Goal: Task Accomplishment & Management: Complete application form

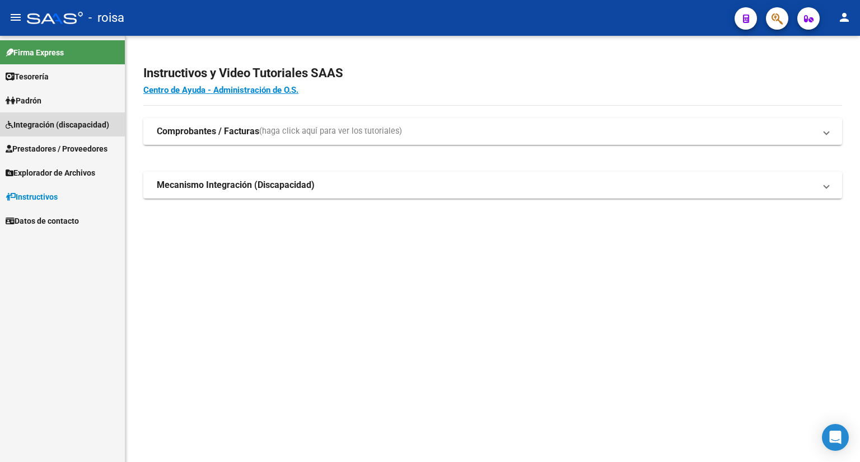
click at [33, 125] on span "Integración (discapacidad)" at bounding box center [58, 125] width 104 height 12
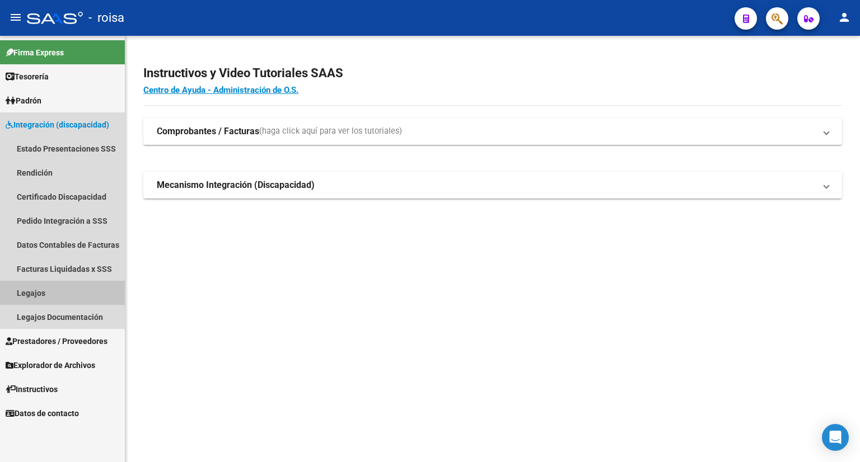
click at [29, 293] on link "Legajos" at bounding box center [62, 293] width 125 height 24
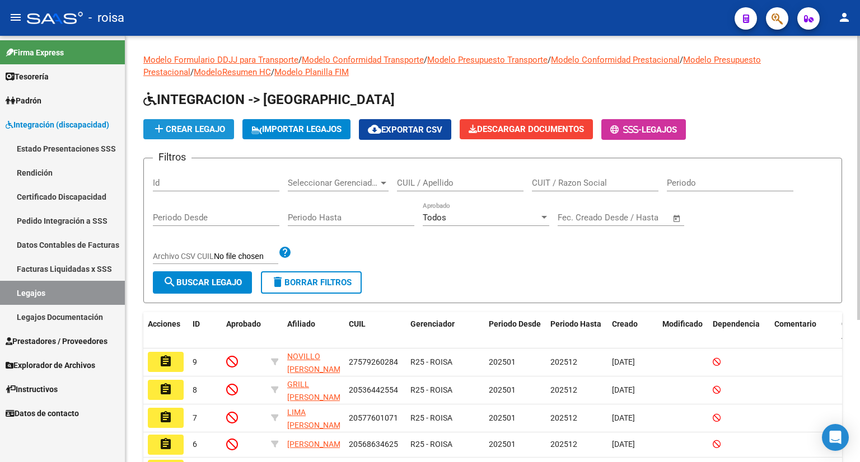
click at [212, 122] on button "add Crear Legajo" at bounding box center [188, 129] width 91 height 20
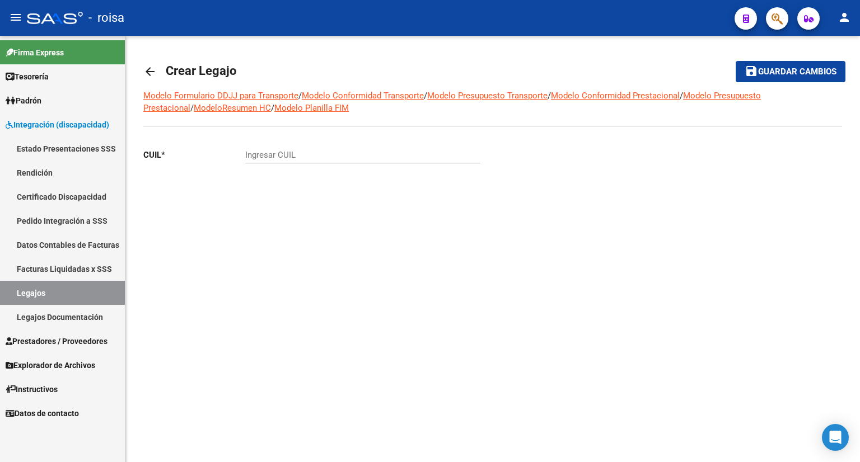
drag, startPoint x: 359, startPoint y: 133, endPoint x: 311, endPoint y: 146, distance: 50.0
drag, startPoint x: 311, startPoint y: 146, endPoint x: 269, endPoint y: 153, distance: 42.1
paste input "27-57664354-9"
type input "27-57664354-9"
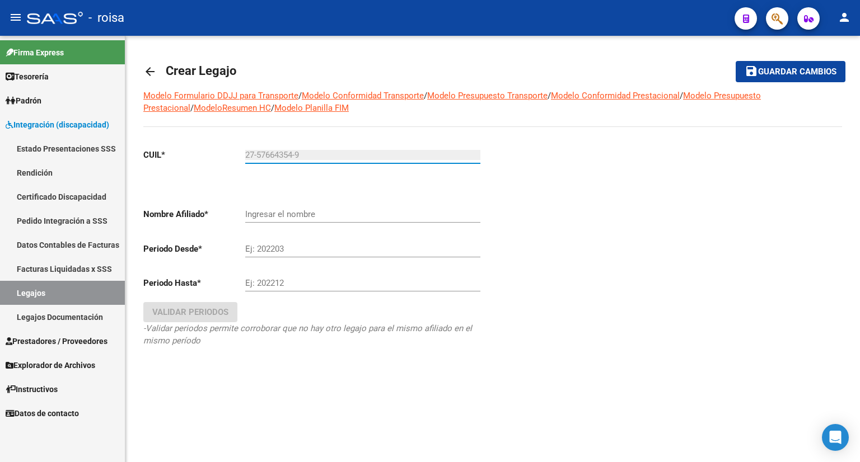
type input "[PERSON_NAME] [PERSON_NAME]"
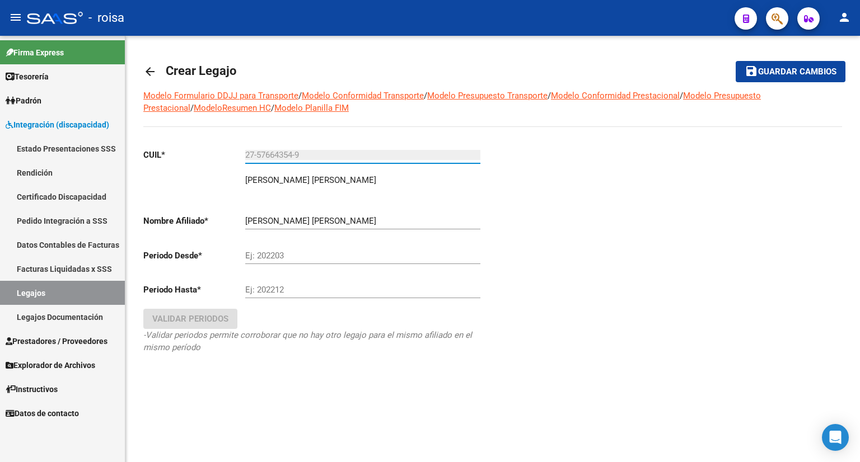
type input "27-57664354-9"
drag, startPoint x: 294, startPoint y: 251, endPoint x: 211, endPoint y: 267, distance: 84.3
click at [211, 267] on div "CUIL * 27-57664354-9 Ingresar CUIL [PERSON_NAME] [PERSON_NAME] Nombre Afiliado …" at bounding box center [313, 262] width 340 height 246
type input "202501"
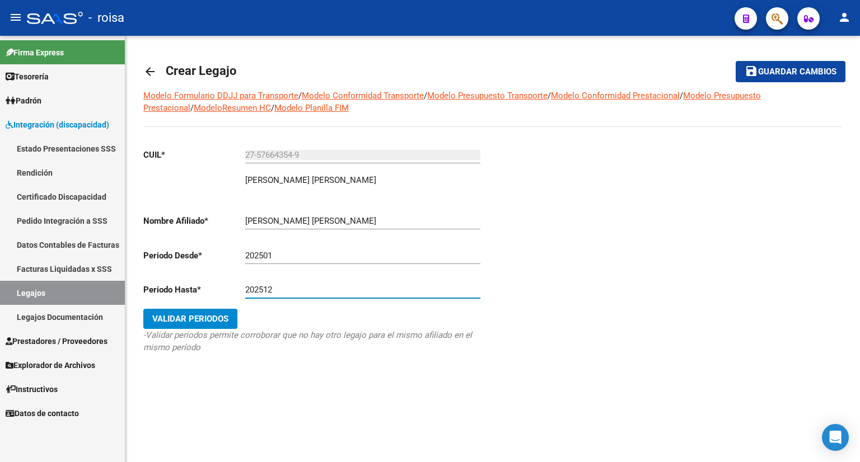
type input "202512"
click at [779, 72] on span "Guardar cambios" at bounding box center [797, 72] width 78 height 10
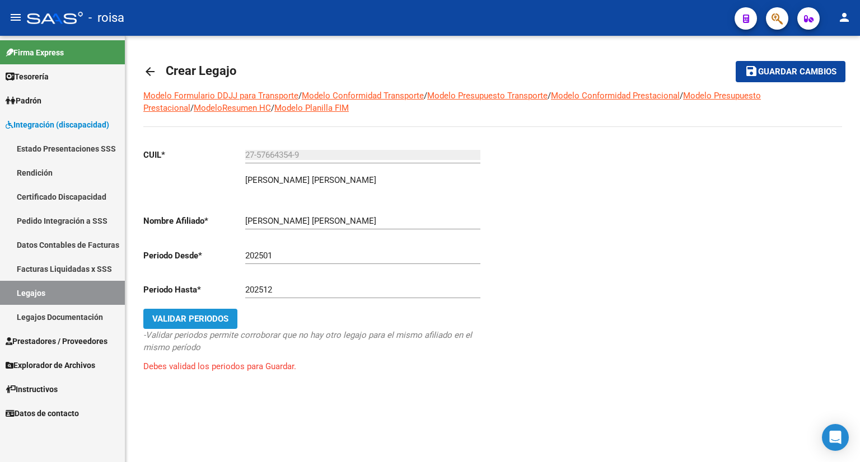
click at [206, 316] on span "Validar Periodos" at bounding box center [190, 319] width 76 height 10
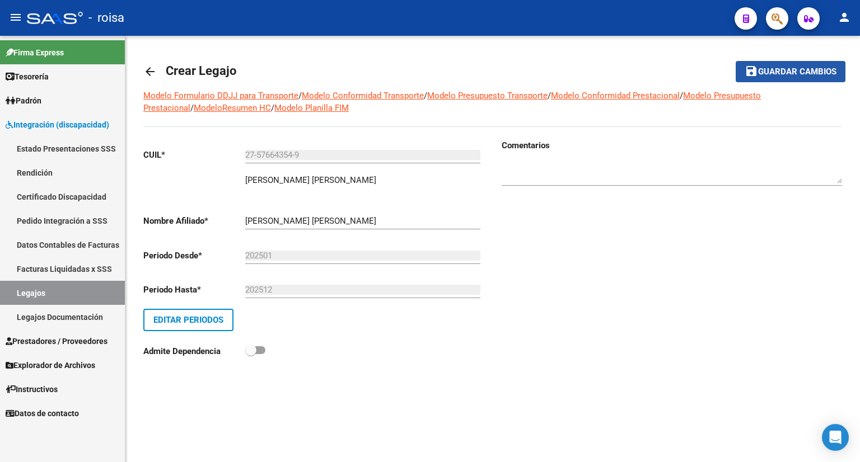
click at [787, 73] on span "Guardar cambios" at bounding box center [797, 72] width 78 height 10
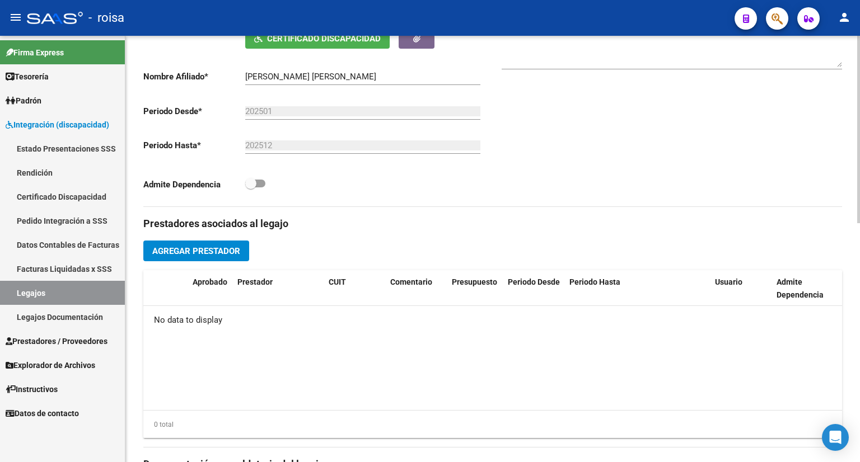
scroll to position [280, 0]
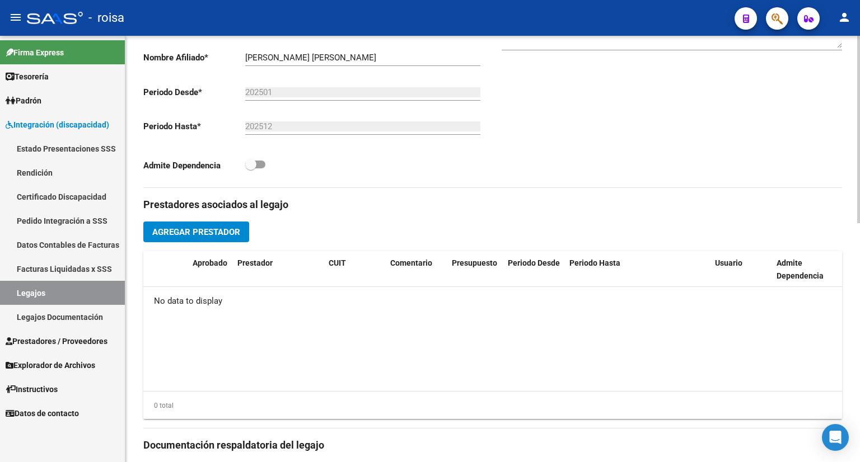
click at [205, 231] on span "Agregar Prestador" at bounding box center [196, 232] width 88 height 10
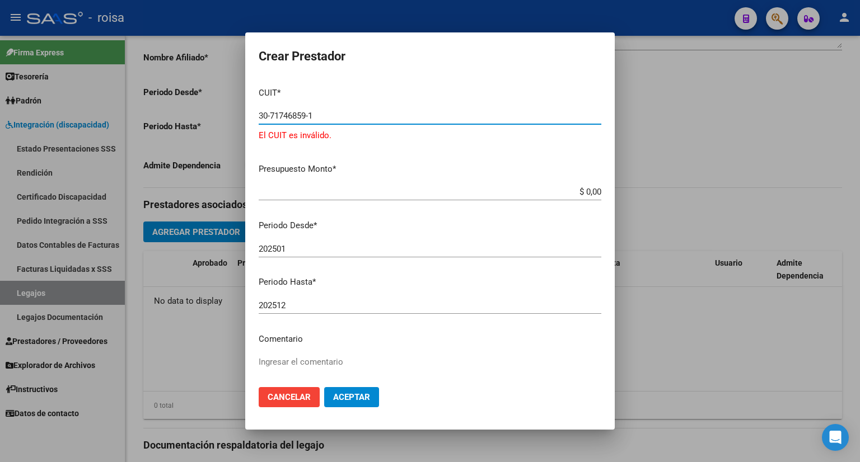
type input "30-71746859-1"
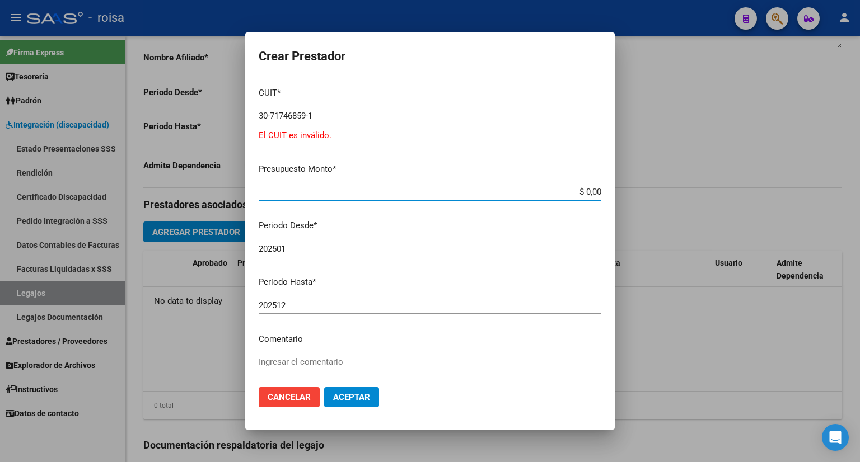
click at [375, 189] on input "$ 0,00" at bounding box center [430, 192] width 343 height 10
drag, startPoint x: 555, startPoint y: 189, endPoint x: 629, endPoint y: 180, distance: 75.0
click at [629, 180] on div "Crear Prestador CUIT * 30-71746859-1 Ingresar CUIT El CUIT es inválido. Presupu…" at bounding box center [430, 231] width 860 height 462
type input "$ 475.830,36"
click at [344, 394] on span "Aceptar" at bounding box center [351, 397] width 37 height 10
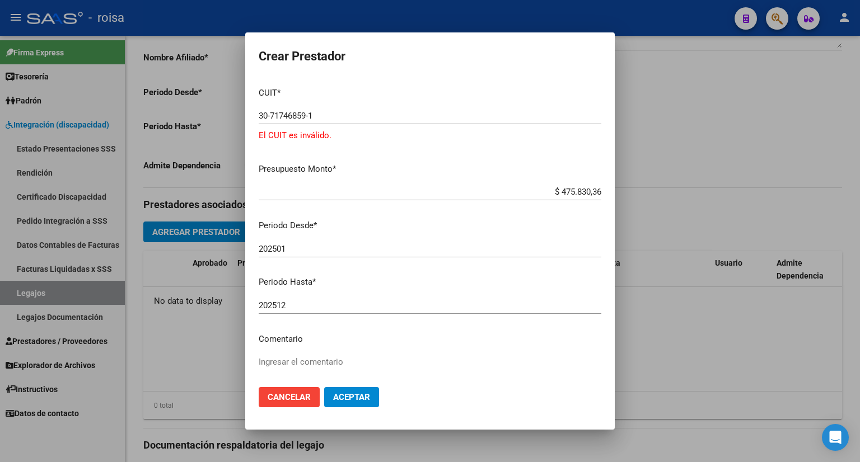
click at [354, 394] on span "Aceptar" at bounding box center [351, 397] width 37 height 10
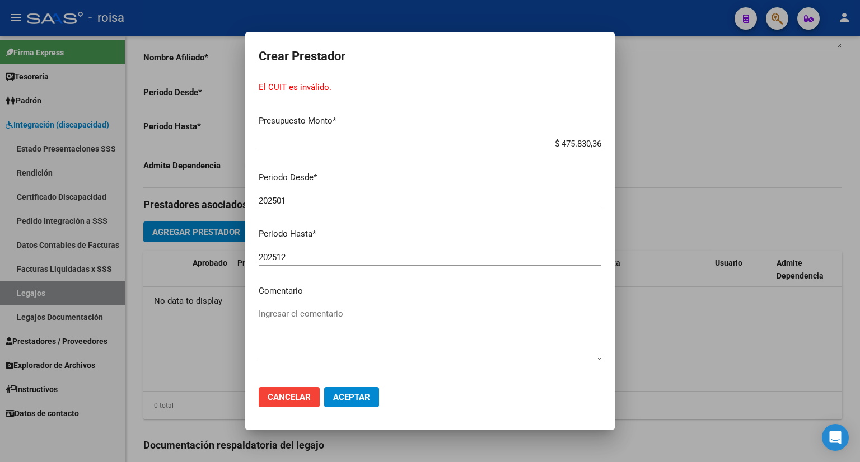
scroll to position [90, 0]
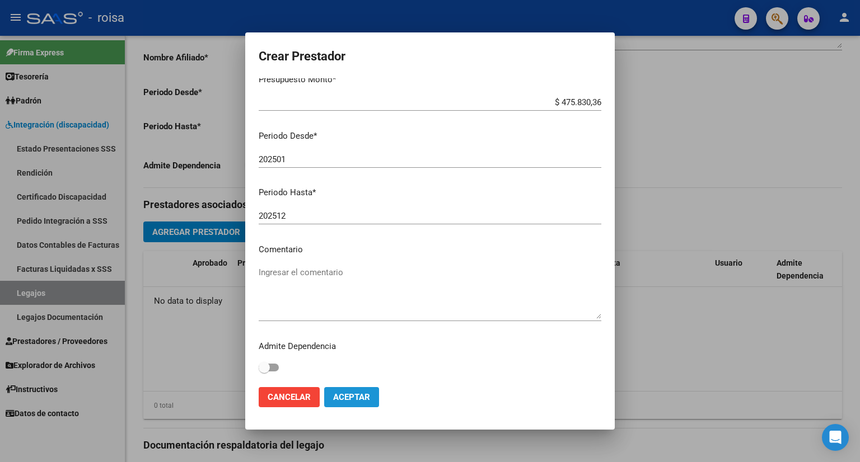
click at [356, 394] on span "Aceptar" at bounding box center [351, 397] width 37 height 10
click at [344, 399] on span "Aceptar" at bounding box center [351, 397] width 37 height 10
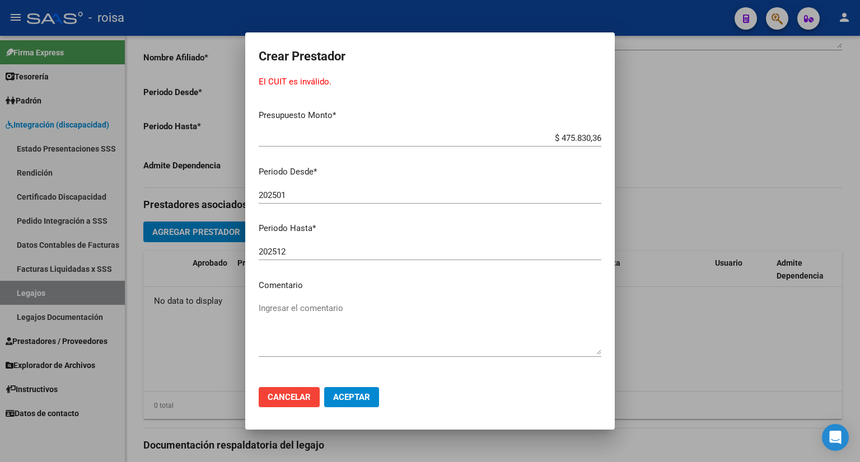
scroll to position [0, 0]
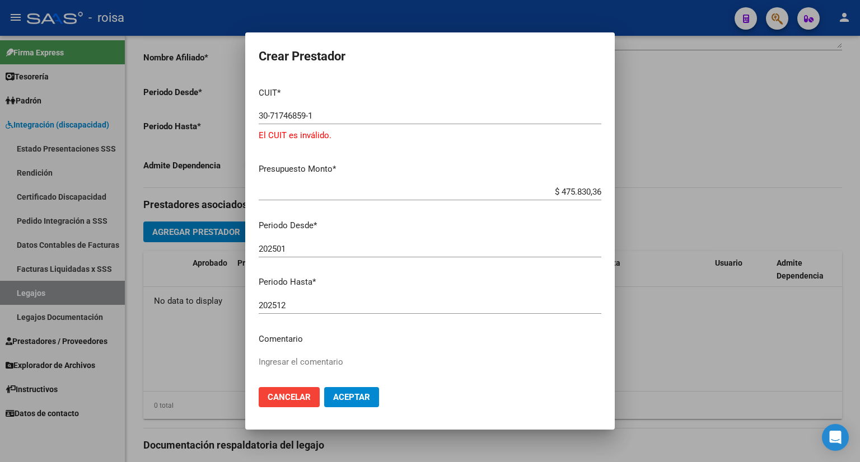
click at [330, 113] on input "30-71746859-1" at bounding box center [430, 116] width 343 height 10
type input "30-71746859-3"
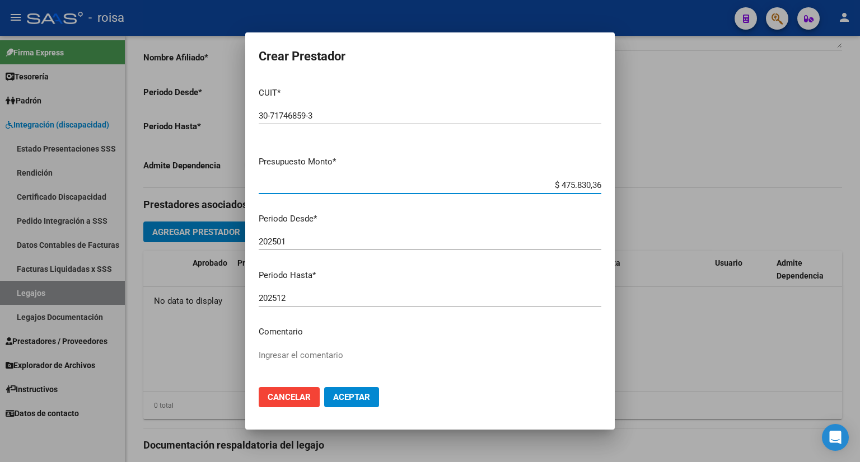
click at [344, 399] on span "Aceptar" at bounding box center [351, 397] width 37 height 10
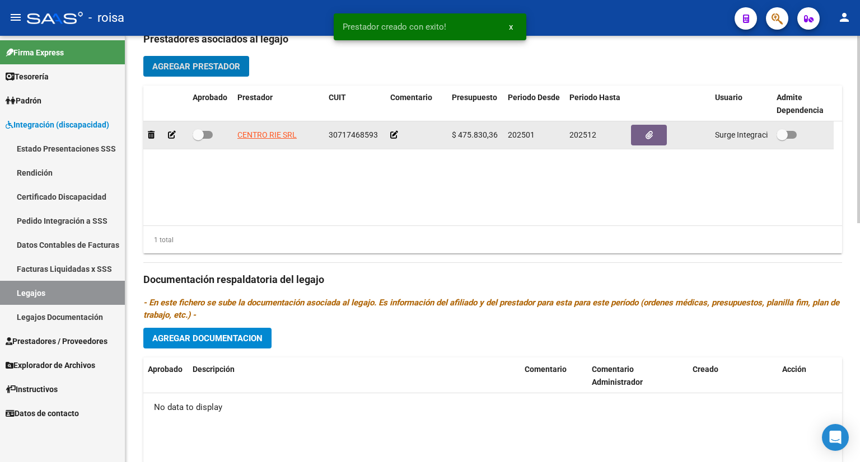
scroll to position [448, 0]
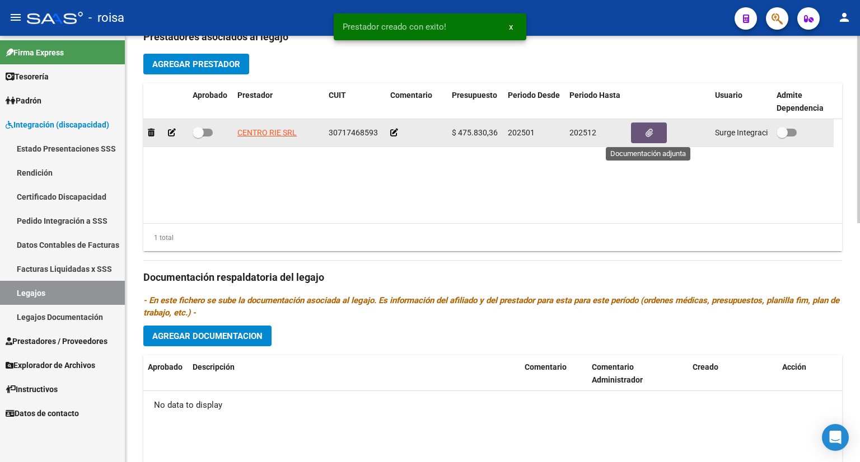
click at [652, 134] on icon "button" at bounding box center [649, 133] width 7 height 8
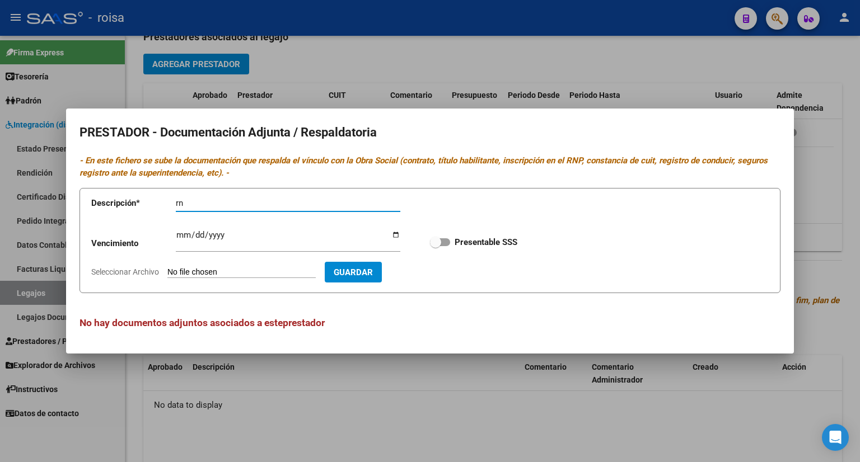
type input "r"
type input "RNP"
click at [257, 274] on input "Seleccionar Archivo" at bounding box center [241, 273] width 148 height 11
type input "C:\fakepath\RNP RIE.pdf"
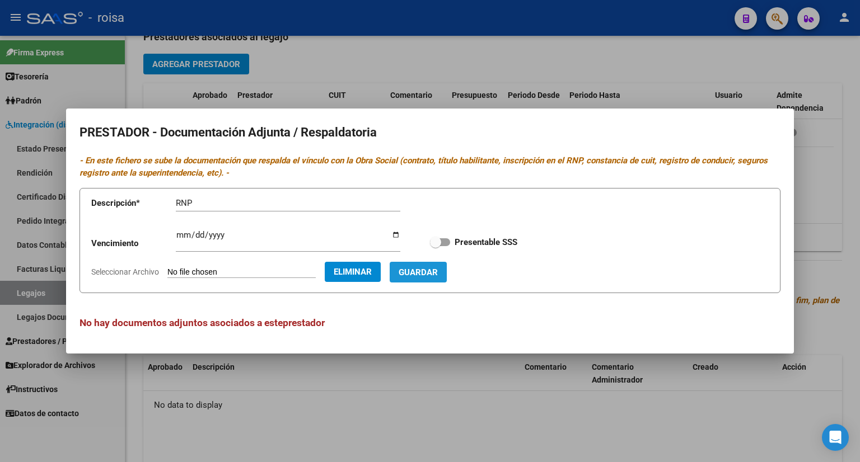
click at [438, 278] on span "Guardar" at bounding box center [418, 273] width 39 height 10
checkbox input "true"
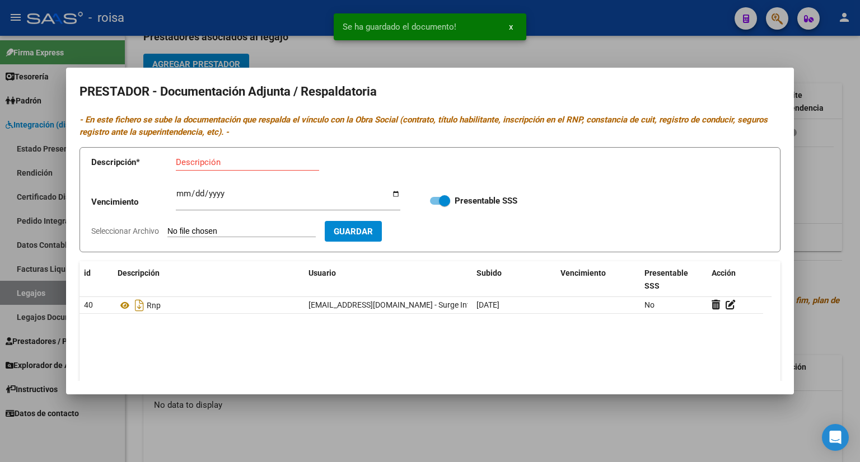
click at [223, 159] on input "Descripción" at bounding box center [247, 162] width 143 height 10
type input "CBU"
click at [234, 231] on input "Seleccionar Archivo" at bounding box center [241, 232] width 148 height 11
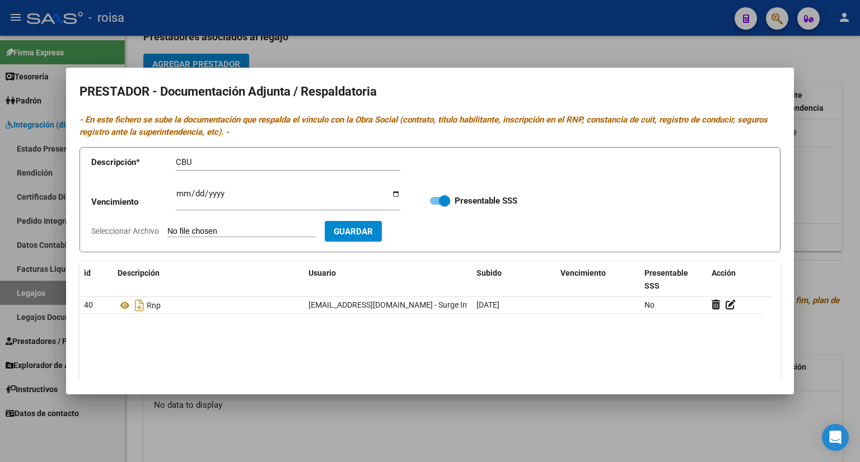
type input "C:\fakepath\CBU RIE.pdf"
click at [438, 233] on span "Guardar" at bounding box center [418, 232] width 39 height 10
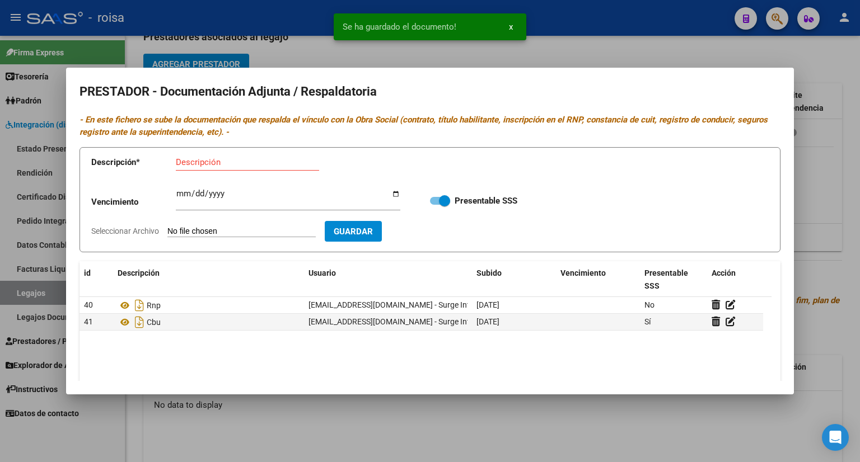
click at [228, 164] on input "Descripción" at bounding box center [247, 162] width 143 height 10
type input "AFIP"
click at [249, 232] on input "Seleccionar Archivo" at bounding box center [241, 232] width 148 height 11
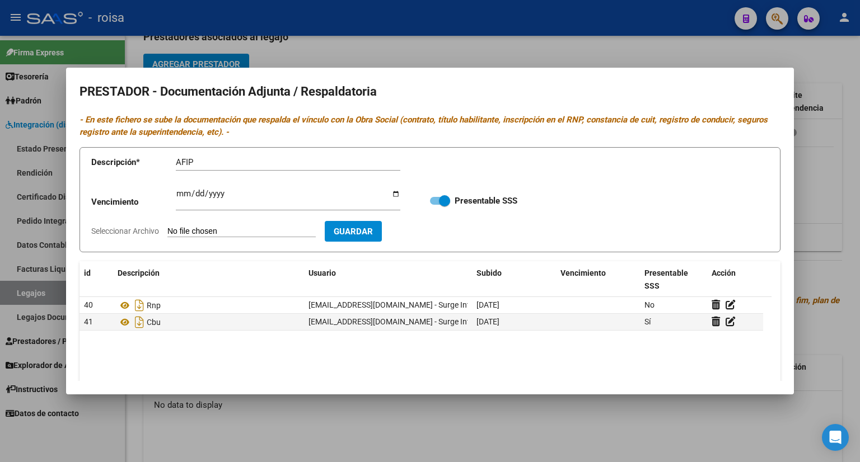
type input "C:\fakepath\AFIP RIE.pdf"
click at [437, 225] on button "Guardar" at bounding box center [418, 231] width 57 height 21
click at [802, 64] on div at bounding box center [430, 231] width 860 height 462
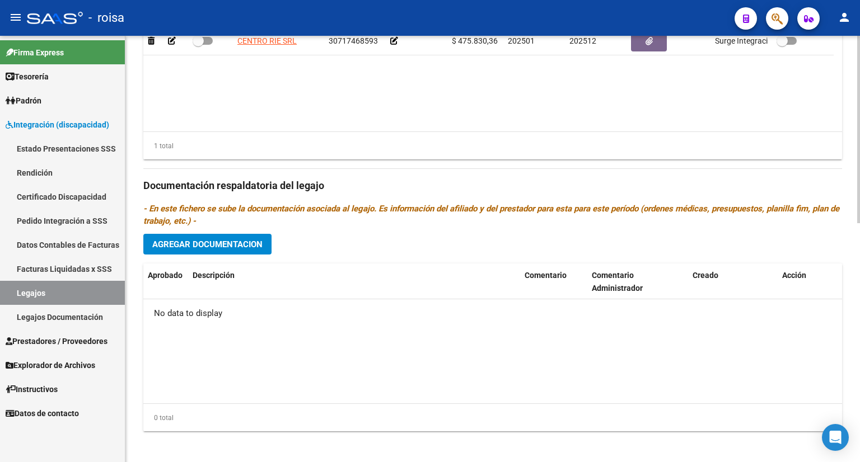
scroll to position [544, 0]
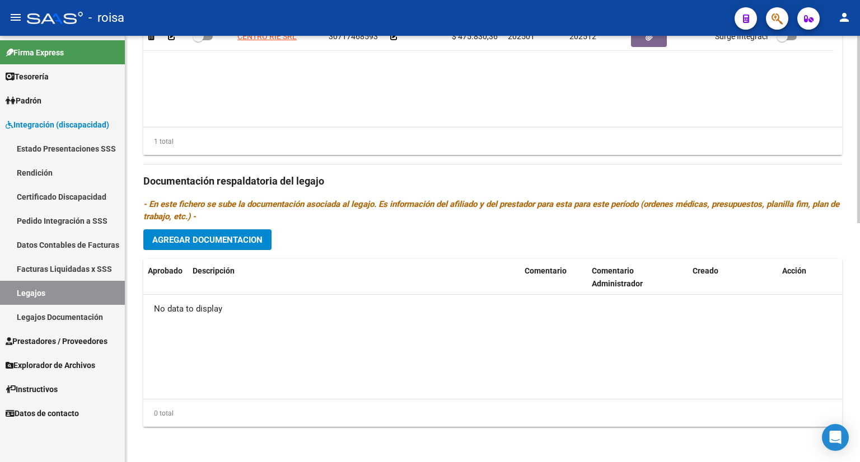
click at [235, 242] on span "Agregar Documentacion" at bounding box center [207, 240] width 110 height 10
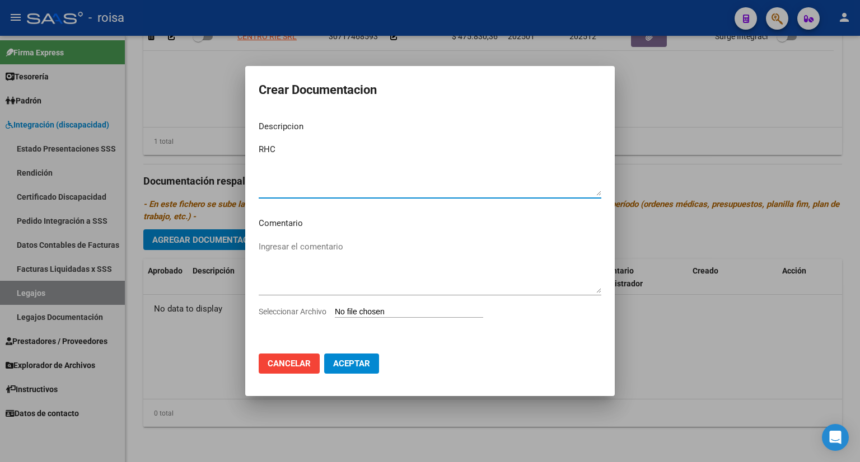
type textarea "RHC"
click at [358, 314] on input "Seleccionar Archivo" at bounding box center [409, 312] width 148 height 11
type input "C:\fakepath\RHC [PERSON_NAME].pdf"
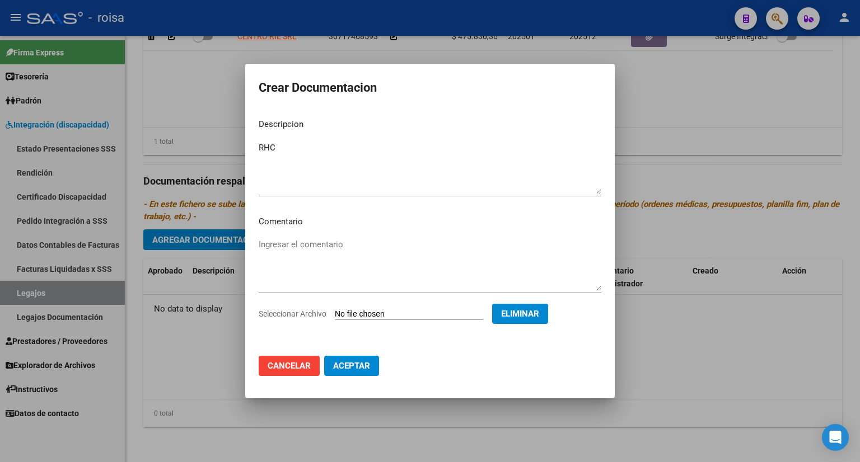
click at [354, 368] on span "Aceptar" at bounding box center [351, 366] width 37 height 10
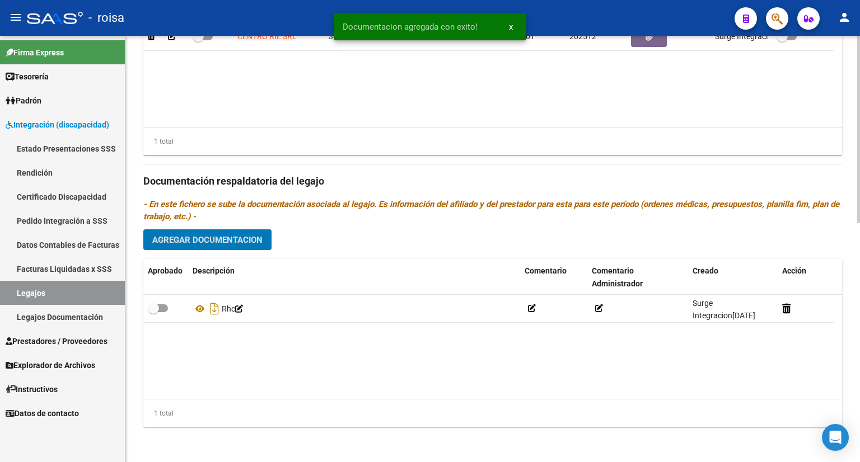
click at [255, 238] on span "Agregar Documentacion" at bounding box center [207, 240] width 110 height 10
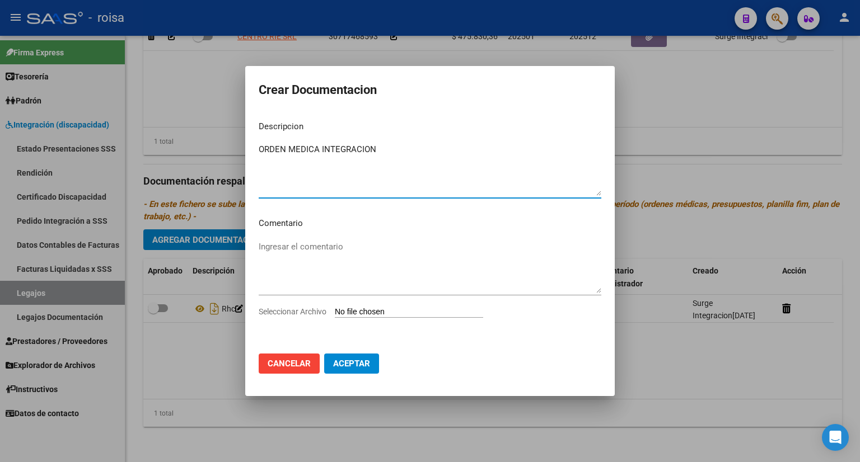
type textarea "ORDEN MEDICA INTEGRACION"
click at [344, 312] on input "Seleccionar Archivo" at bounding box center [409, 312] width 148 height 11
type input "C:\fakepath\ORDEN MEDICA INTEGRACION.pdf"
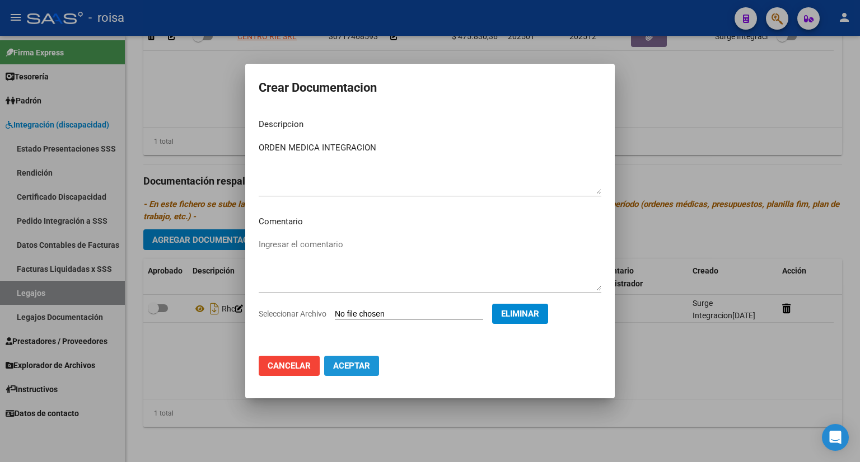
click at [358, 370] on span "Aceptar" at bounding box center [351, 366] width 37 height 10
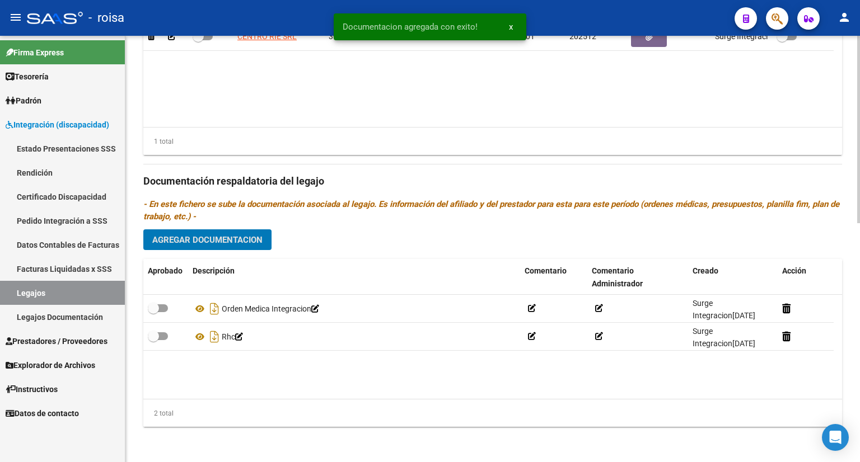
click at [247, 239] on span "Agregar Documentacion" at bounding box center [207, 240] width 110 height 10
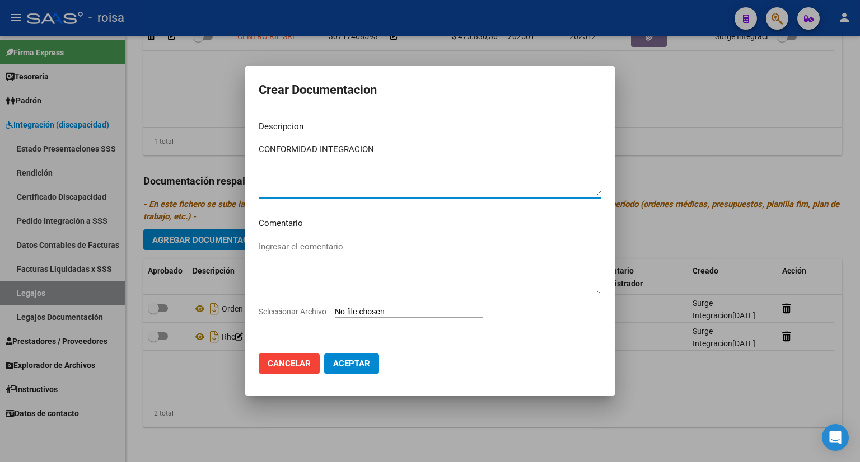
type textarea "CONFORMIDAD INTEGRACION"
click at [372, 313] on input "Seleccionar Archivo" at bounding box center [409, 312] width 148 height 11
type input "C:\fakepath\CONFORMIDAD RIE.pdf"
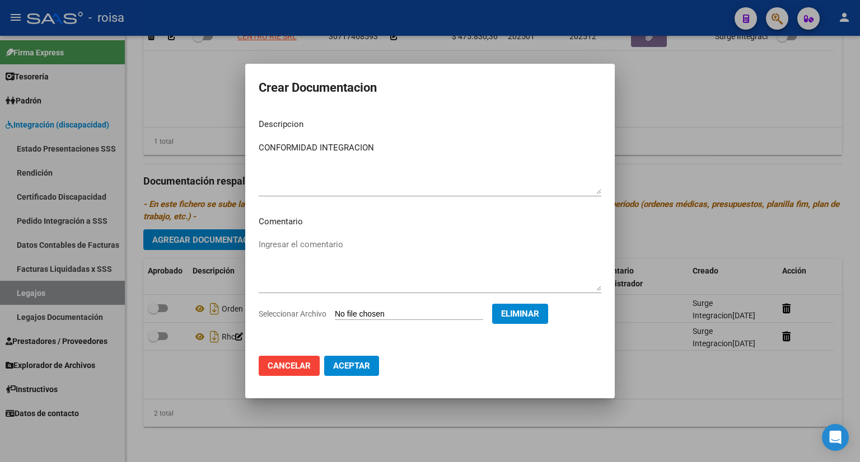
click at [361, 370] on span "Aceptar" at bounding box center [351, 366] width 37 height 10
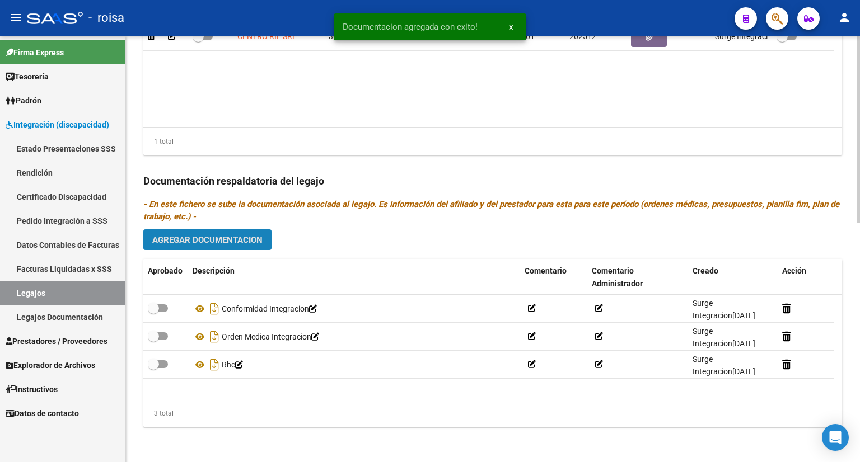
click at [217, 237] on span "Agregar Documentacion" at bounding box center [207, 240] width 110 height 10
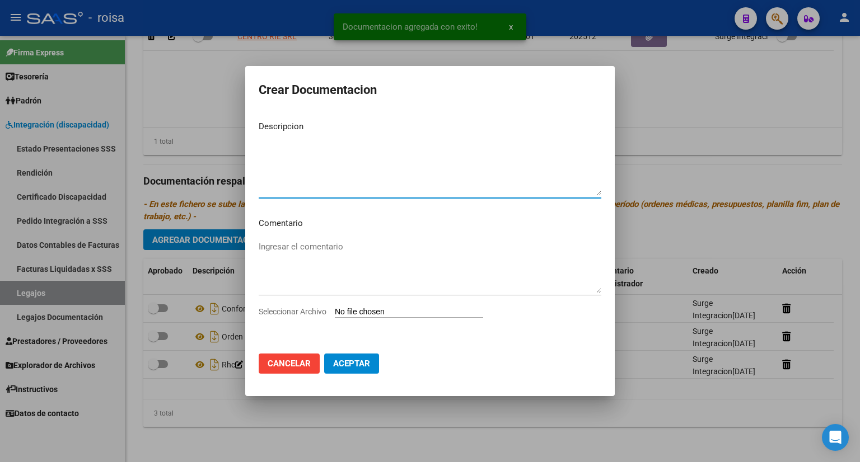
type textarea "O"
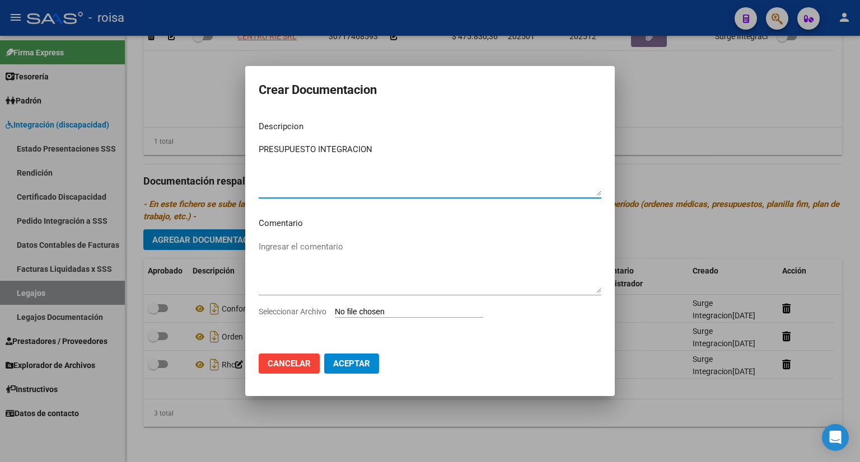
type textarea "PRESUPUESTO INTEGRACION"
click at [352, 315] on input "Seleccionar Archivo" at bounding box center [409, 312] width 148 height 11
type input "C:\fakepath\PRESUPUESTO RIE.pdf"
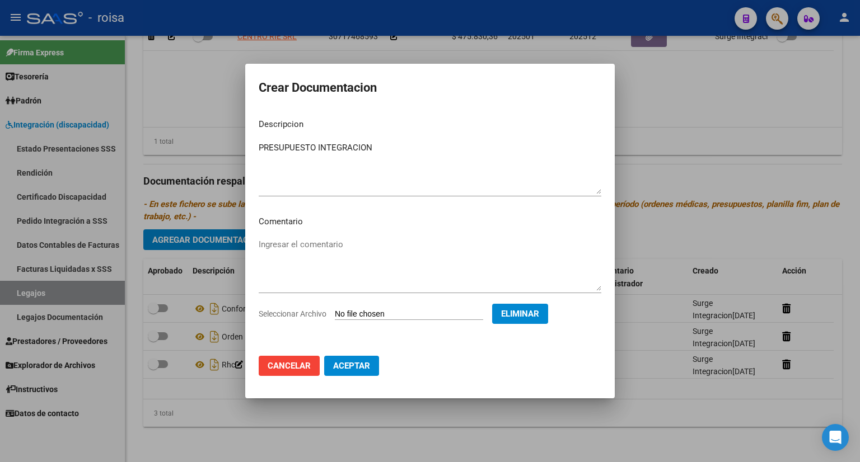
click at [356, 363] on span "Aceptar" at bounding box center [351, 366] width 37 height 10
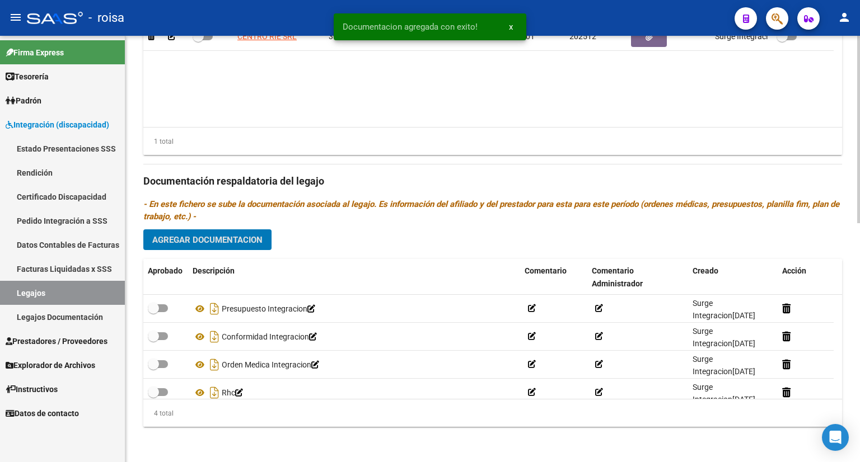
click at [255, 235] on span "Agregar Documentacion" at bounding box center [207, 240] width 110 height 10
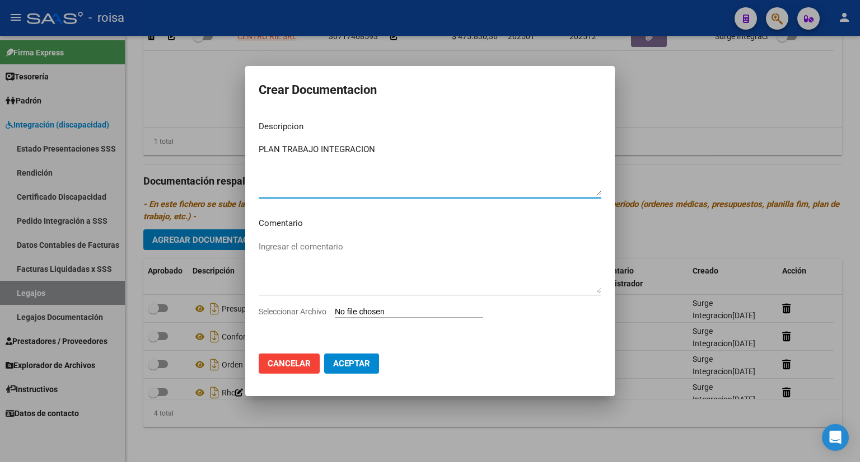
type textarea "PLAN TRABAJO INTEGRACION"
click at [363, 311] on input "Seleccionar Archivo" at bounding box center [409, 312] width 148 height 11
type input "C:\fakepath\PLAN TRABAJO RIE.pdf"
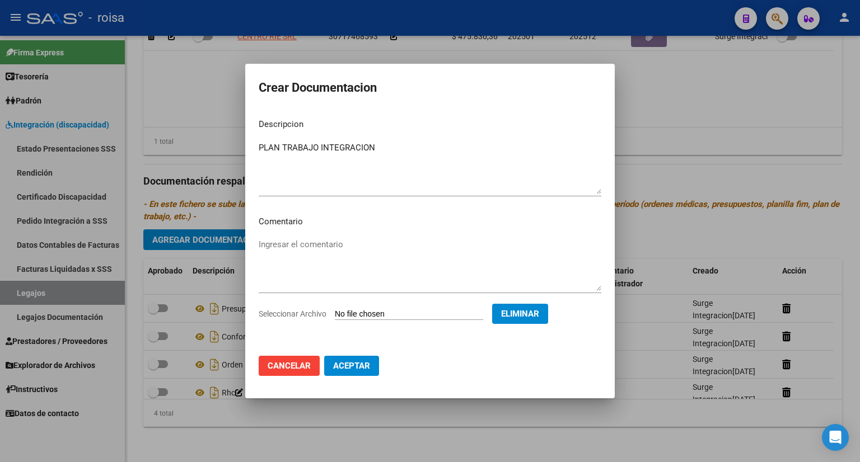
click at [352, 363] on span "Aceptar" at bounding box center [351, 366] width 37 height 10
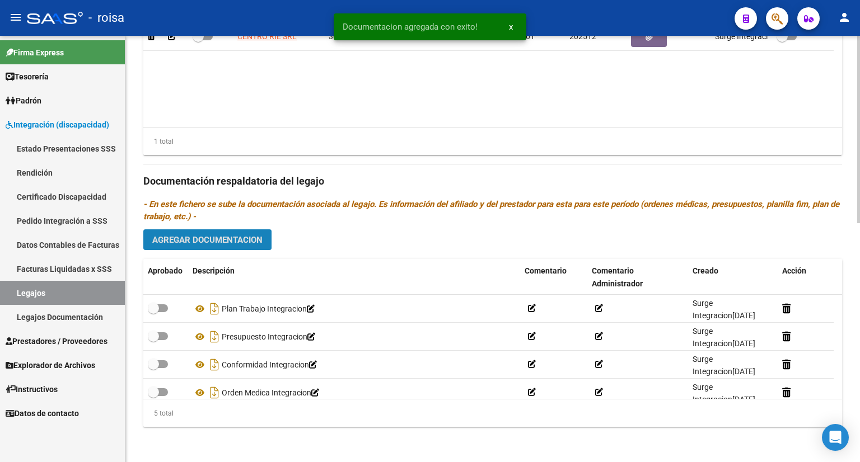
click at [235, 239] on span "Agregar Documentacion" at bounding box center [207, 240] width 110 height 10
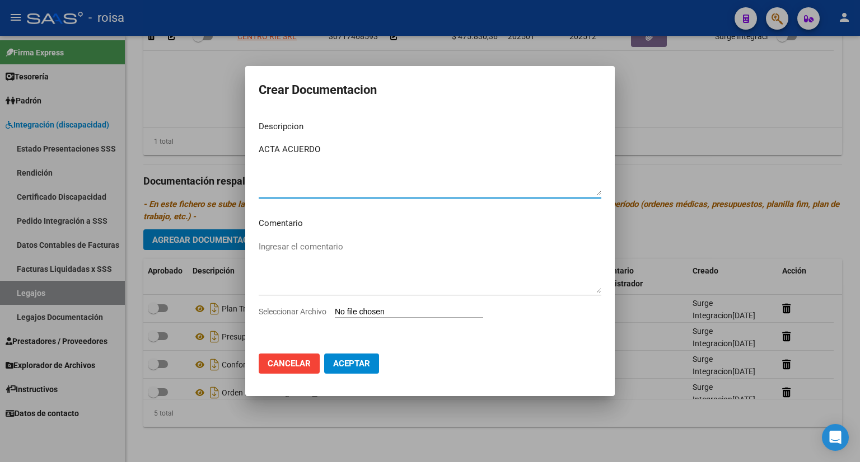
type textarea "ACTA ACUERDO"
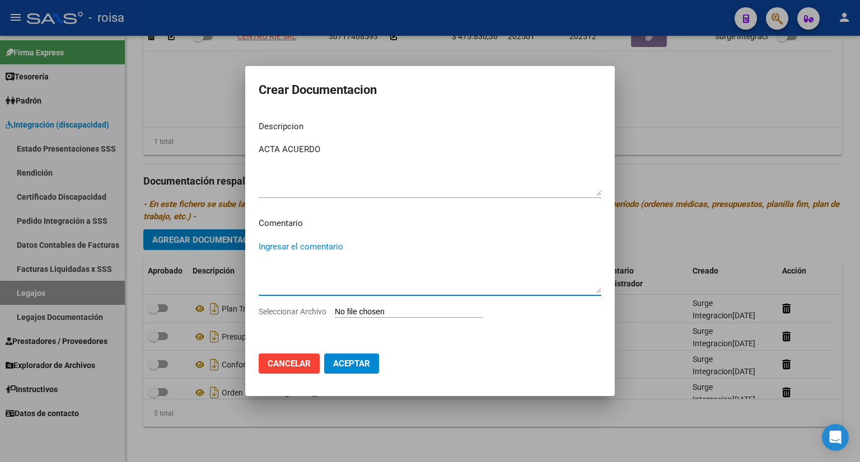
click at [363, 250] on textarea "Ingresar el comentario" at bounding box center [430, 267] width 343 height 53
type textarea "FALTAN FIRMAS"
click at [357, 148] on textarea "ACTA ACUERDO" at bounding box center [430, 169] width 343 height 53
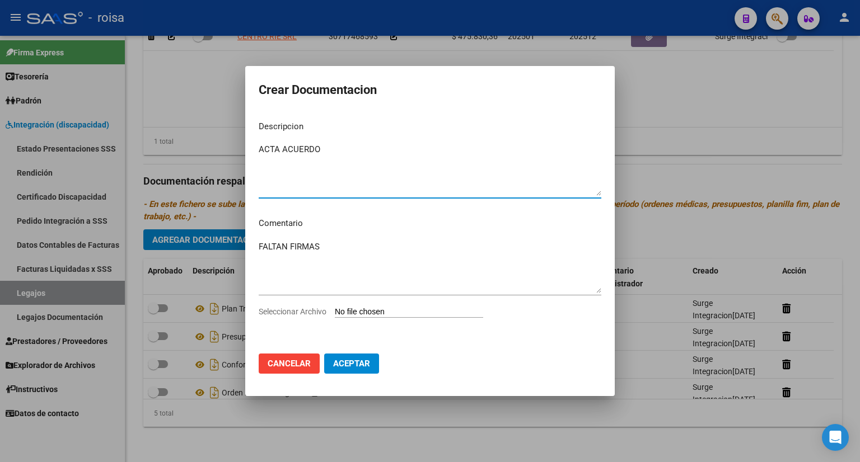
click at [377, 307] on app-file-uploader "Seleccionar Archivo" at bounding box center [375, 312] width 233 height 10
click at [377, 310] on input "Seleccionar Archivo" at bounding box center [409, 312] width 148 height 11
type input "C:\fakepath\ACTA ACUERDO RIE.pdf"
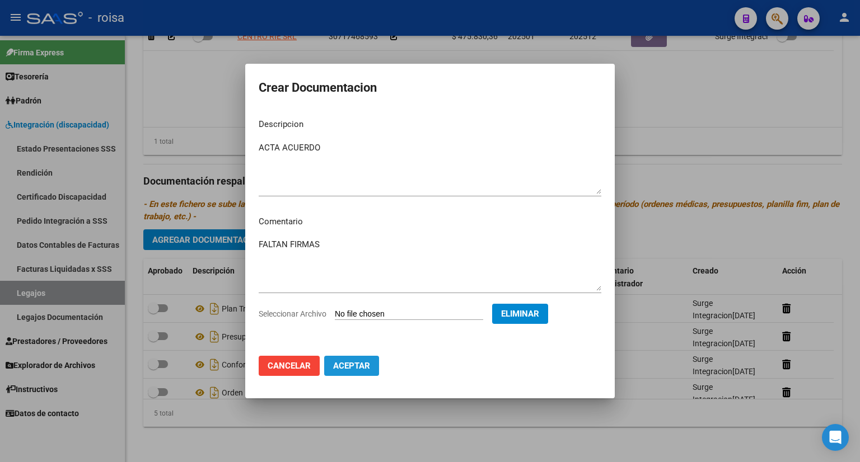
click at [347, 373] on button "Aceptar" at bounding box center [351, 366] width 55 height 20
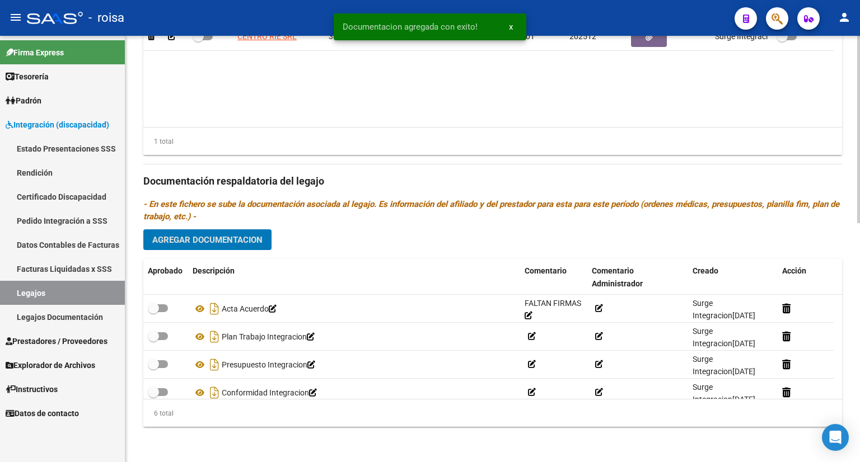
click at [237, 236] on span "Agregar Documentacion" at bounding box center [207, 240] width 110 height 10
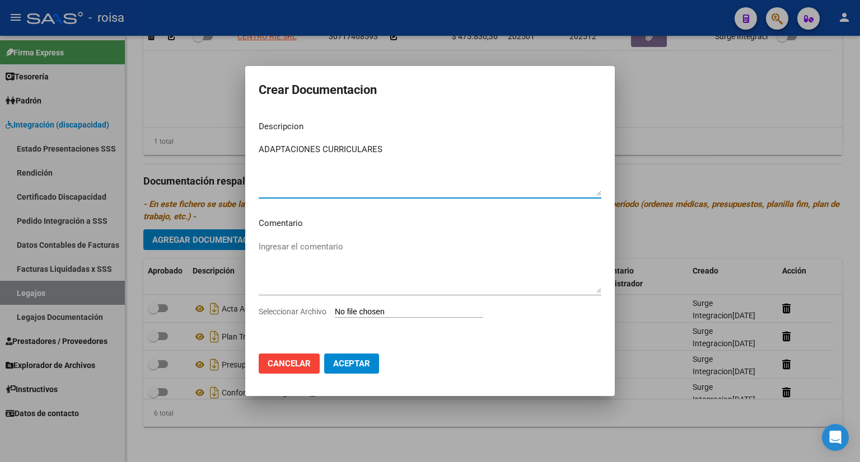
type textarea "ADAPTACIONES CURRICULARES"
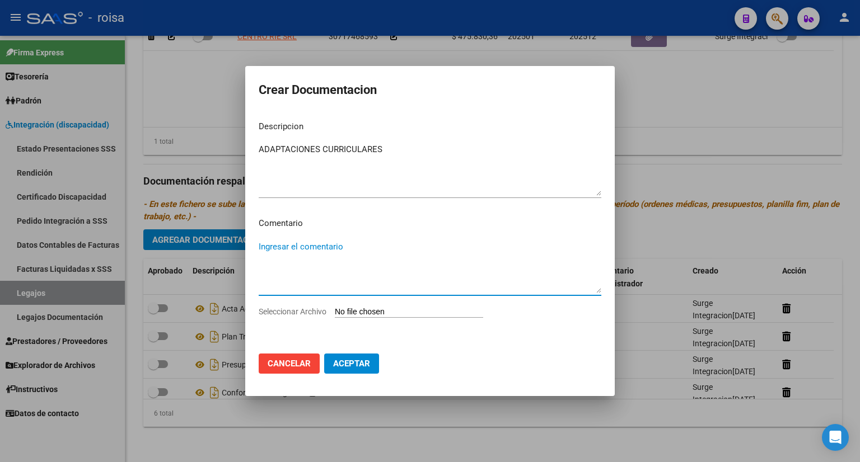
click at [327, 255] on textarea "Ingresar el comentario" at bounding box center [430, 267] width 343 height 53
type textarea "FALTA"
click at [390, 310] on input "Seleccionar Archivo" at bounding box center [409, 312] width 148 height 11
type input "C:\fakepath\PLAN TRABAJO RIE.pdf"
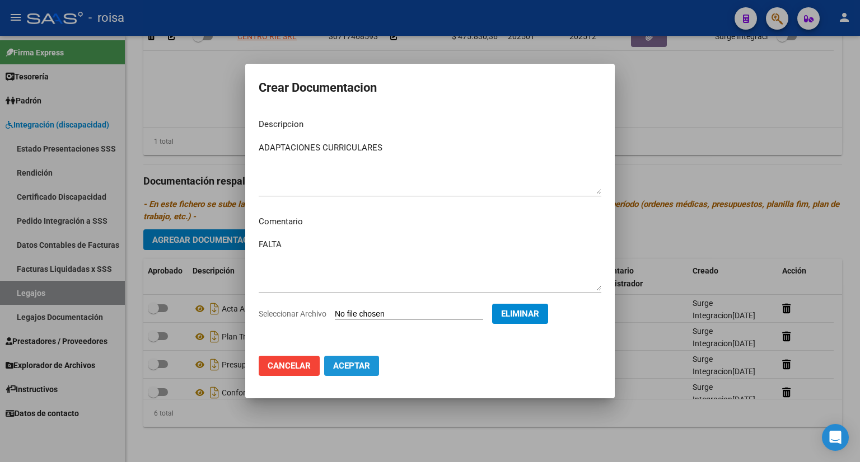
click at [354, 368] on span "Aceptar" at bounding box center [351, 366] width 37 height 10
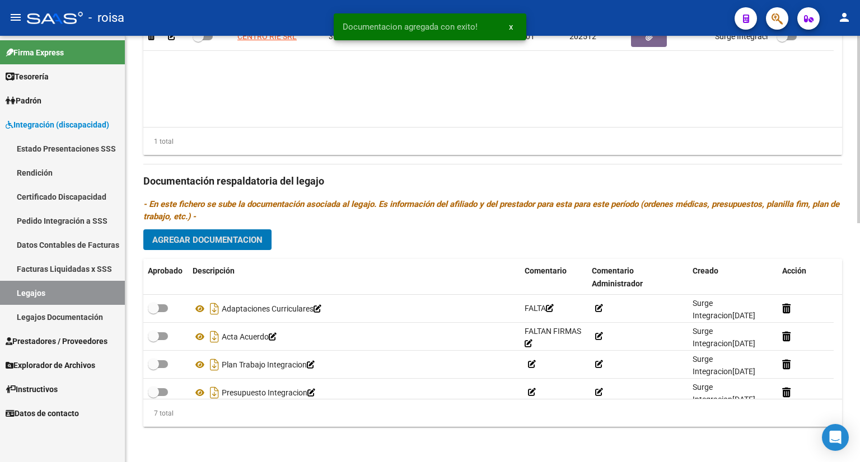
click at [237, 238] on span "Agregar Documentacion" at bounding box center [207, 240] width 110 height 10
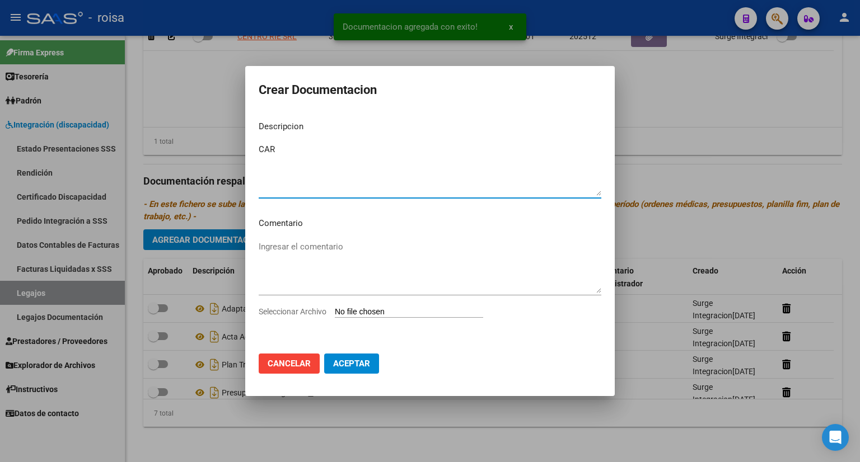
type textarea "CAR"
click at [320, 251] on textarea "Ingresar el comentario" at bounding box center [430, 267] width 343 height 53
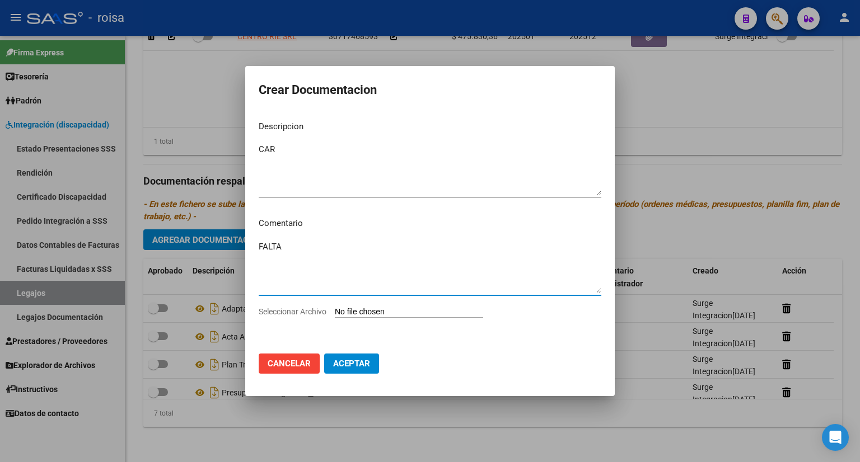
type textarea "FALTA"
click at [370, 310] on input "Seleccionar Archivo" at bounding box center [409, 312] width 148 height 11
type input "C:\fakepath\PRESUPUESTO RIE.pdf"
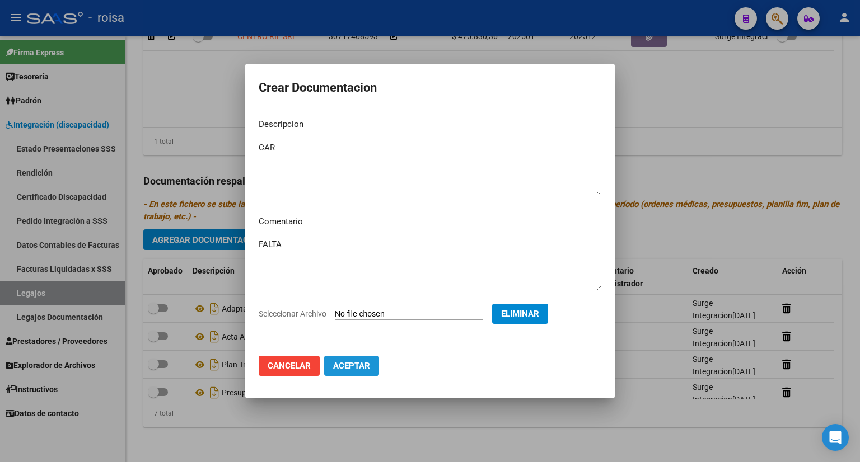
click at [354, 367] on span "Aceptar" at bounding box center [351, 366] width 37 height 10
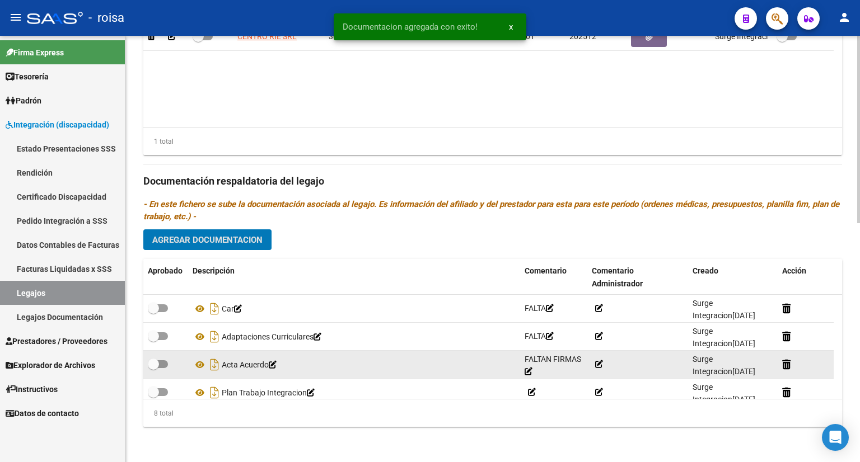
click at [162, 361] on span at bounding box center [158, 365] width 20 height 8
click at [153, 368] on input "checkbox" at bounding box center [153, 368] width 1 height 1
checkbox input "true"
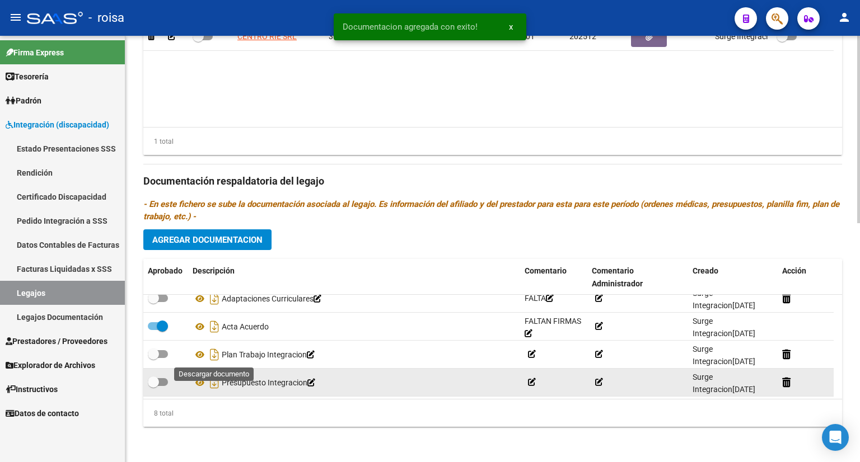
scroll to position [56, 0]
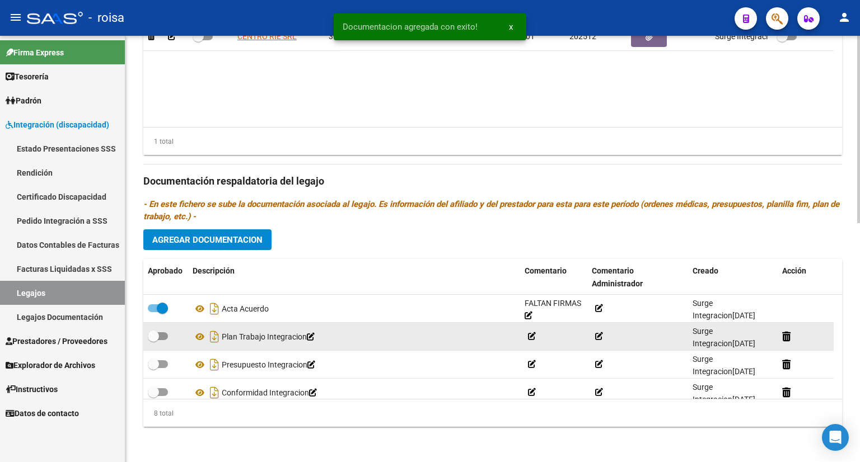
click at [163, 336] on span at bounding box center [158, 337] width 20 height 8
click at [153, 340] on input "checkbox" at bounding box center [153, 340] width 1 height 1
checkbox input "true"
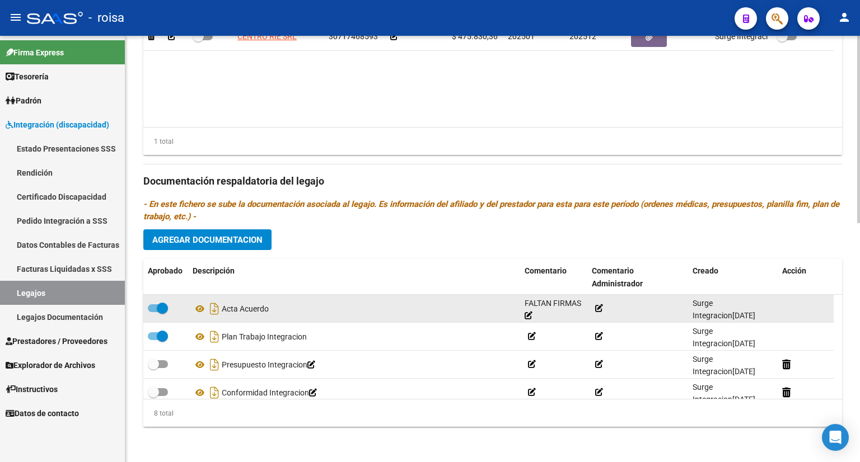
click at [150, 307] on span at bounding box center [158, 309] width 20 height 8
click at [153, 312] on input "checkbox" at bounding box center [153, 312] width 1 height 1
checkbox input "false"
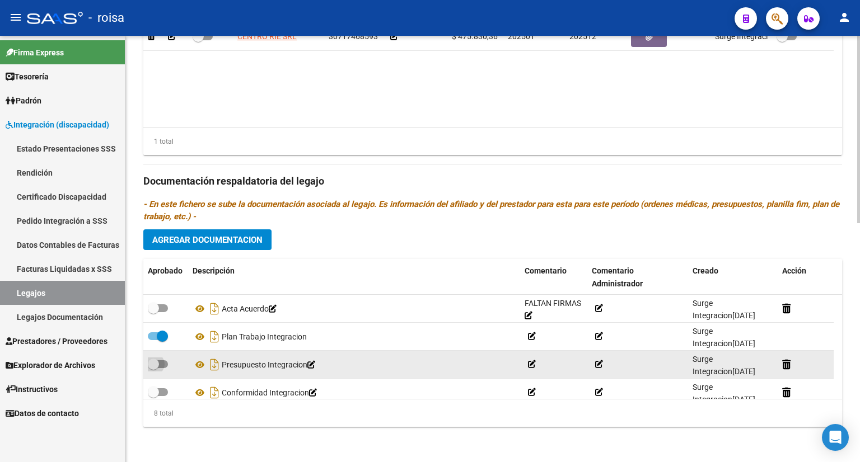
click at [163, 362] on span at bounding box center [158, 365] width 20 height 8
click at [153, 368] on input "checkbox" at bounding box center [153, 368] width 1 height 1
checkbox input "true"
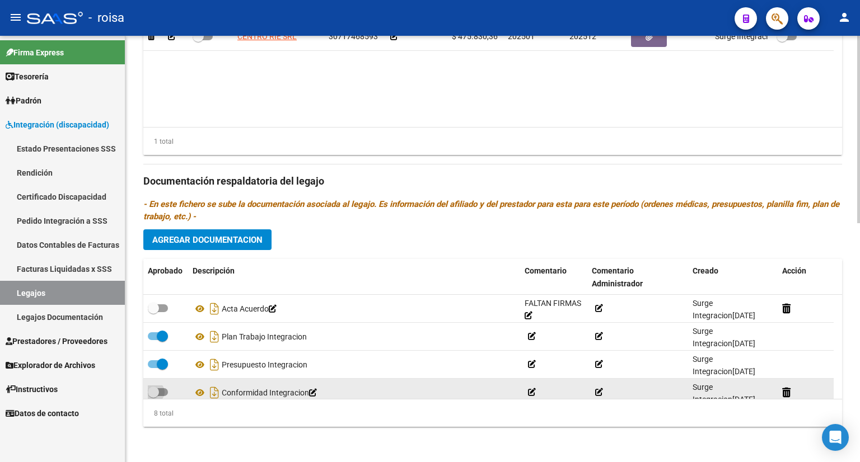
click at [163, 390] on span at bounding box center [158, 393] width 20 height 8
click at [153, 396] on input "checkbox" at bounding box center [153, 396] width 1 height 1
checkbox input "true"
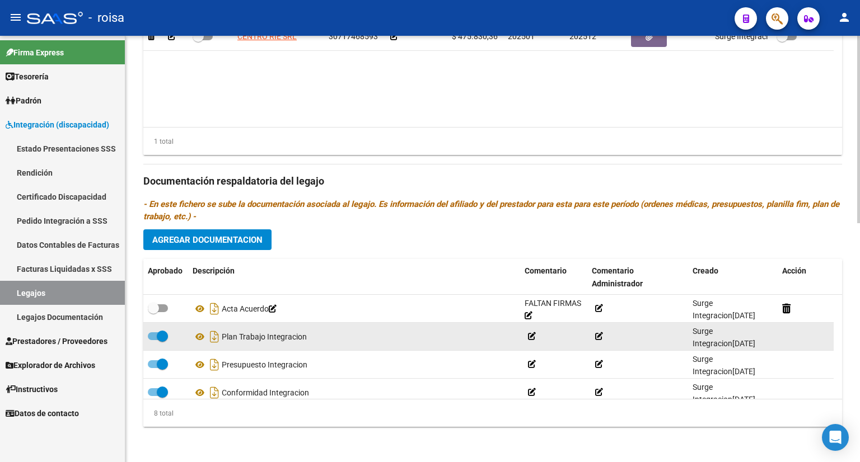
scroll to position [112, 0]
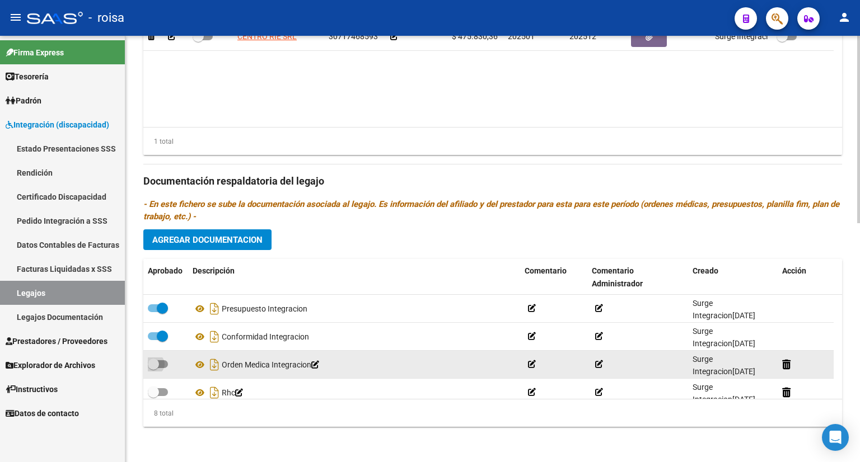
click at [162, 363] on span at bounding box center [158, 365] width 20 height 8
click at [153, 368] on input "checkbox" at bounding box center [153, 368] width 1 height 1
checkbox input "true"
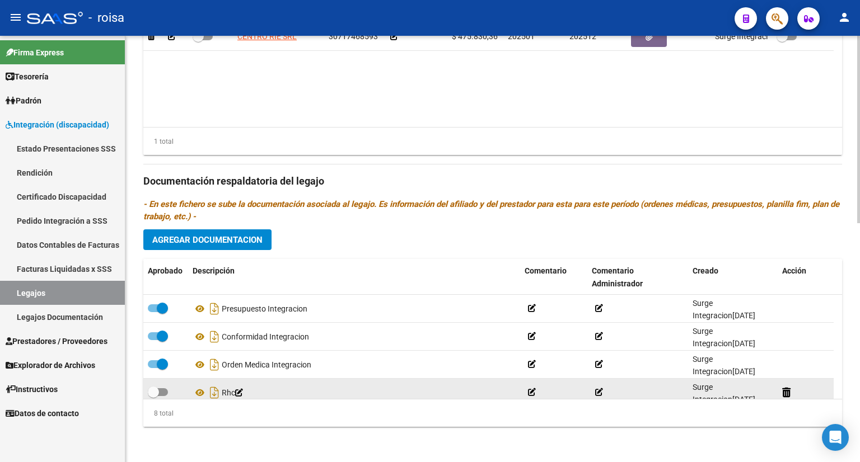
click at [163, 392] on span at bounding box center [158, 393] width 20 height 8
click at [153, 396] on input "checkbox" at bounding box center [153, 396] width 1 height 1
checkbox input "true"
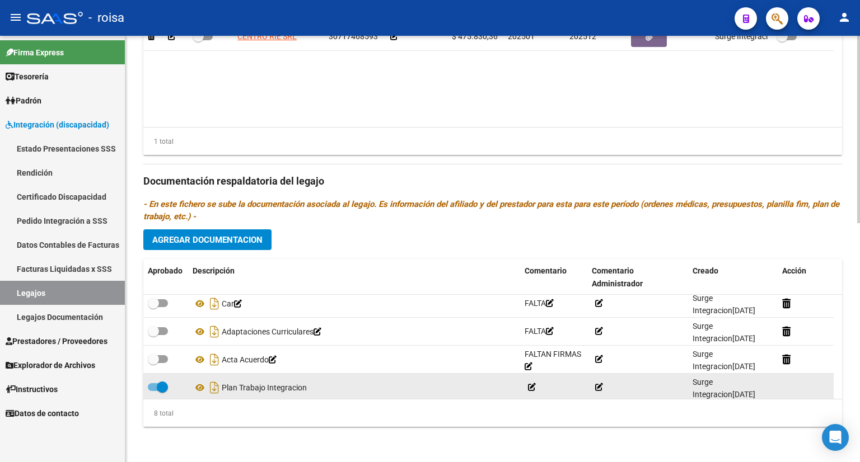
scroll to position [0, 0]
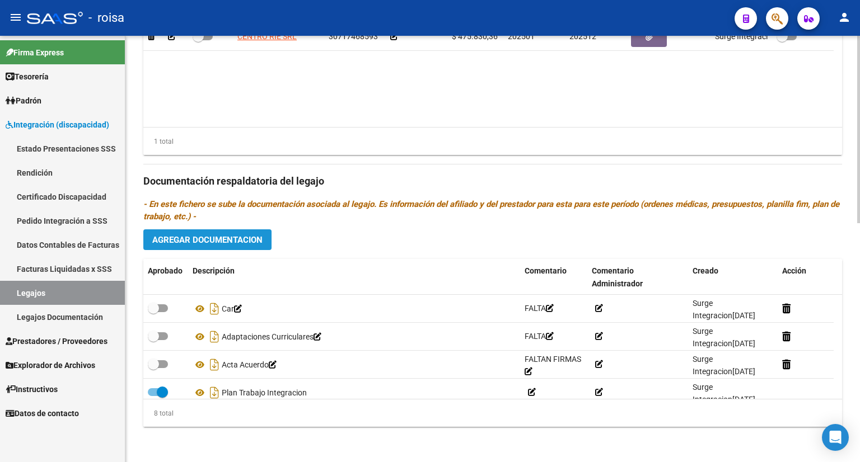
click at [246, 239] on span "Agregar Documentacion" at bounding box center [207, 240] width 110 height 10
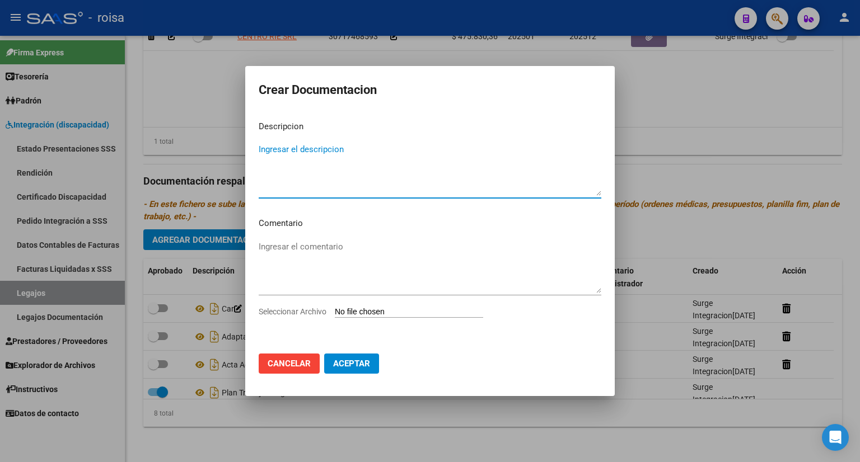
click at [399, 310] on input "Seleccionar Archivo" at bounding box center [409, 312] width 148 height 11
click at [672, 186] on div at bounding box center [430, 231] width 860 height 462
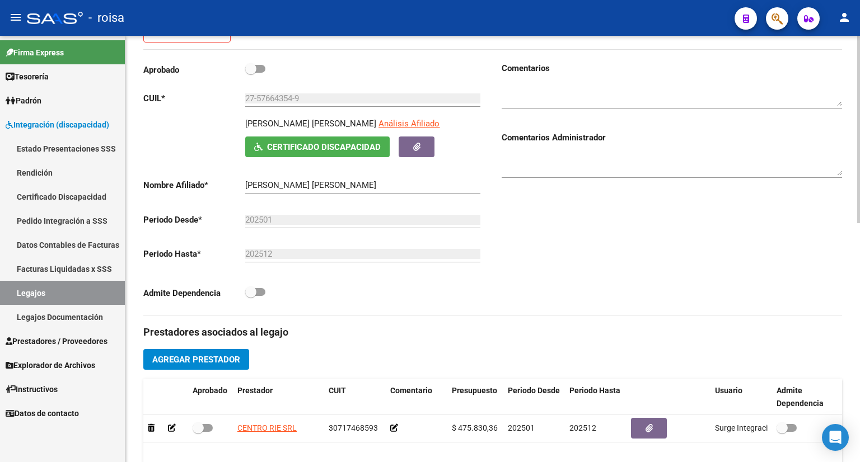
scroll to position [376, 0]
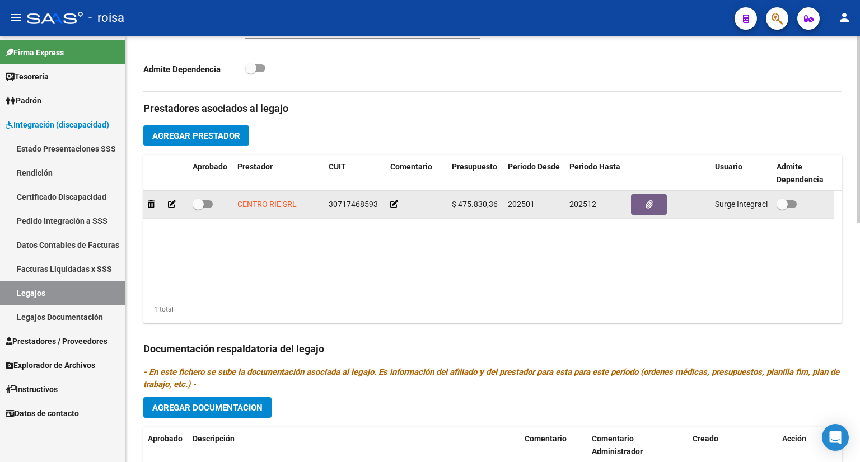
click at [206, 202] on span at bounding box center [203, 204] width 20 height 8
click at [198, 208] on input "checkbox" at bounding box center [198, 208] width 1 height 1
checkbox input "true"
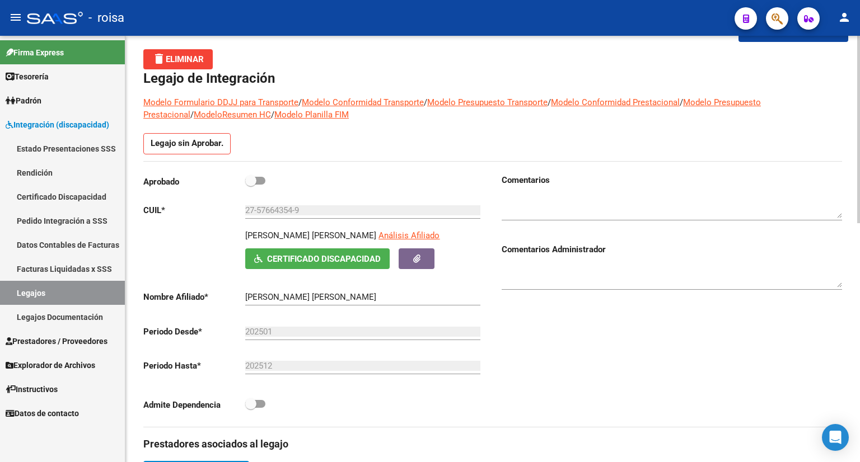
scroll to position [0, 0]
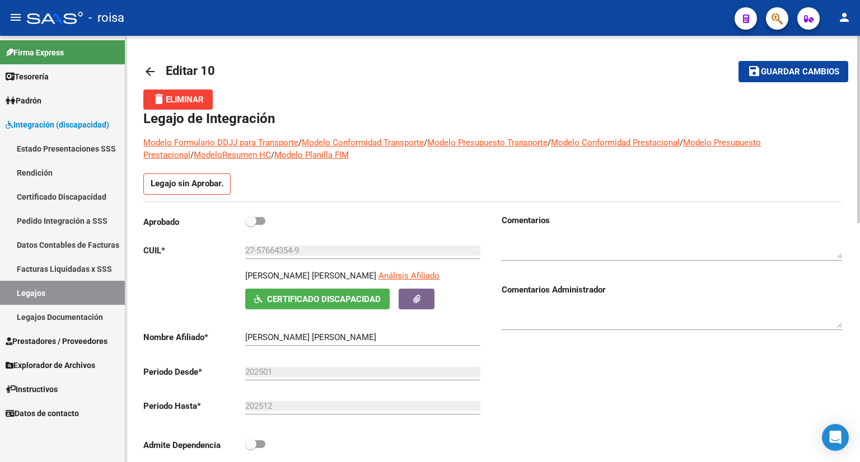
click at [151, 71] on mat-icon "arrow_back" at bounding box center [149, 71] width 13 height 13
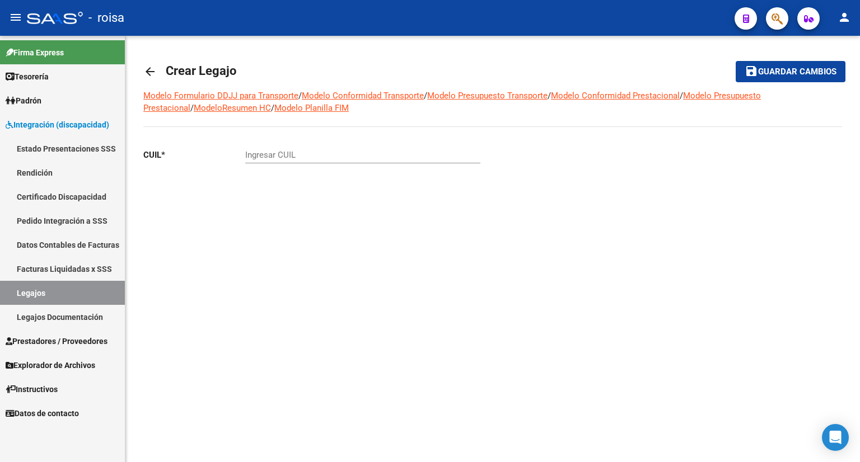
click at [287, 156] on input "Ingresar CUIL" at bounding box center [362, 155] width 235 height 10
paste input "20-51126787-1"
type input "20-51126787-1"
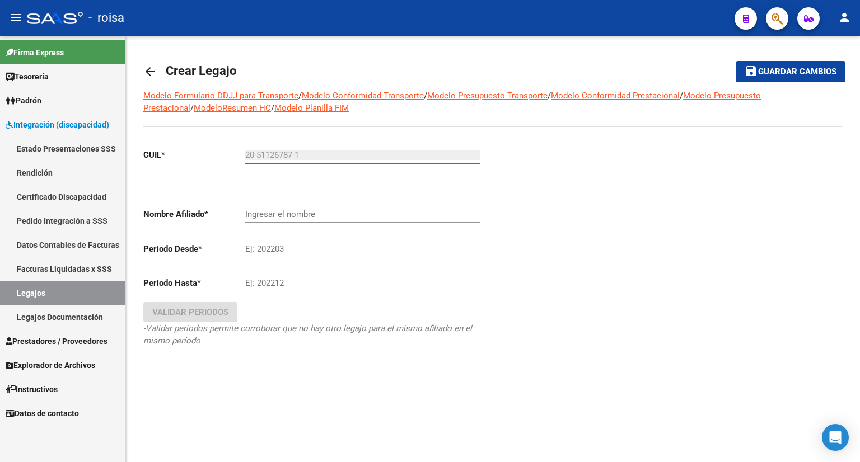
type input "[PERSON_NAME]"
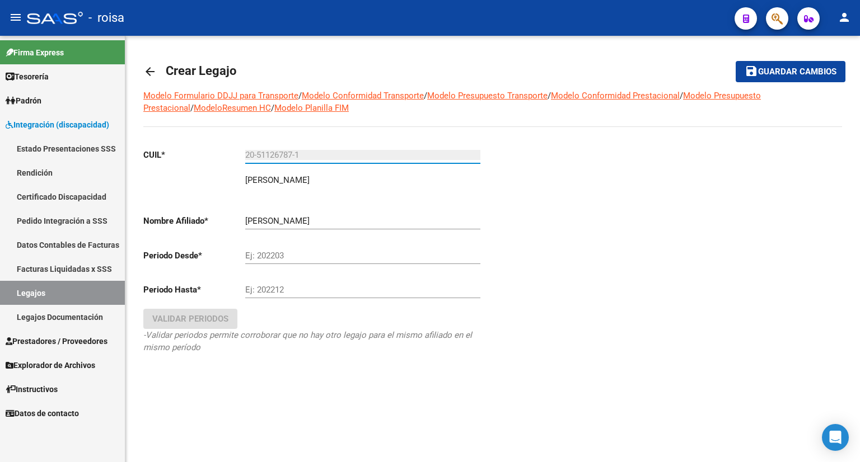
type input "20-51126787-1"
type input "202501"
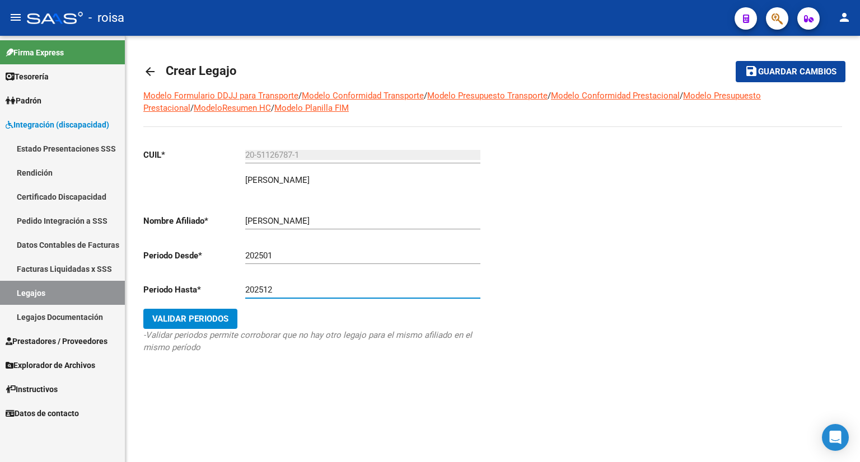
type input "202512"
click at [736, 61] on button "save Guardar cambios" at bounding box center [791, 71] width 110 height 21
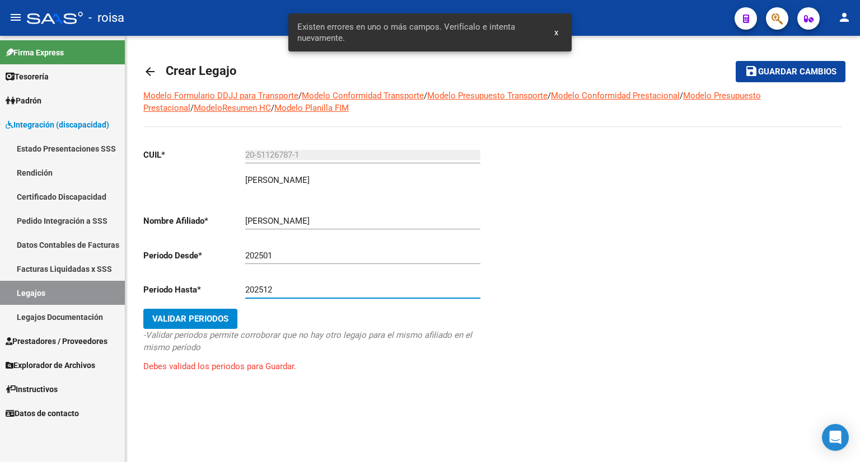
click at [205, 321] on span "Validar Periodos" at bounding box center [190, 319] width 76 height 10
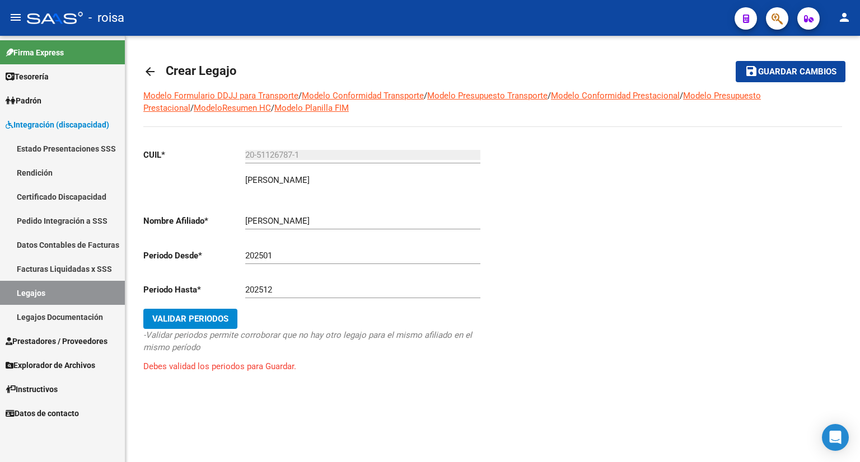
click at [214, 316] on span "Validar Periodos" at bounding box center [190, 319] width 76 height 10
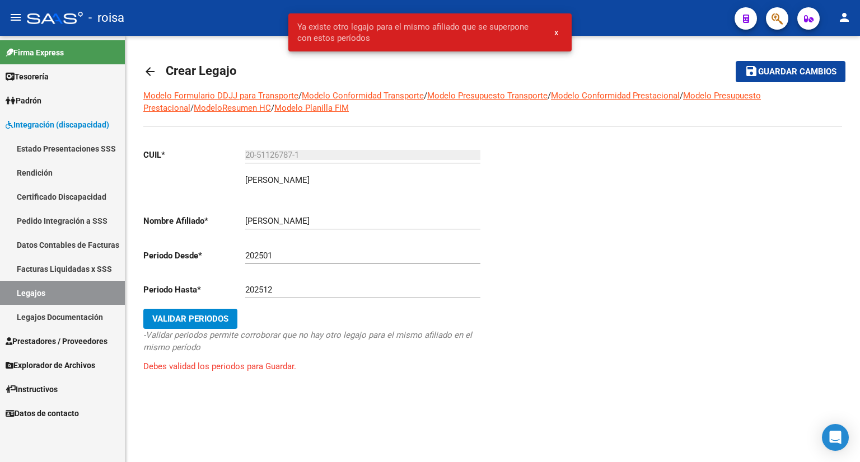
click at [150, 76] on mat-icon "arrow_back" at bounding box center [149, 71] width 13 height 13
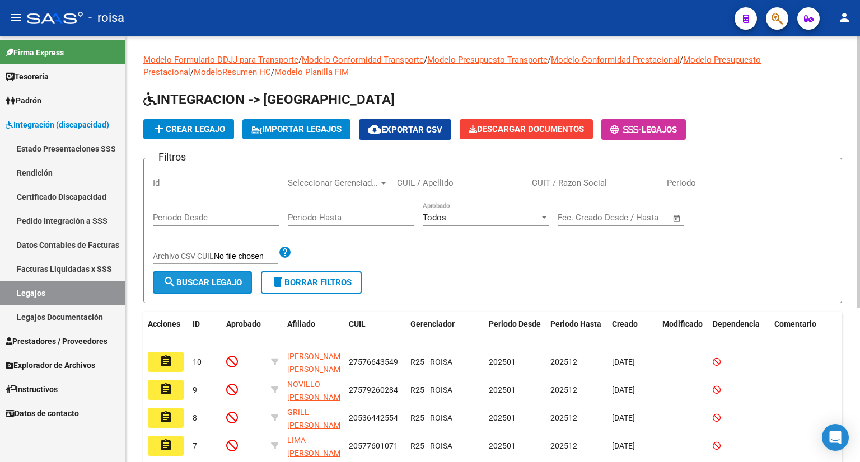
click at [217, 282] on span "search Buscar Legajo" at bounding box center [202, 283] width 79 height 10
paste input "20511267871"
type input "20511267871"
click at [212, 282] on span "search Buscar Legajo" at bounding box center [202, 283] width 79 height 10
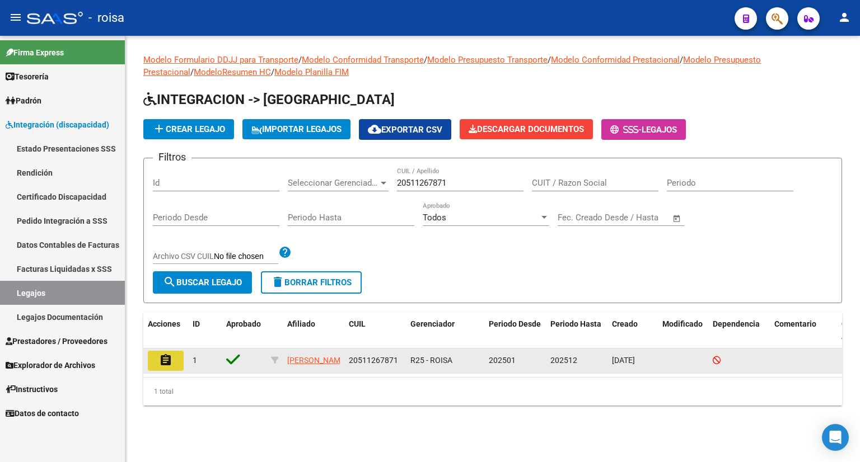
click at [163, 365] on mat-icon "assignment" at bounding box center [165, 360] width 13 height 13
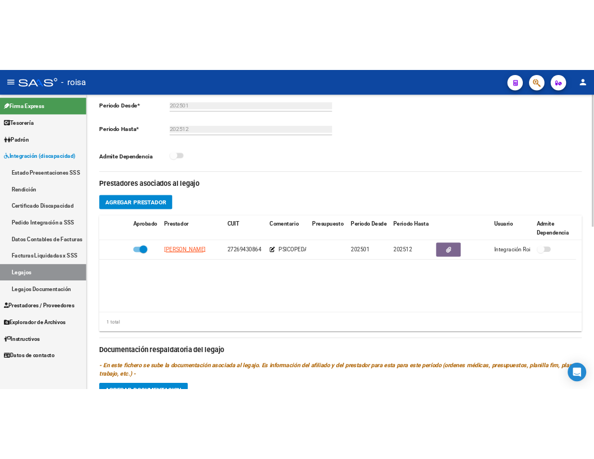
scroll to position [412, 0]
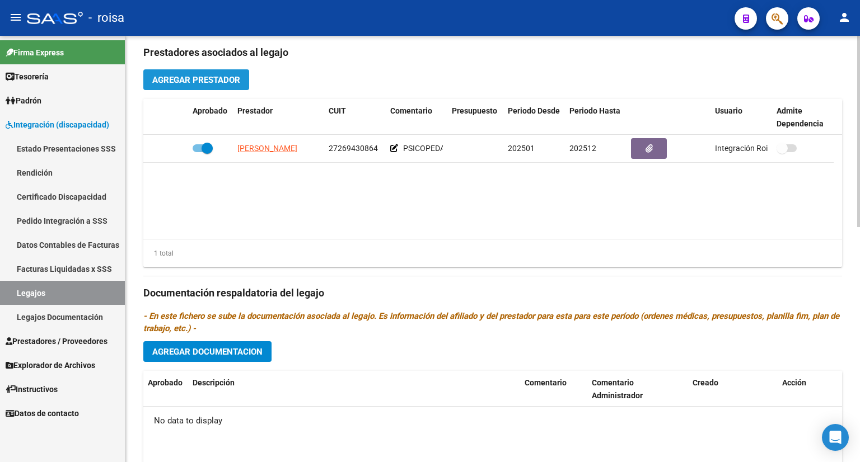
click at [207, 77] on span "Agregar Prestador" at bounding box center [196, 80] width 88 height 10
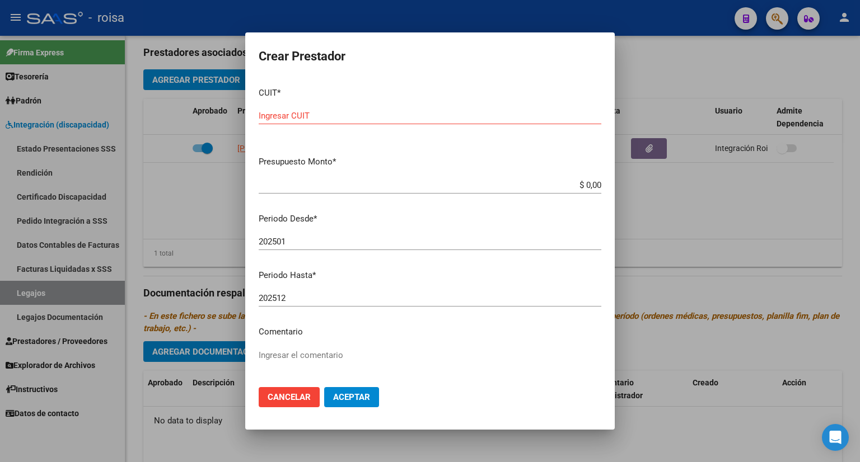
click at [695, 216] on div at bounding box center [430, 231] width 860 height 462
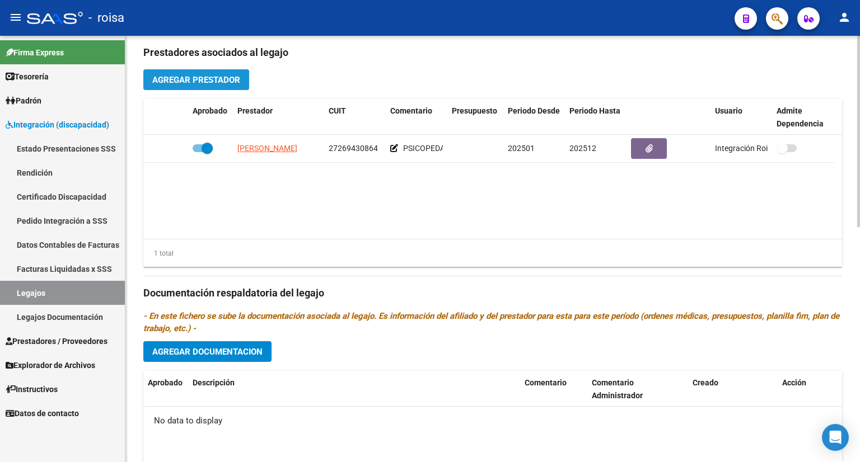
click at [216, 75] on span "Agregar Prestador" at bounding box center [196, 80] width 88 height 10
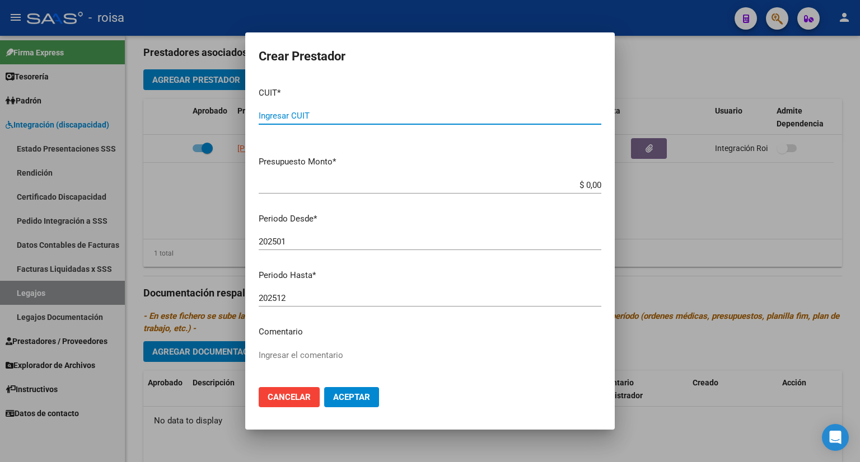
click at [330, 113] on input "Ingresar CUIT" at bounding box center [430, 116] width 343 height 10
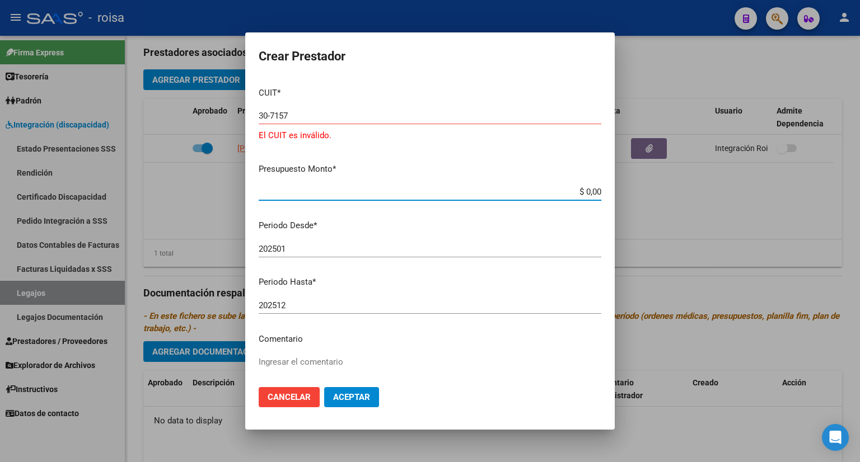
click at [325, 123] on div "30-7157 Ingresar CUIT" at bounding box center [430, 116] width 343 height 17
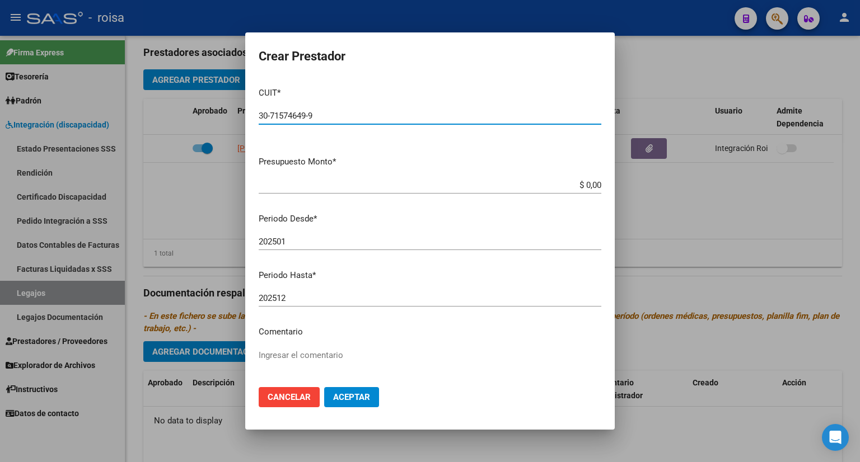
type input "30-71574649-9"
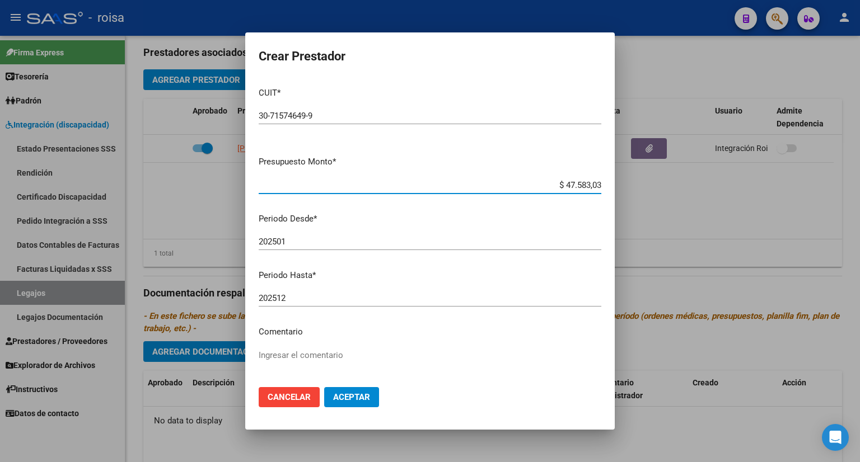
type input "$ 475.830,36"
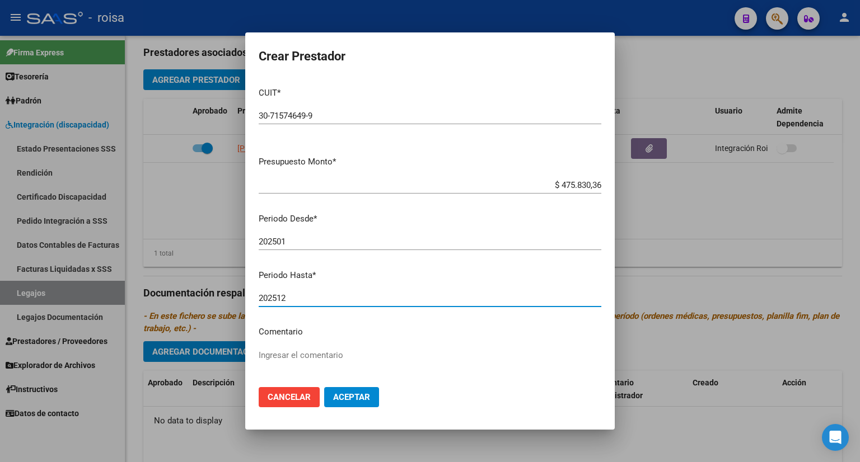
click at [351, 392] on span "Aceptar" at bounding box center [351, 397] width 37 height 10
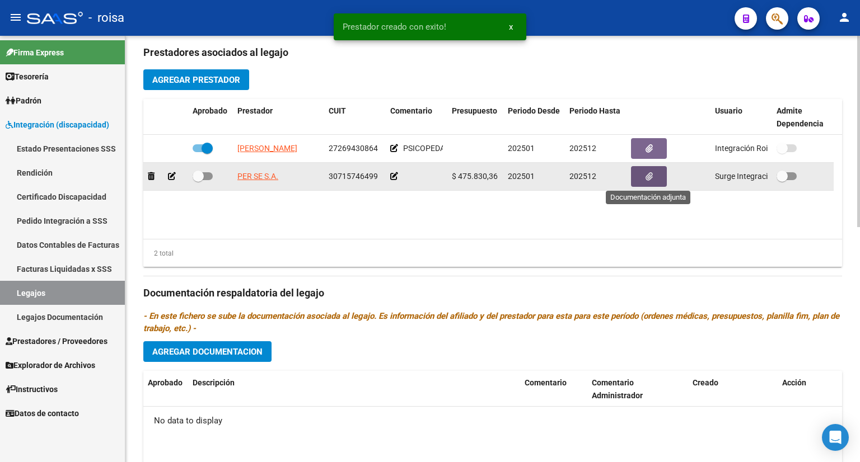
click at [649, 173] on icon "button" at bounding box center [649, 176] width 7 height 8
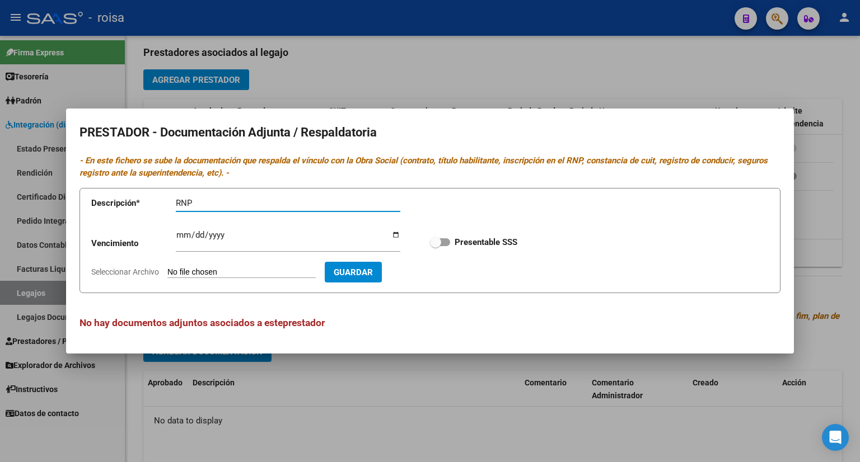
type input "RNP"
click at [251, 273] on input "Seleccionar Archivo" at bounding box center [241, 273] width 148 height 11
type input "C:\fakepath\RNP INTEGRACION.pdf"
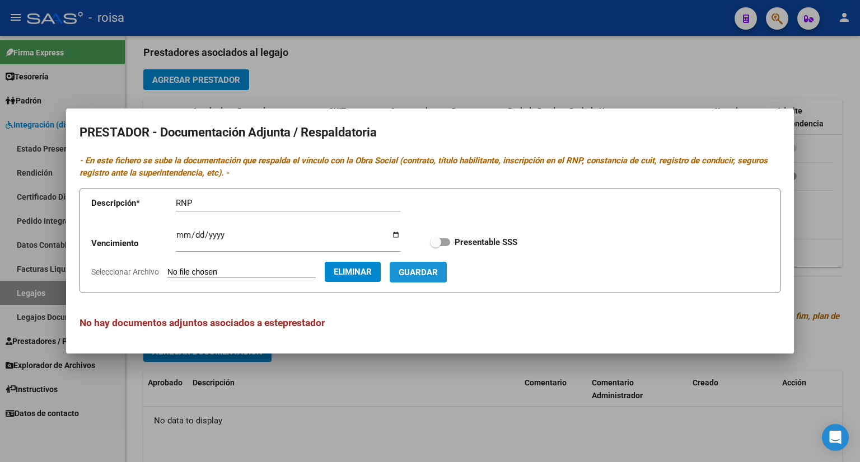
click at [438, 269] on span "Guardar" at bounding box center [418, 273] width 39 height 10
checkbox input "true"
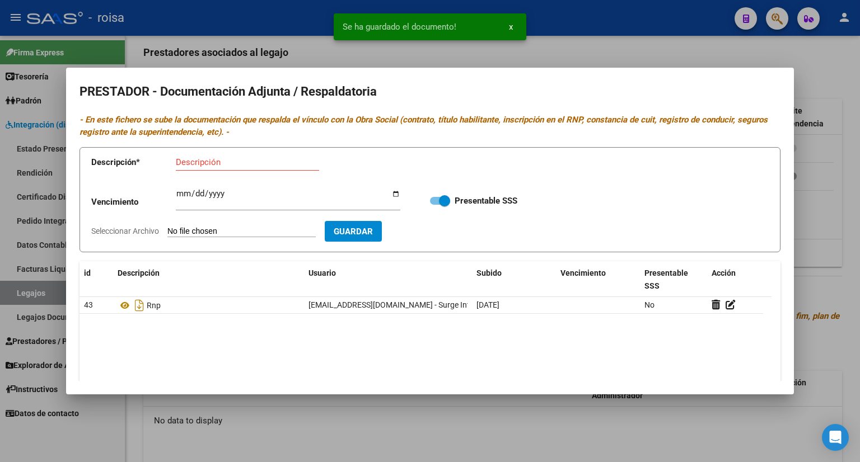
click at [249, 156] on div "Descripción" at bounding box center [247, 162] width 143 height 17
type input "CBU"
click at [237, 230] on input "Seleccionar Archivo" at bounding box center [241, 232] width 148 height 11
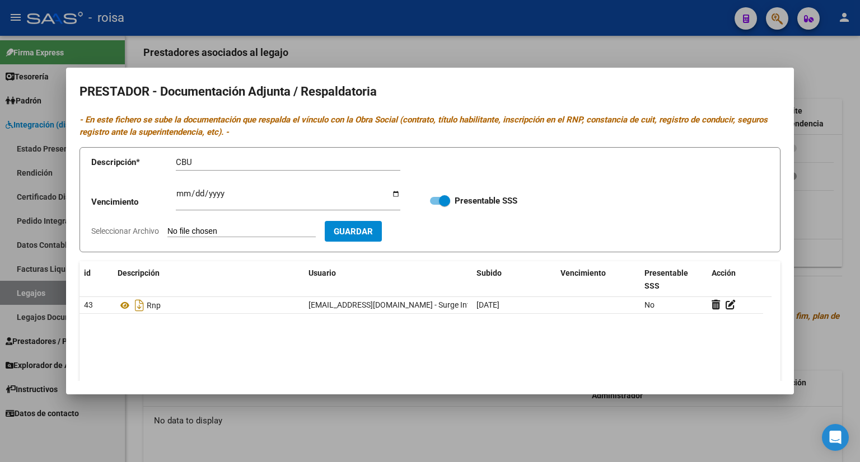
type input "C:\fakepath\CBU INTEGRACION.pdf"
click at [437, 231] on span "Guardar" at bounding box center [418, 232] width 39 height 10
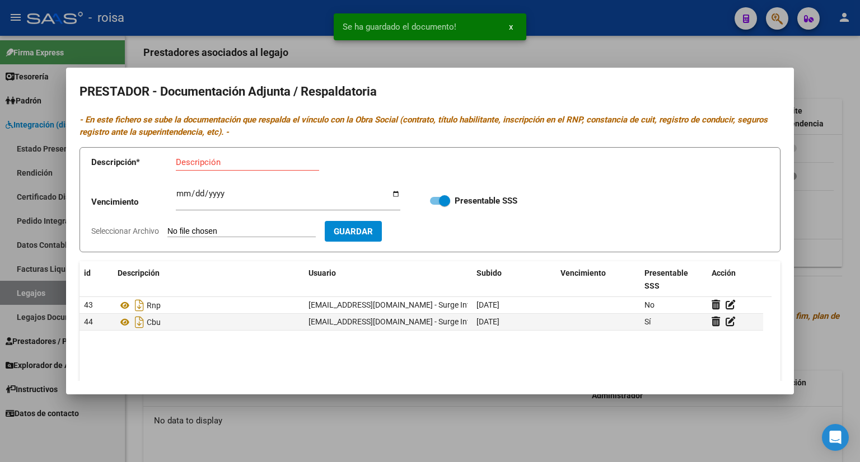
click at [242, 162] on input "Descripción" at bounding box center [247, 162] width 143 height 10
type input "AFIP"
click at [231, 229] on input "Seleccionar Archivo" at bounding box center [241, 232] width 148 height 11
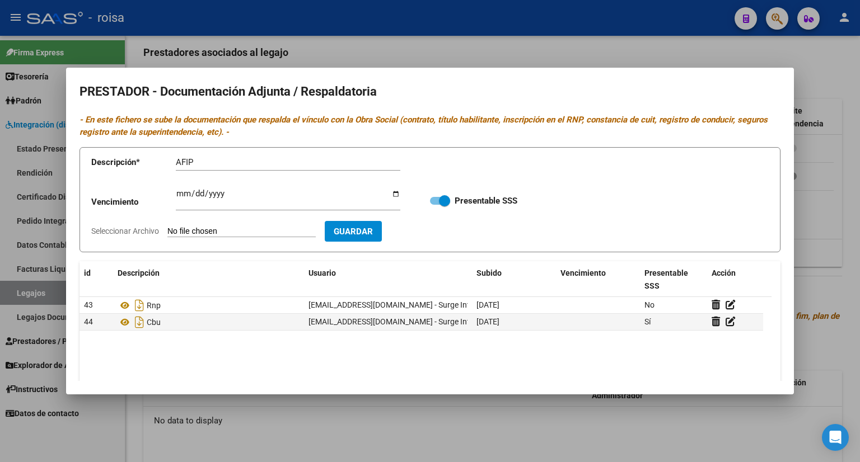
type input "C:\fakepath\AFIP INTEGRACION.pdf"
click at [438, 227] on span "Guardar" at bounding box center [418, 232] width 39 height 10
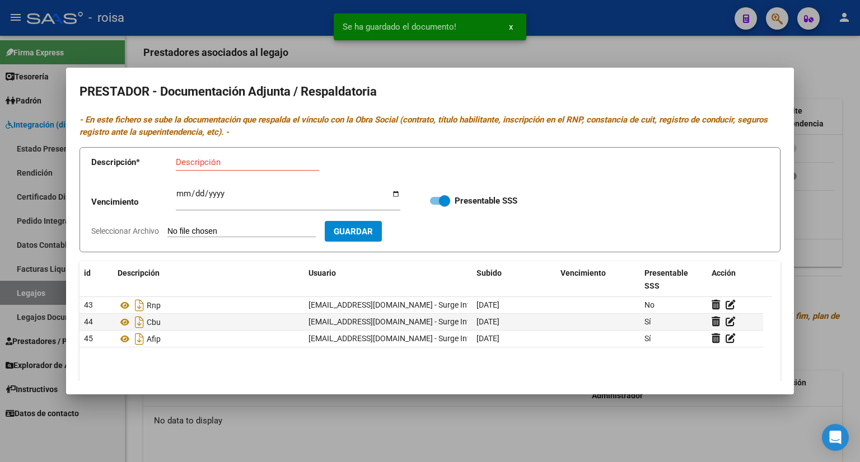
click at [810, 220] on div at bounding box center [430, 231] width 860 height 462
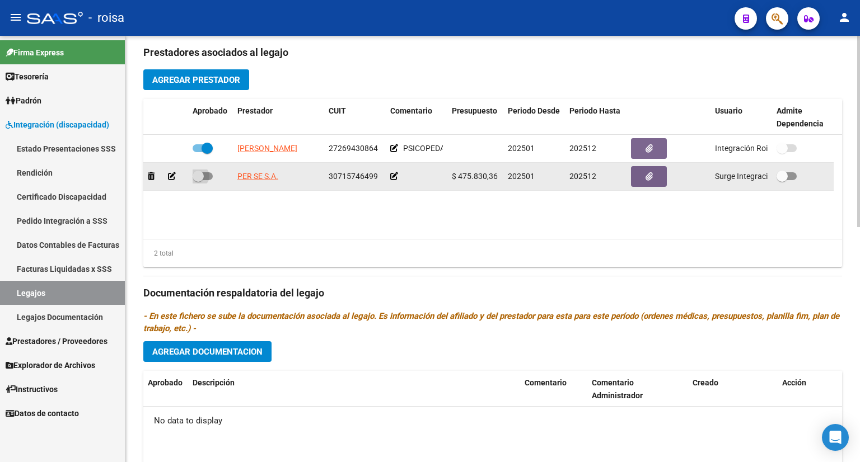
click at [211, 174] on span at bounding box center [203, 176] width 20 height 8
click at [198, 180] on input "checkbox" at bounding box center [198, 180] width 1 height 1
checkbox input "true"
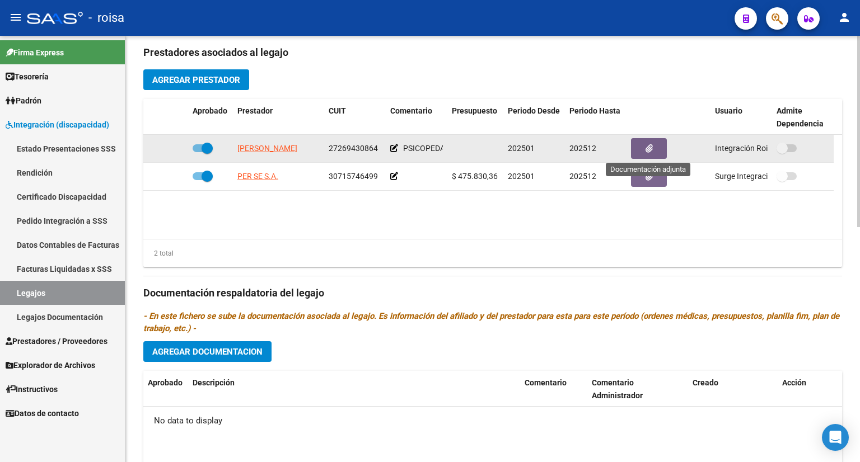
click at [646, 148] on icon "button" at bounding box center [649, 148] width 7 height 8
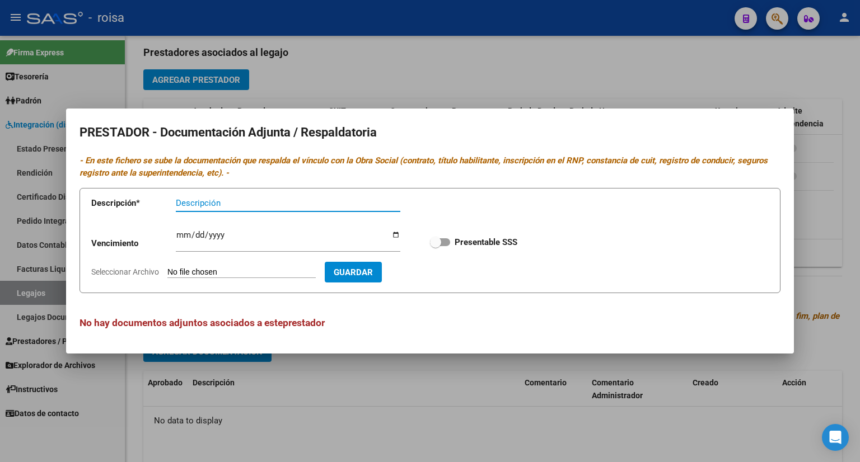
click at [705, 74] on div at bounding box center [430, 231] width 860 height 462
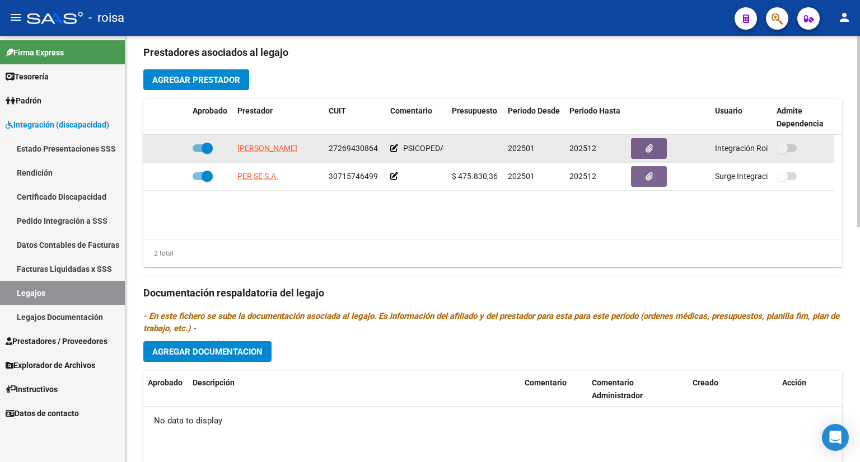
click at [195, 146] on span at bounding box center [203, 148] width 20 height 8
click at [198, 152] on input "checkbox" at bounding box center [198, 152] width 1 height 1
checkbox input "false"
click at [652, 145] on icon "button" at bounding box center [649, 148] width 7 height 8
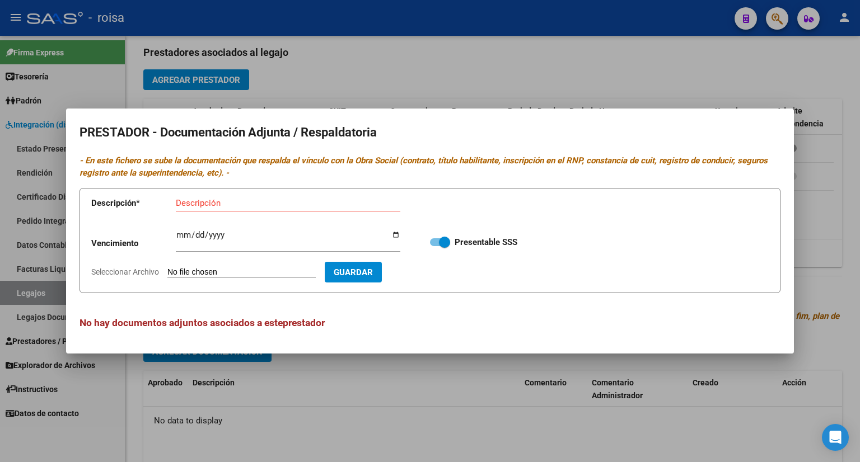
click at [681, 64] on div at bounding box center [430, 231] width 860 height 462
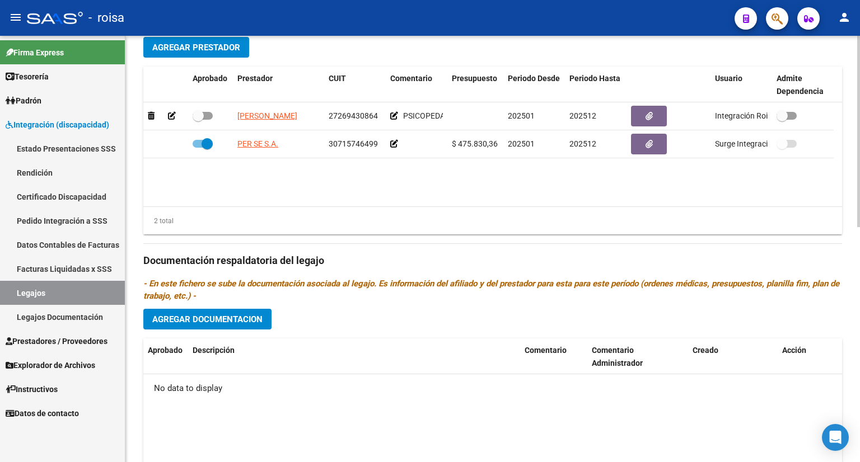
scroll to position [524, 0]
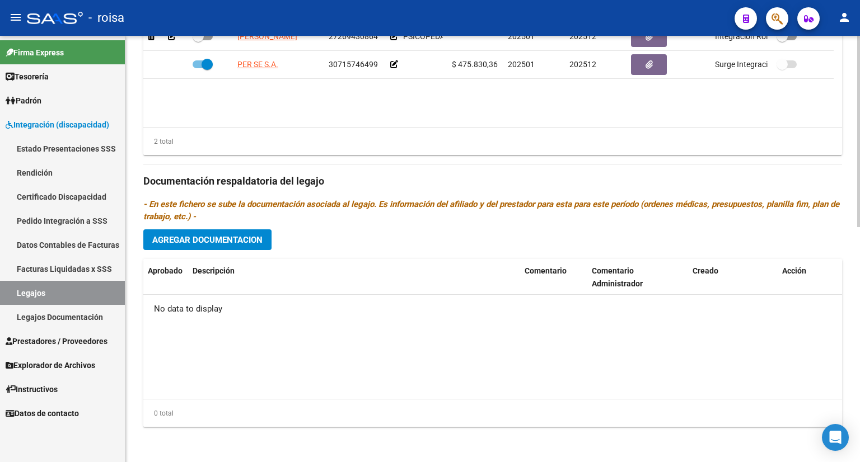
click at [231, 240] on span "Agregar Documentacion" at bounding box center [207, 240] width 110 height 10
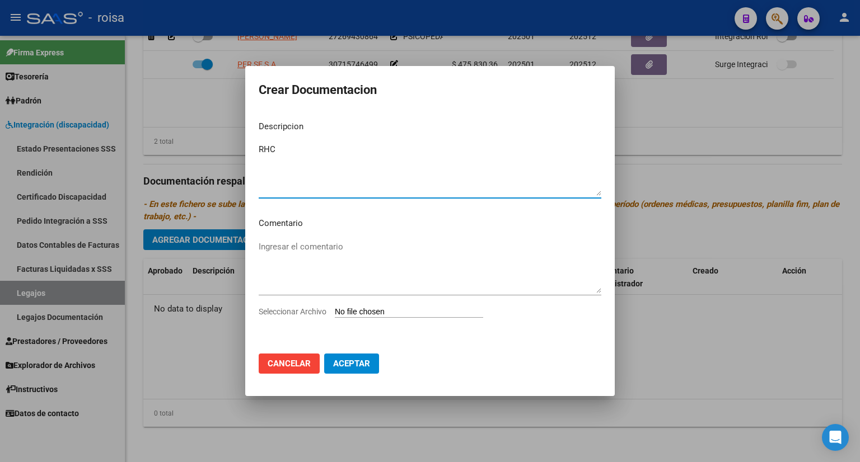
type textarea "RHC"
click at [366, 312] on input "Seleccionar Archivo" at bounding box center [409, 312] width 148 height 11
type input "C:\fakepath\RHC HERLAN.pdf"
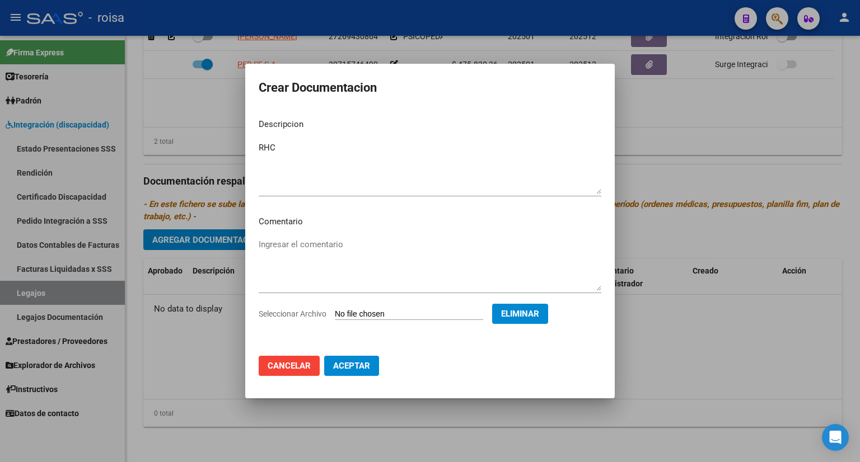
click at [345, 362] on span "Aceptar" at bounding box center [351, 366] width 37 height 10
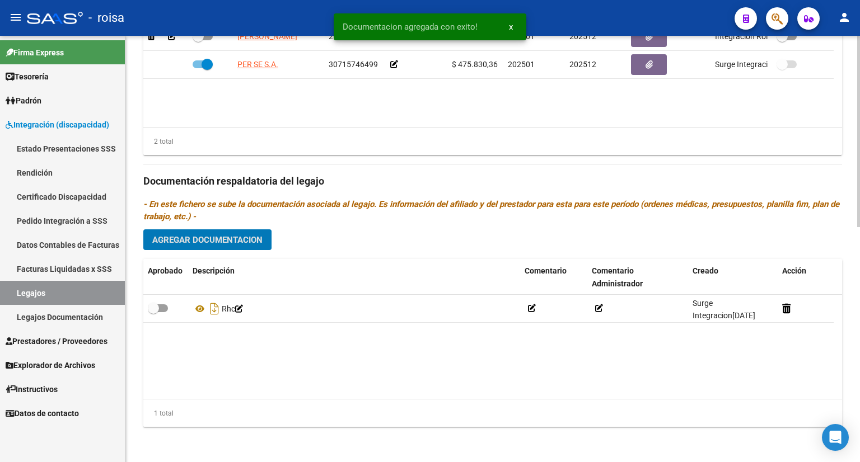
click at [239, 240] on span "Agregar Documentacion" at bounding box center [207, 240] width 110 height 10
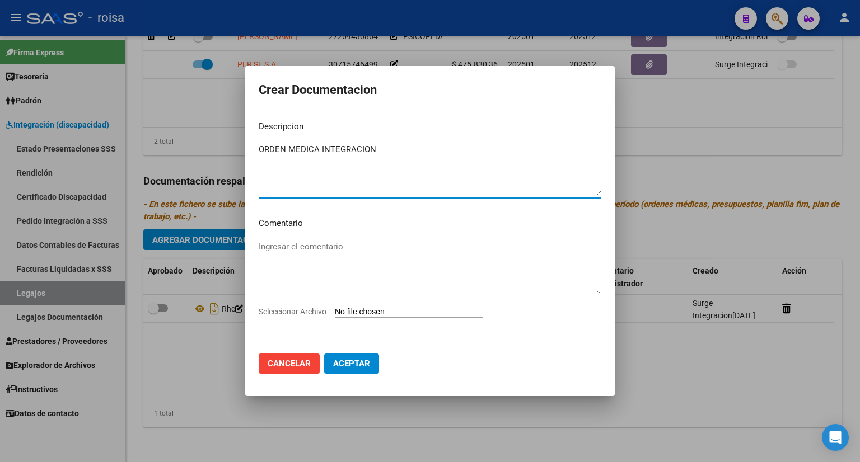
type textarea "ORDEN MEDICA INTEGRACION"
click at [394, 311] on input "Seleccionar Archivo" at bounding box center [409, 312] width 148 height 11
type input "C:\fakepath\ORDEN MEDICA HERLAN UNIFICADA.pdf"
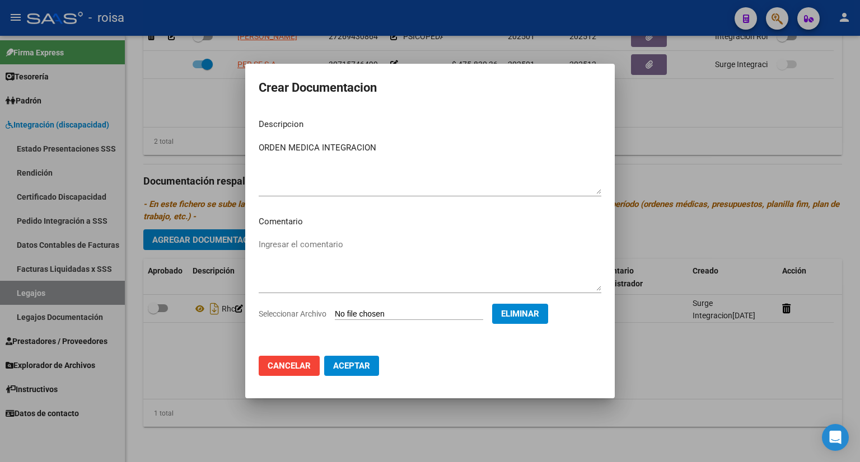
click at [367, 366] on span "Aceptar" at bounding box center [351, 366] width 37 height 10
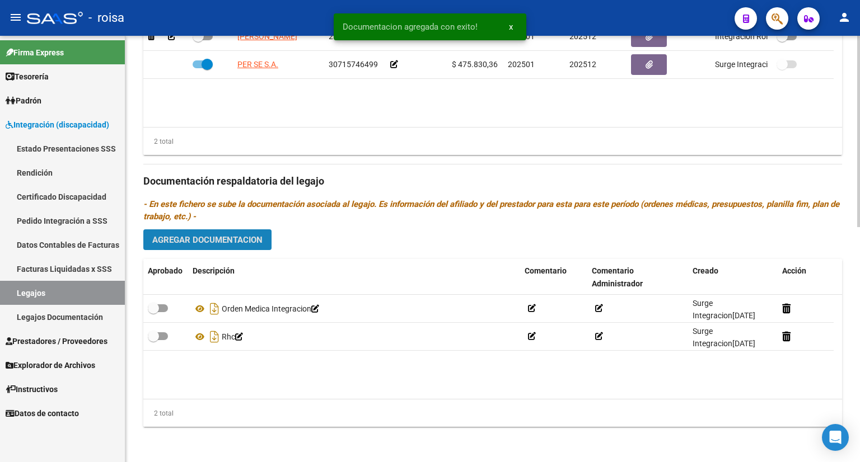
click at [199, 238] on span "Agregar Documentacion" at bounding box center [207, 240] width 110 height 10
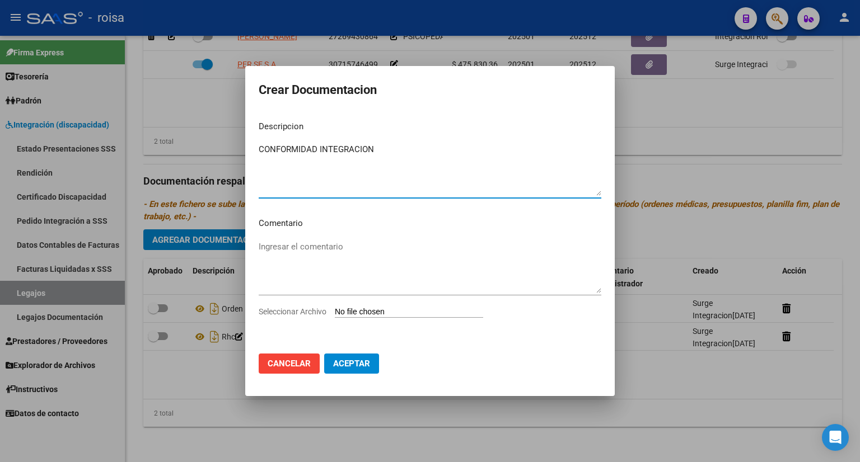
type textarea "CONFORMIDAD INTEGRACION"
click at [420, 314] on input "Seleccionar Archivo" at bounding box center [409, 312] width 148 height 11
type input "C:\fakepath\CONFORMIDAD INTEGRACION.pdf"
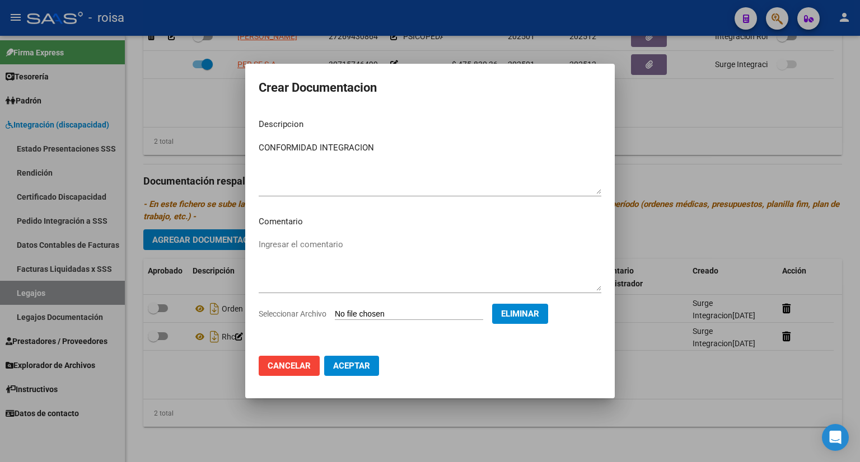
click at [349, 365] on span "Aceptar" at bounding box center [351, 366] width 37 height 10
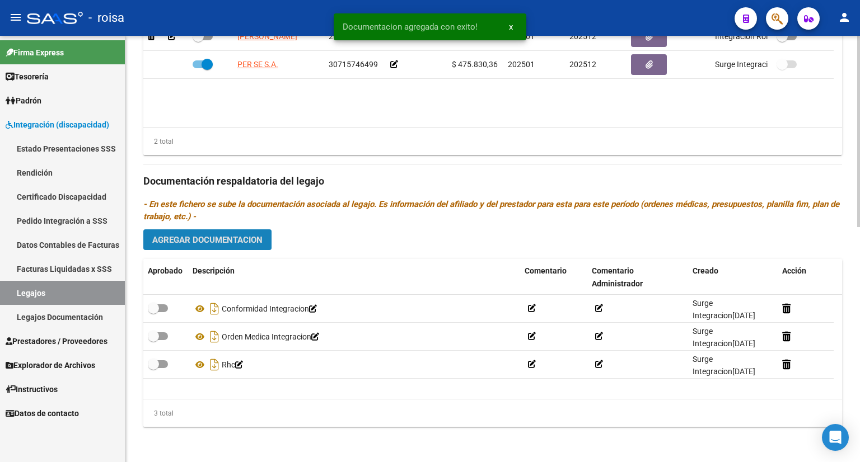
click at [228, 236] on span "Agregar Documentacion" at bounding box center [207, 240] width 110 height 10
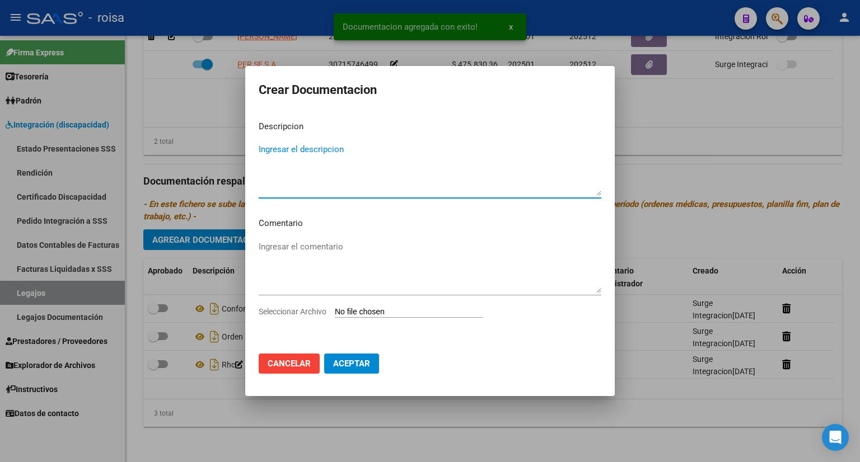
click at [311, 148] on textarea "Ingresar el descripcion" at bounding box center [430, 169] width 343 height 53
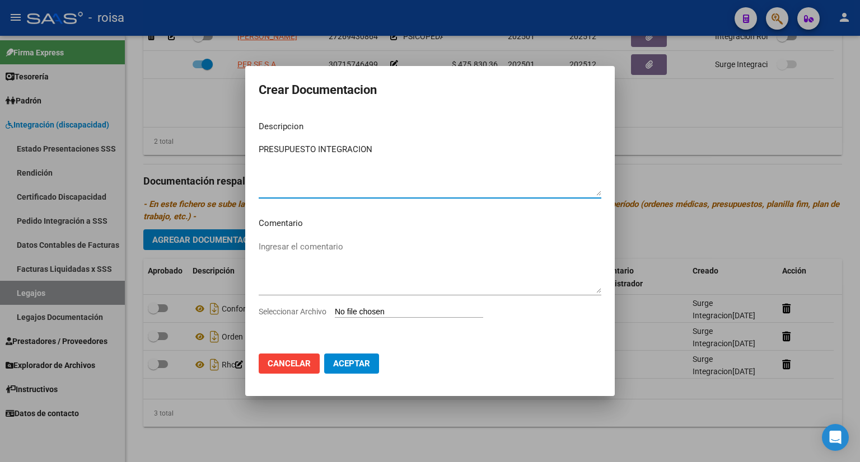
type textarea "PRESUPUESTO INTEGRACION"
drag, startPoint x: 342, startPoint y: 367, endPoint x: 347, endPoint y: 337, distance: 30.7
click at [347, 342] on form "Crear Documentacion Descripcion PRESUPUESTO INTEGRACION Ingresar el descripcion…" at bounding box center [430, 232] width 343 height 304
click at [356, 311] on input "Seleccionar Archivo" at bounding box center [409, 312] width 148 height 11
type input "C:\fakepath\PRESUPUESTO INTEGRACION.pdf"
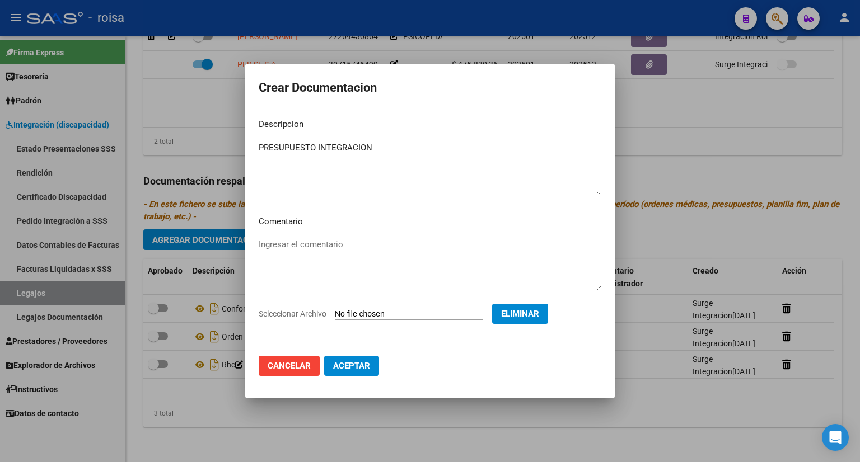
click at [356, 363] on span "Aceptar" at bounding box center [351, 366] width 37 height 10
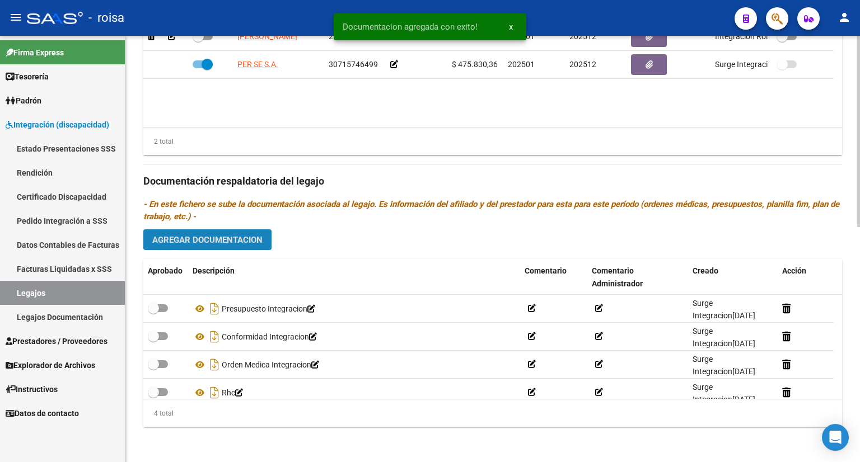
click at [206, 237] on span "Agregar Documentacion" at bounding box center [207, 240] width 110 height 10
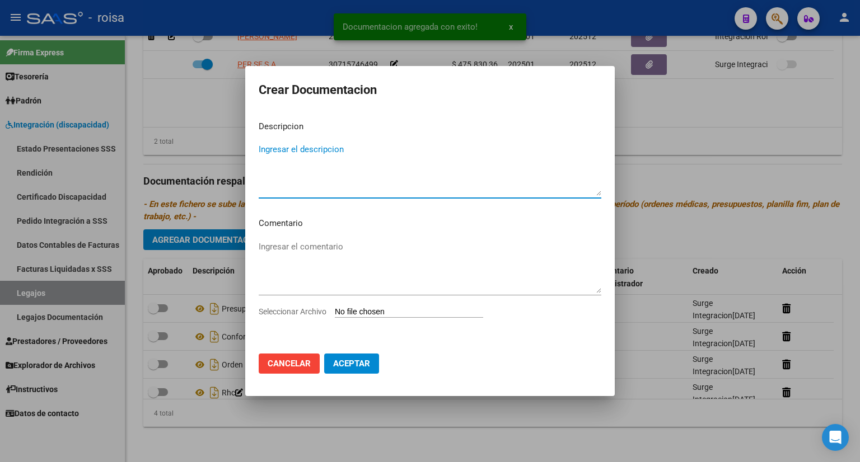
click at [288, 144] on textarea "Ingresar el descripcion" at bounding box center [430, 169] width 343 height 53
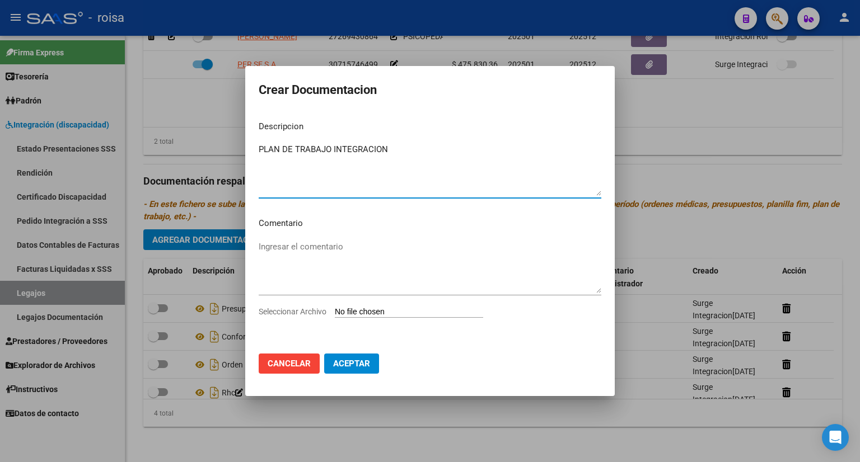
type textarea "PLAN DE TRABAJO INTEGRACION"
click at [374, 314] on input "Seleccionar Archivo" at bounding box center [409, 312] width 148 height 11
type input "C:\fakepath\PLAN TRABAJO INTEGRACION.pdf"
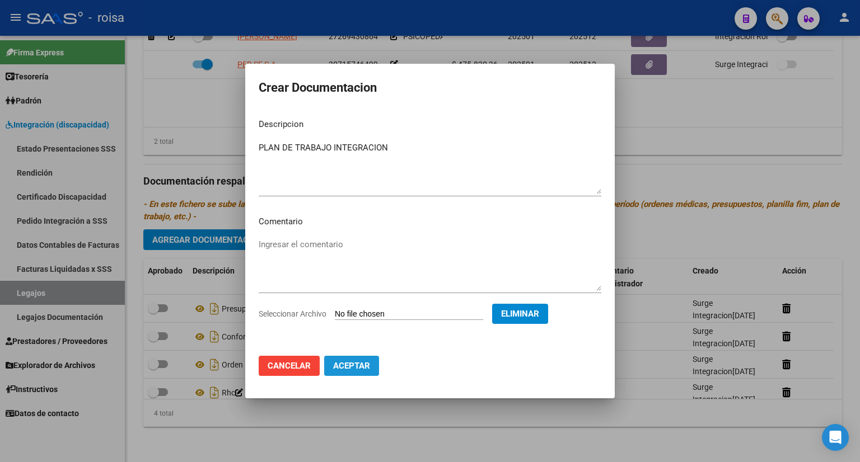
click at [363, 363] on span "Aceptar" at bounding box center [351, 366] width 37 height 10
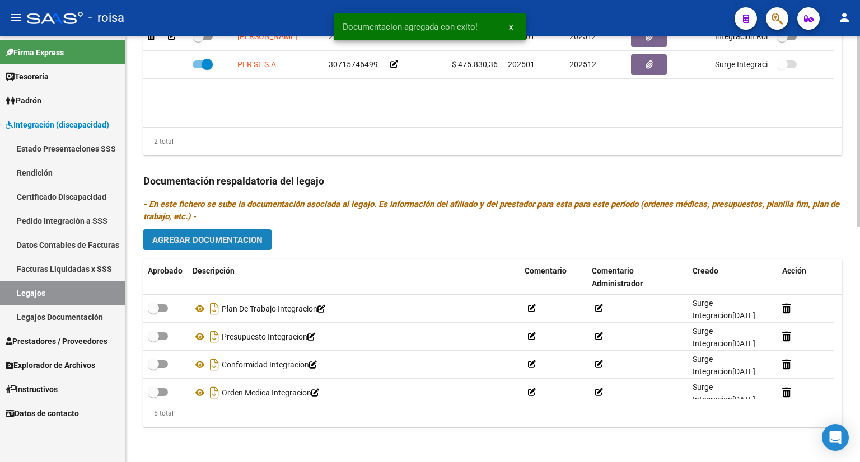
click at [221, 240] on span "Agregar Documentacion" at bounding box center [207, 240] width 110 height 10
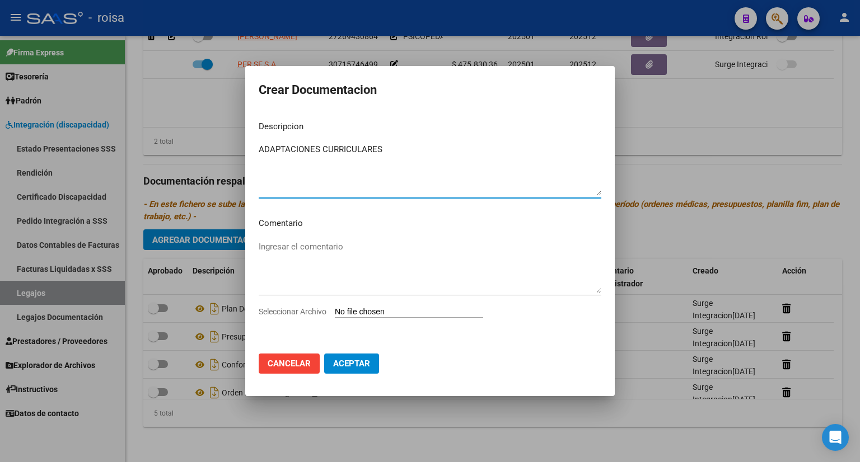
type textarea "ADAPTACIONES CURRICULARES"
click at [403, 311] on input "Seleccionar Archivo" at bounding box center [409, 312] width 148 height 11
type input "C:\fakepath\ADAP CURRICULAR.pdf"
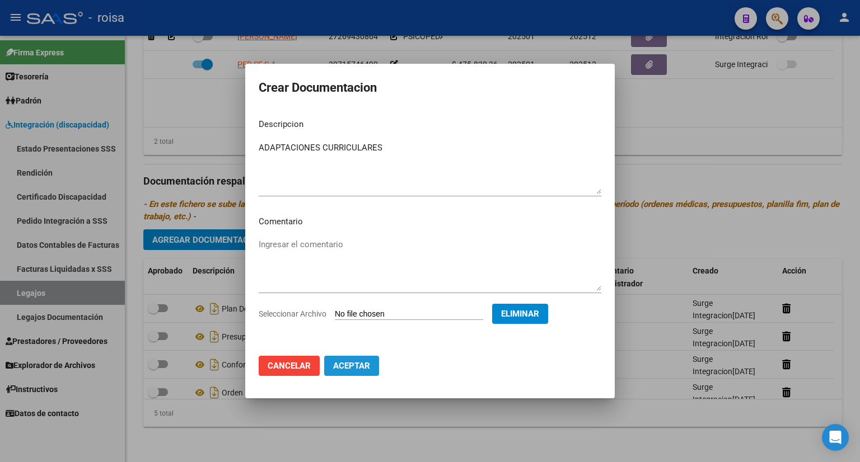
click at [358, 362] on span "Aceptar" at bounding box center [351, 366] width 37 height 10
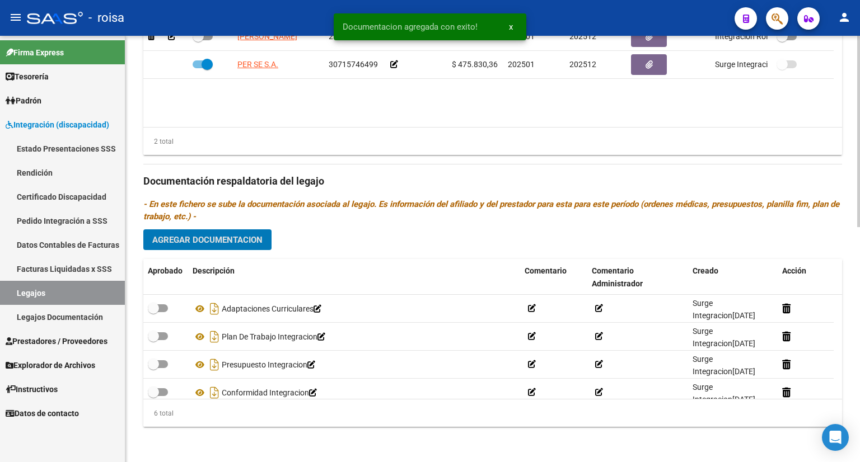
click at [236, 240] on span "Agregar Documentacion" at bounding box center [207, 240] width 110 height 10
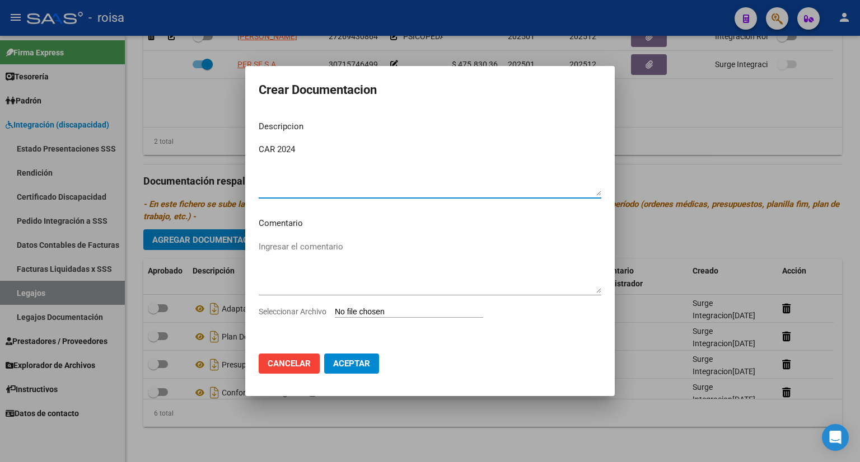
type textarea "CAR 2024"
click at [331, 254] on textarea "Ingresar el comentario" at bounding box center [430, 267] width 343 height 53
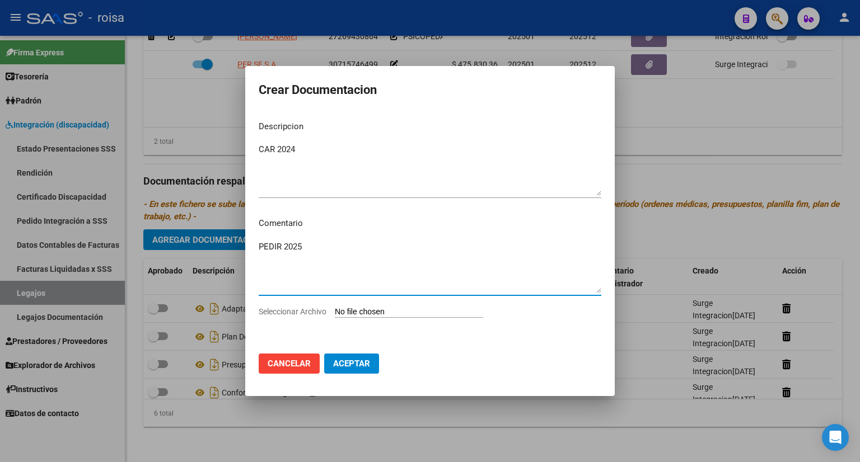
type textarea "PEDIR 2025"
click at [365, 310] on input "Seleccionar Archivo" at bounding box center [409, 312] width 148 height 11
type input "C:\fakepath\CAR AÑO 2024.pdf"
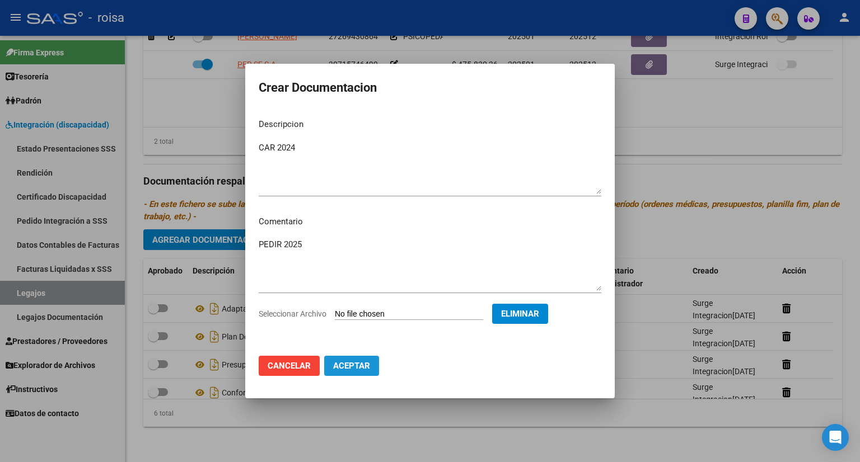
click at [363, 367] on span "Aceptar" at bounding box center [351, 366] width 37 height 10
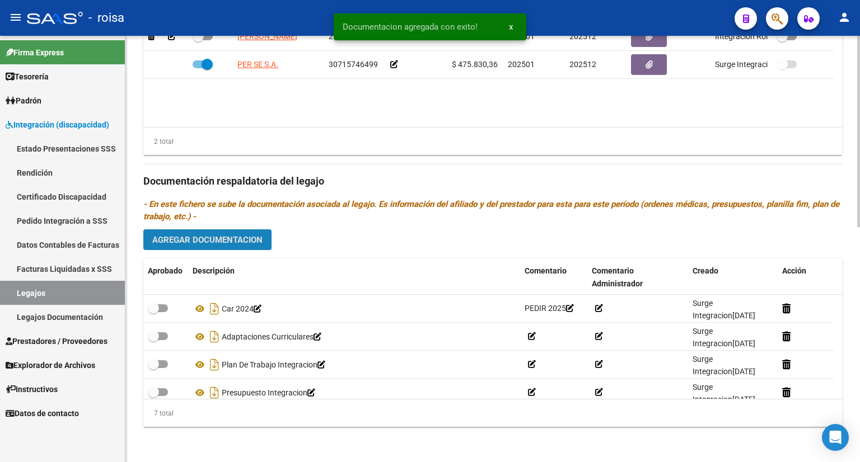
click at [231, 238] on span "Agregar Documentacion" at bounding box center [207, 240] width 110 height 10
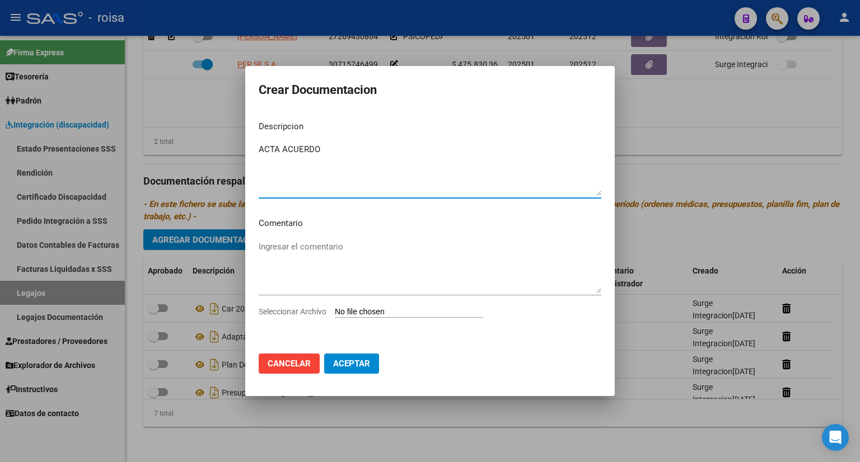
type textarea "ACTA ACUERDO"
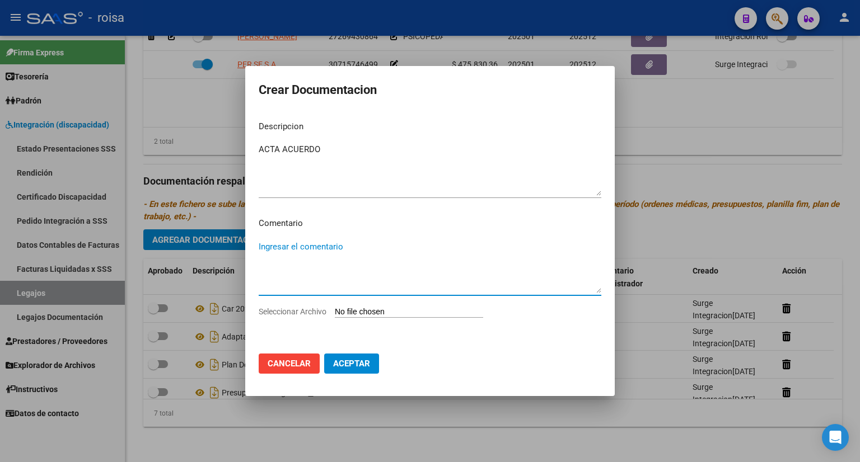
click at [320, 244] on textarea "Ingresar el comentario" at bounding box center [430, 267] width 343 height 53
type textarea "FALTA FIRMA ESCUELA COMUN"
click at [389, 313] on input "Seleccionar Archivo" at bounding box center [409, 312] width 148 height 11
type input "C:\fakepath\ACTA ACUERDO.pdf"
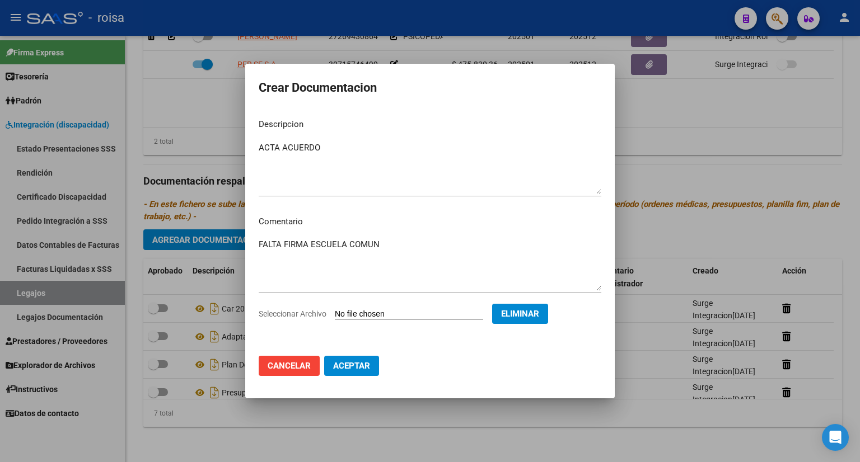
click at [345, 362] on span "Aceptar" at bounding box center [351, 366] width 37 height 10
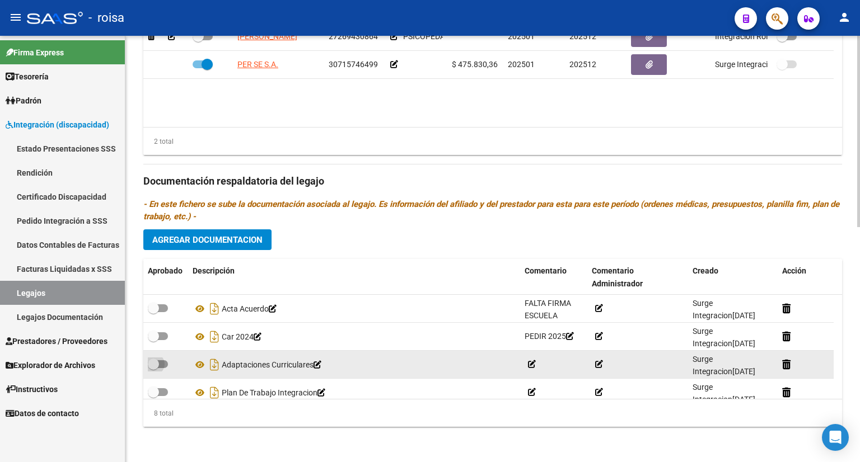
click at [161, 362] on span at bounding box center [158, 365] width 20 height 8
click at [153, 368] on input "checkbox" at bounding box center [153, 368] width 1 height 1
checkbox input "true"
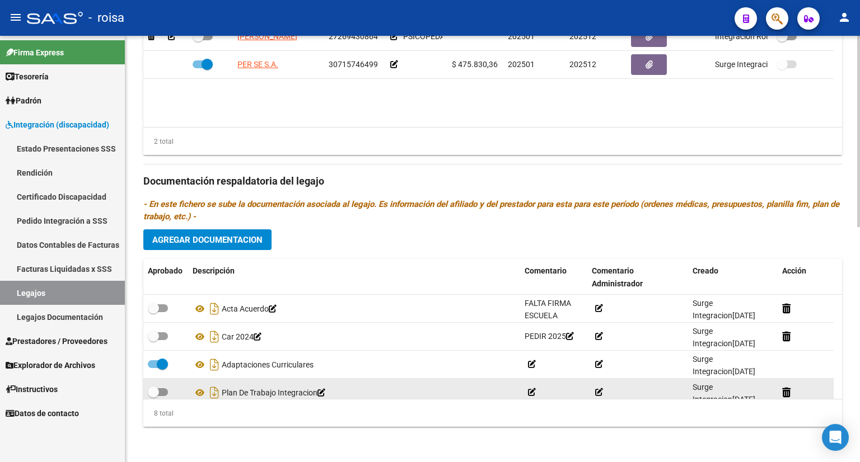
click at [163, 392] on span at bounding box center [158, 393] width 20 height 8
click at [153, 396] on input "checkbox" at bounding box center [153, 396] width 1 height 1
checkbox input "true"
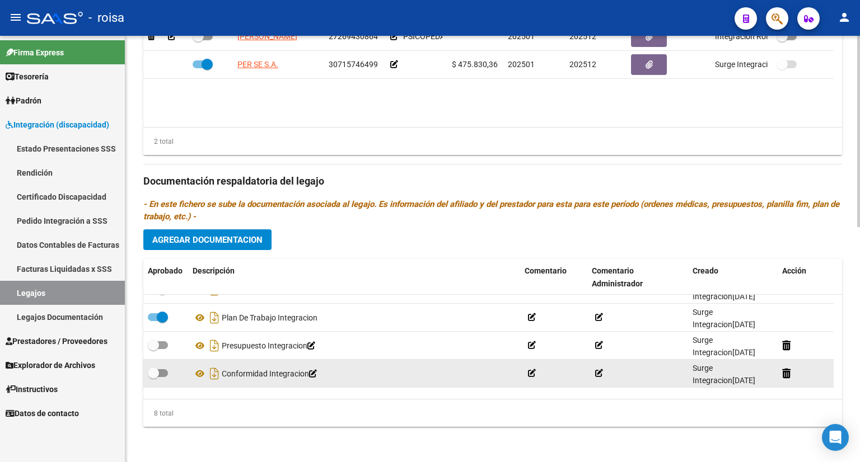
scroll to position [56, 0]
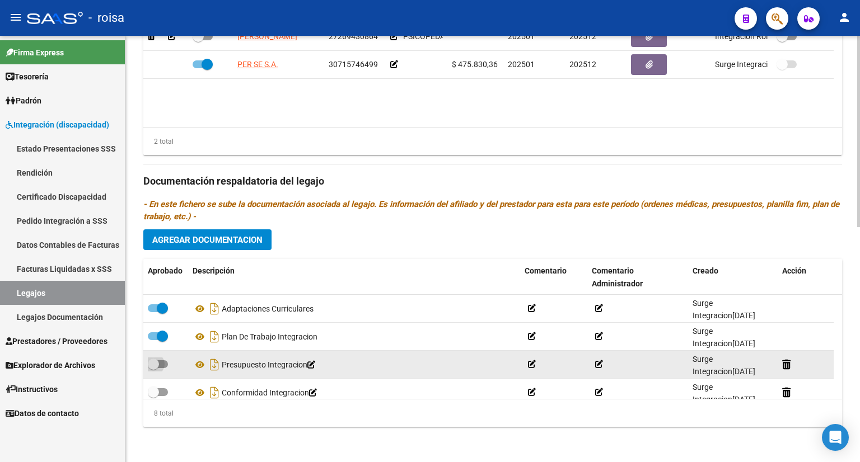
click at [164, 363] on span at bounding box center [158, 365] width 20 height 8
click at [153, 368] on input "checkbox" at bounding box center [153, 368] width 1 height 1
checkbox input "true"
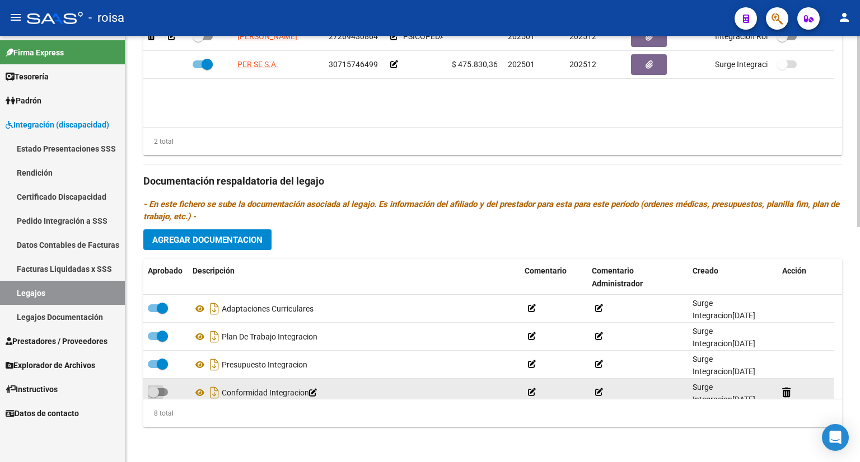
click at [164, 390] on span at bounding box center [158, 393] width 20 height 8
click at [153, 396] on input "checkbox" at bounding box center [153, 396] width 1 height 1
checkbox input "true"
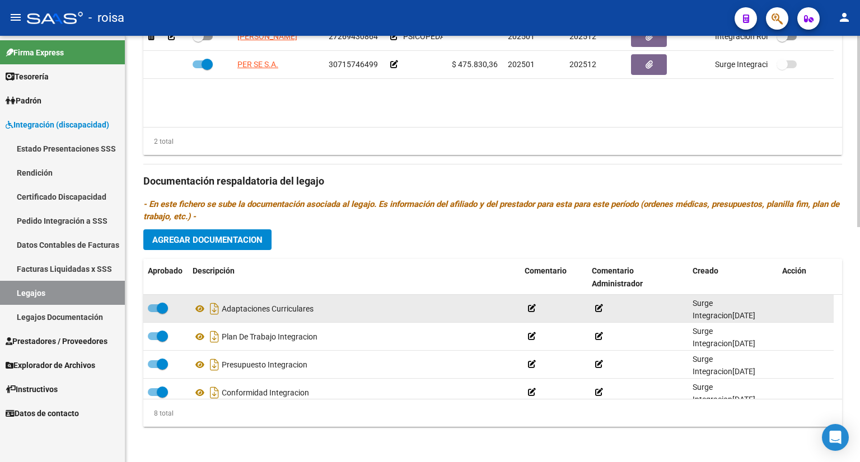
scroll to position [112, 0]
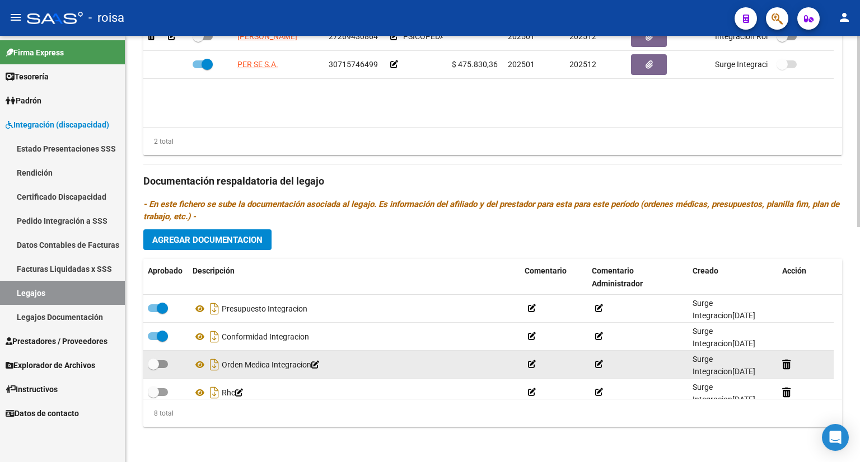
click at [163, 361] on span at bounding box center [158, 365] width 20 height 8
click at [153, 368] on input "checkbox" at bounding box center [153, 368] width 1 height 1
checkbox input "true"
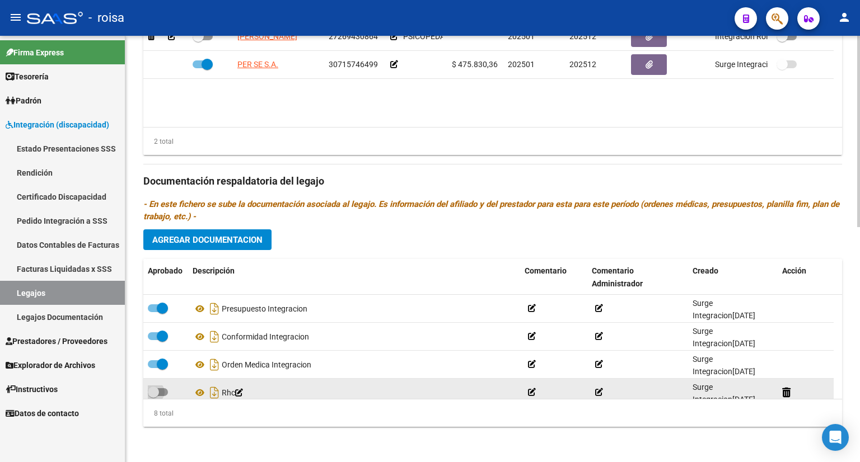
click at [165, 392] on span at bounding box center [158, 393] width 20 height 8
click at [153, 396] on input "checkbox" at bounding box center [153, 396] width 1 height 1
checkbox input "true"
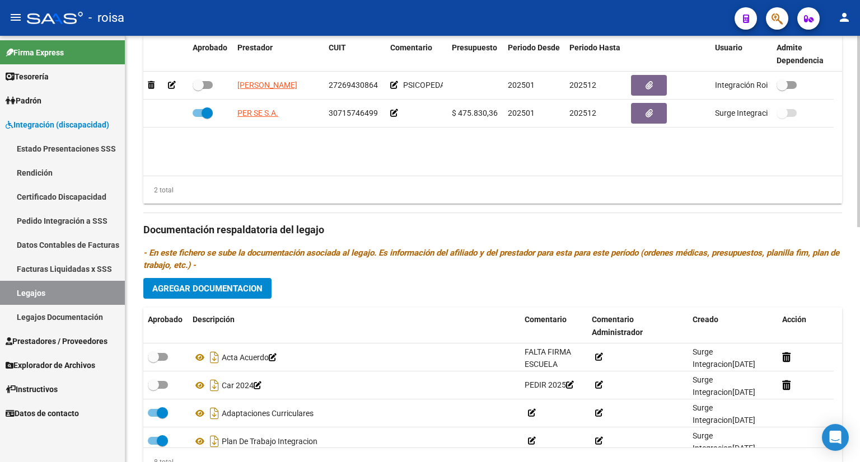
scroll to position [412, 0]
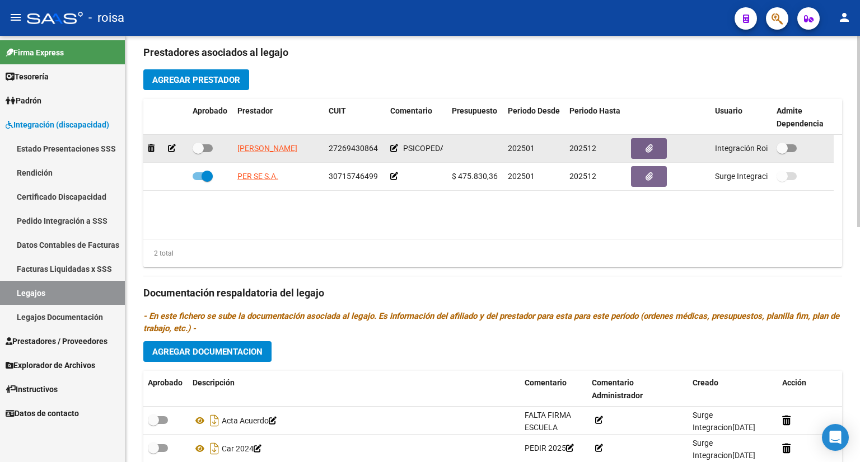
click at [171, 144] on icon at bounding box center [172, 148] width 8 height 8
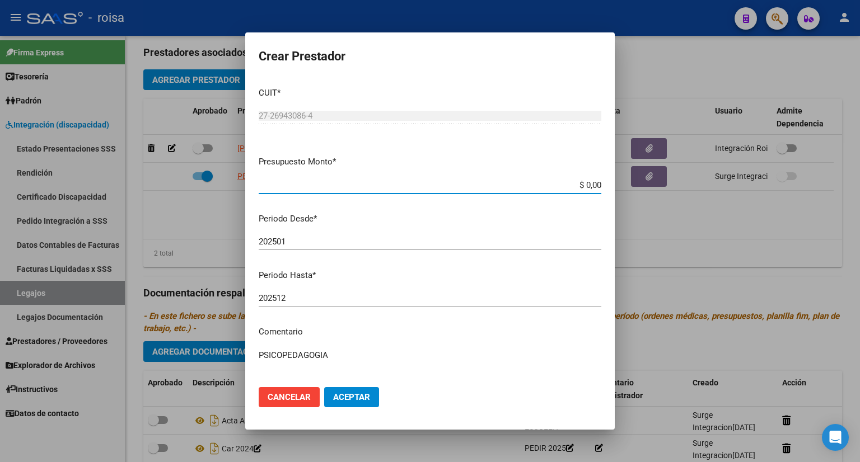
drag, startPoint x: 565, startPoint y: 184, endPoint x: 661, endPoint y: 186, distance: 95.8
click at [661, 186] on div "Crear Prestador CUIT * 27-26943086-4 Ingresar CUIT ARCA Padrón Presupuesto Mont…" at bounding box center [430, 231] width 860 height 462
type input "$ 96.723,76"
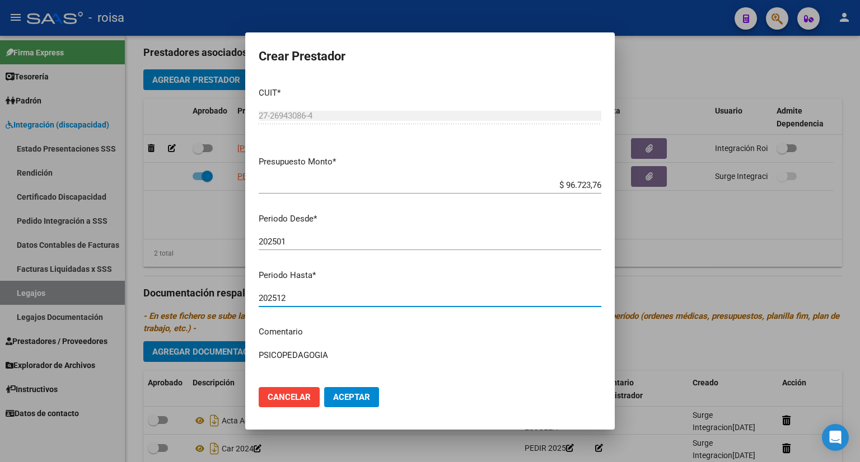
click at [359, 397] on span "Aceptar" at bounding box center [351, 397] width 37 height 10
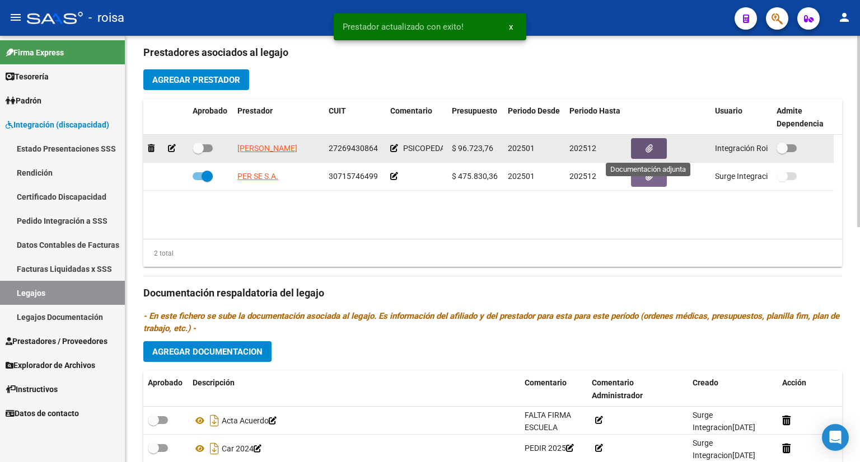
click at [646, 148] on icon "button" at bounding box center [649, 148] width 7 height 8
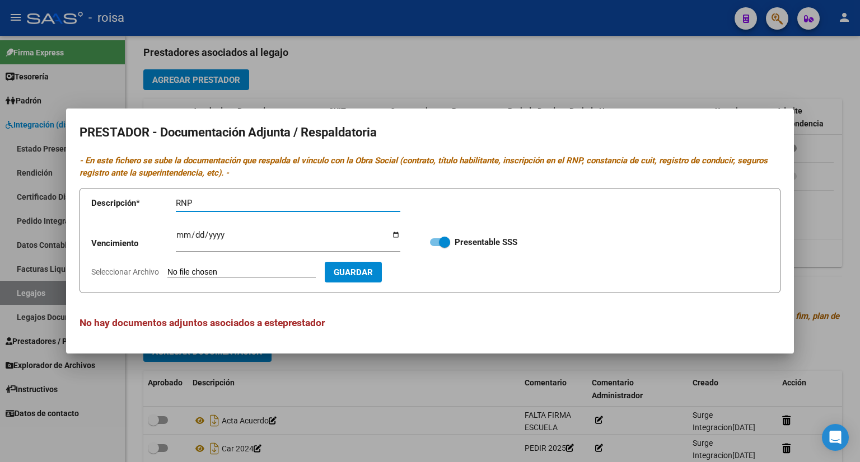
type input "RNP"
click at [255, 273] on input "Seleccionar Archivo" at bounding box center [241, 273] width 148 height 11
type input "C:\fakepath\RNP [PERSON_NAME].pdf"
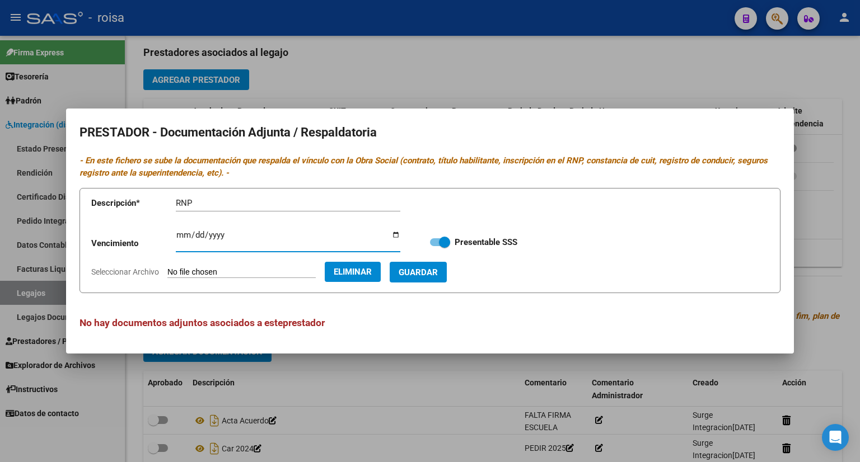
click at [188, 233] on input "Ingresar vencimiento" at bounding box center [288, 240] width 225 height 18
type input "[DATE]"
click at [438, 275] on span "Guardar" at bounding box center [418, 273] width 39 height 10
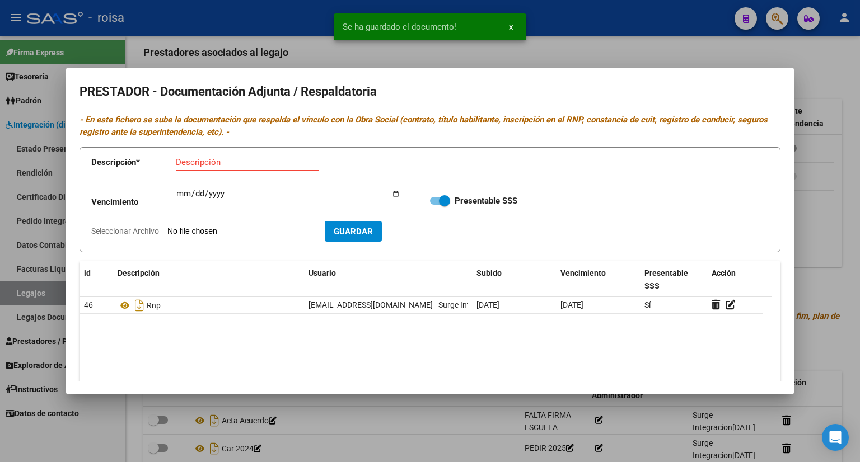
click at [234, 158] on input "Descripción" at bounding box center [247, 162] width 143 height 10
type input "CBU"
click at [253, 231] on input "Seleccionar Archivo" at bounding box center [241, 232] width 148 height 11
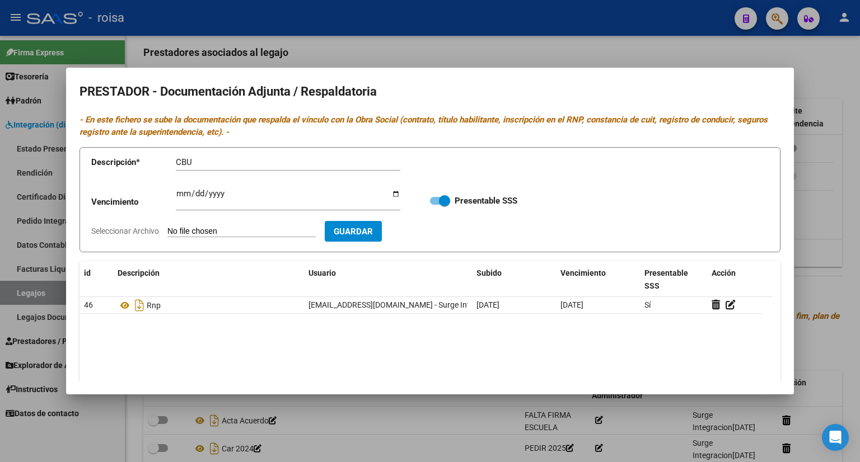
type input "C:\fakepath\CBU [PERSON_NAME].pdf"
click at [447, 224] on button "Guardar" at bounding box center [418, 231] width 57 height 21
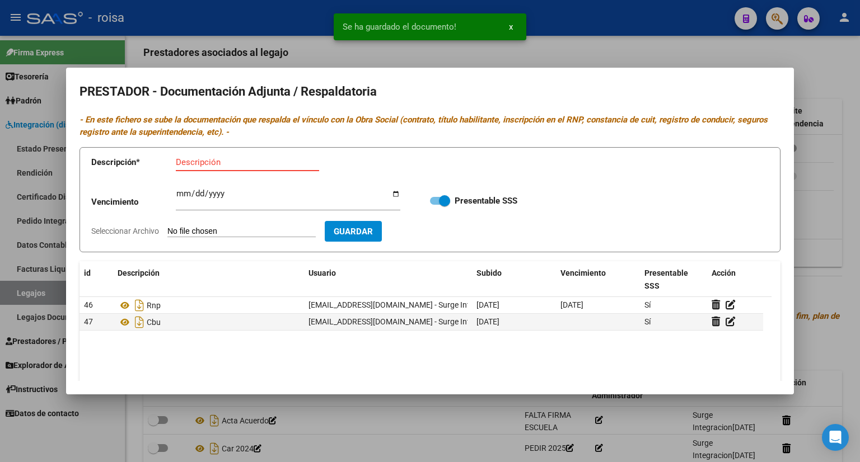
click at [240, 161] on input "Descripción" at bounding box center [247, 162] width 143 height 10
type input "AFIP"
click at [239, 235] on input "Seleccionar Archivo" at bounding box center [241, 232] width 148 height 11
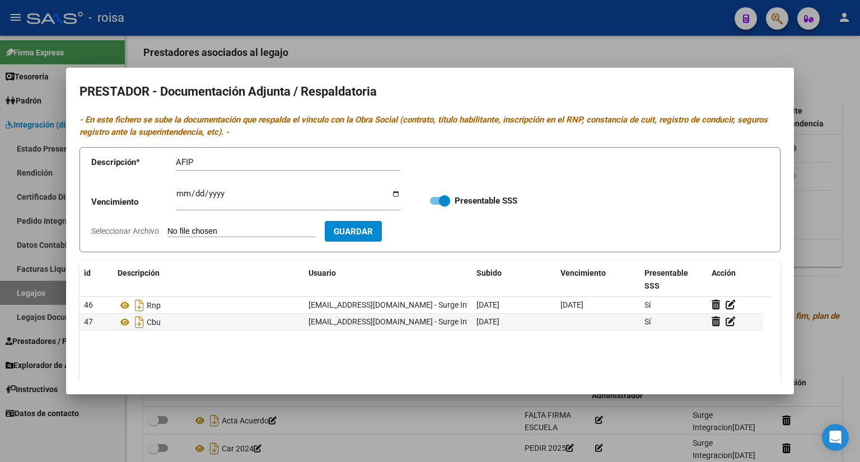
type input "C:\fakepath\AFIP [PERSON_NAME].pdf"
click at [438, 232] on span "Guardar" at bounding box center [418, 232] width 39 height 10
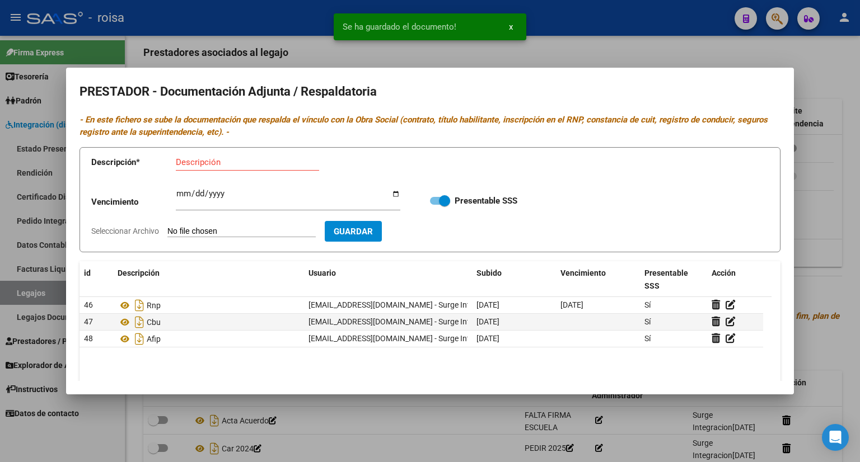
click at [823, 174] on div at bounding box center [430, 231] width 860 height 462
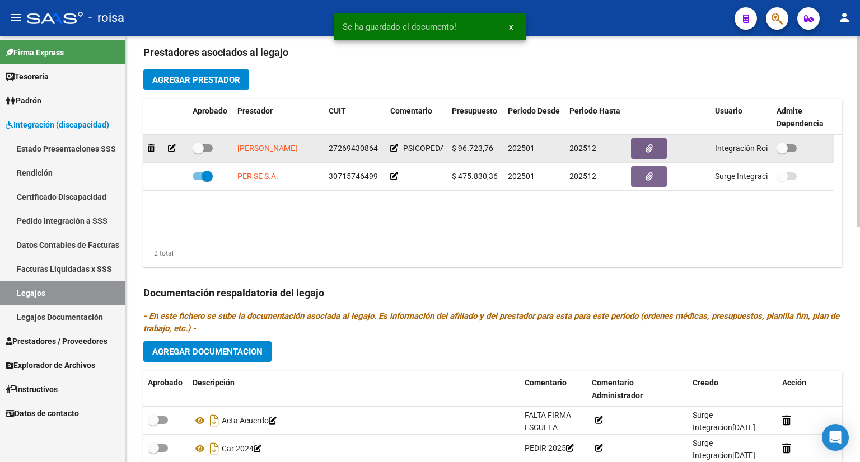
click at [205, 142] on label at bounding box center [203, 148] width 20 height 13
click at [198, 152] on input "checkbox" at bounding box center [198, 152] width 1 height 1
checkbox input "true"
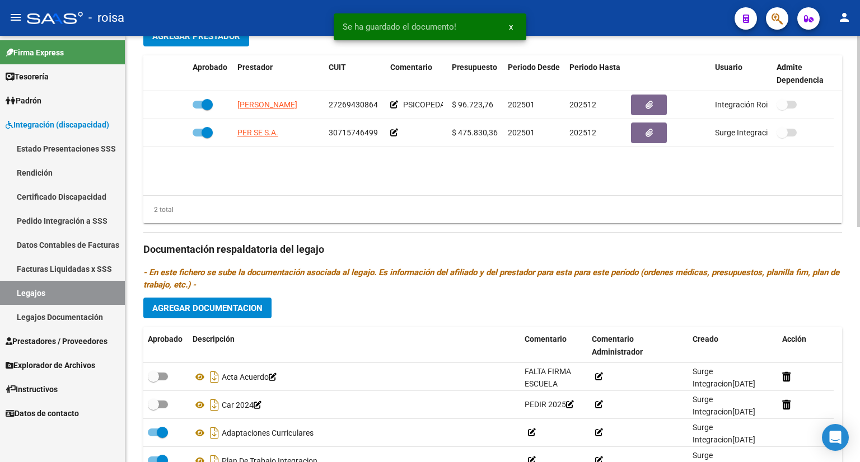
scroll to position [524, 0]
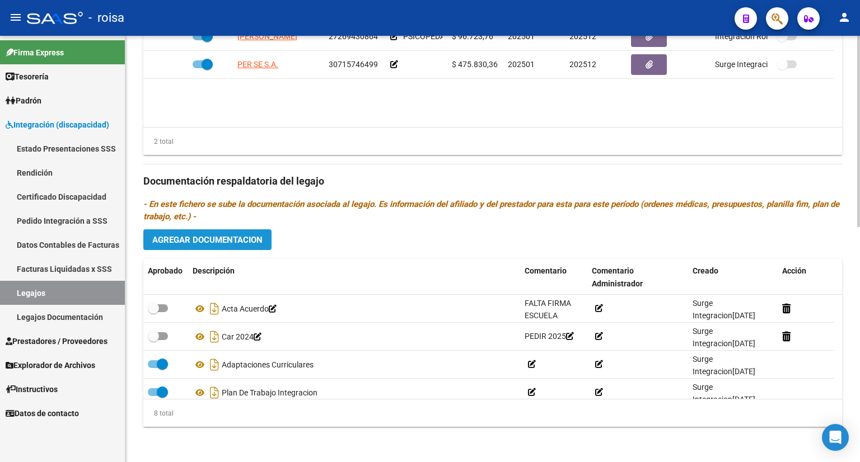
click at [235, 241] on span "Agregar Documentacion" at bounding box center [207, 240] width 110 height 10
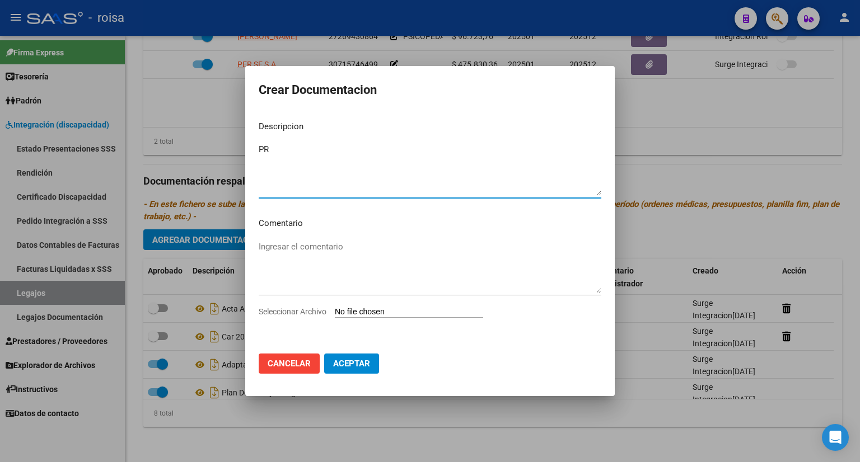
type textarea "P"
type textarea "CONFORMIDAD PSICOPEDAGOGIA"
click at [353, 314] on input "Seleccionar Archivo" at bounding box center [409, 312] width 148 height 11
type input "C:\fakepath\CONFORMIDAD PSICOPEDAGOGIA.pdf"
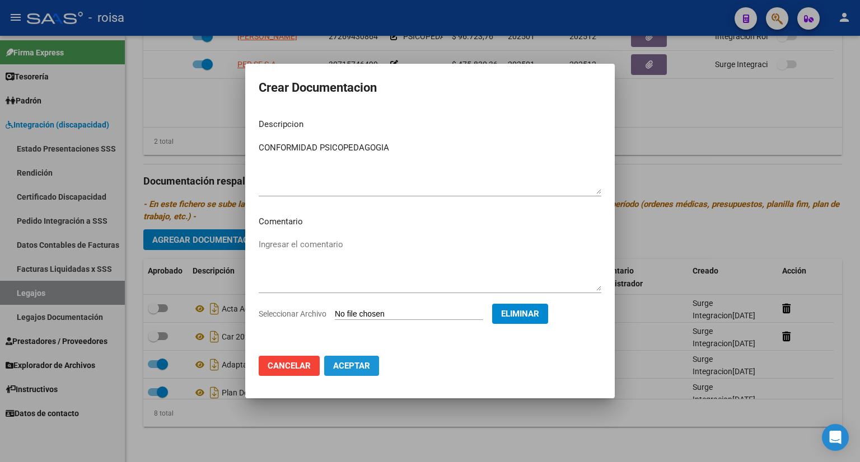
click at [357, 363] on span "Aceptar" at bounding box center [351, 366] width 37 height 10
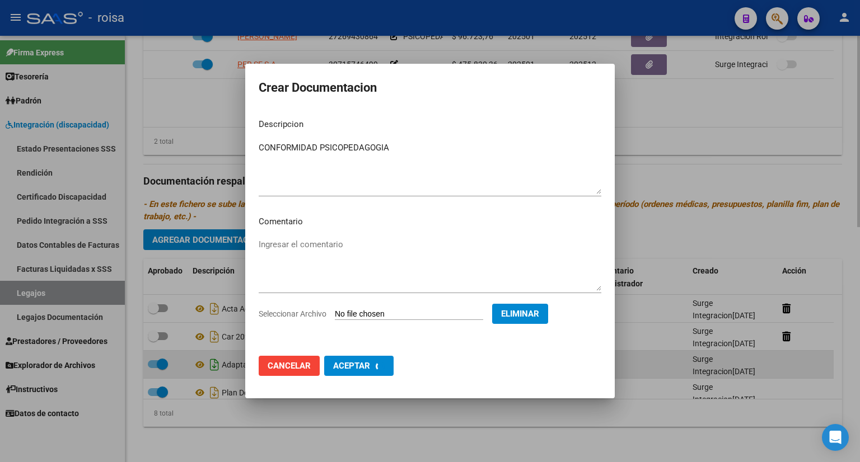
checkbox input "false"
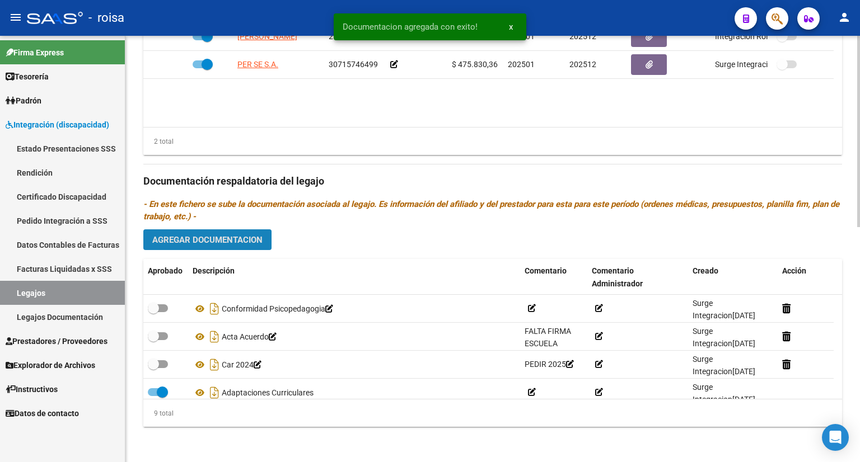
click at [223, 236] on span "Agregar Documentacion" at bounding box center [207, 240] width 110 height 10
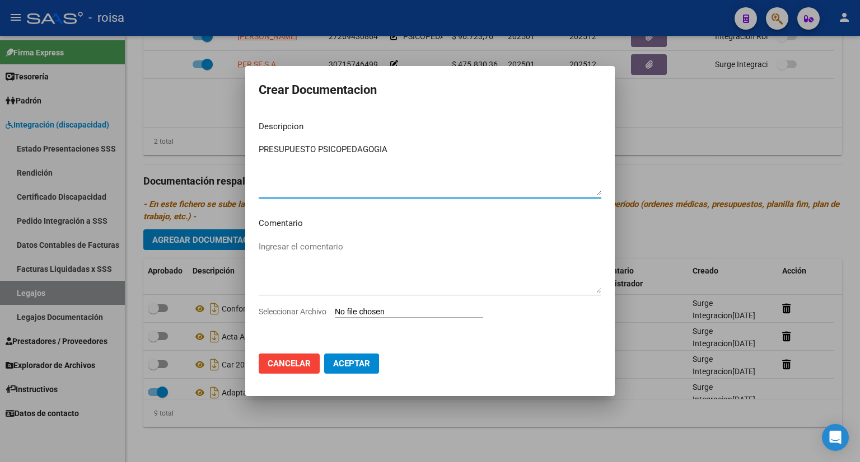
type textarea "PRESUPUESTO PSICOPEDAGOGIA"
click at [379, 311] on input "Seleccionar Archivo" at bounding box center [409, 312] width 148 height 11
type input "C:\fakepath\PRESUIPUESTO PSICOPEDAGOGIA.pdf"
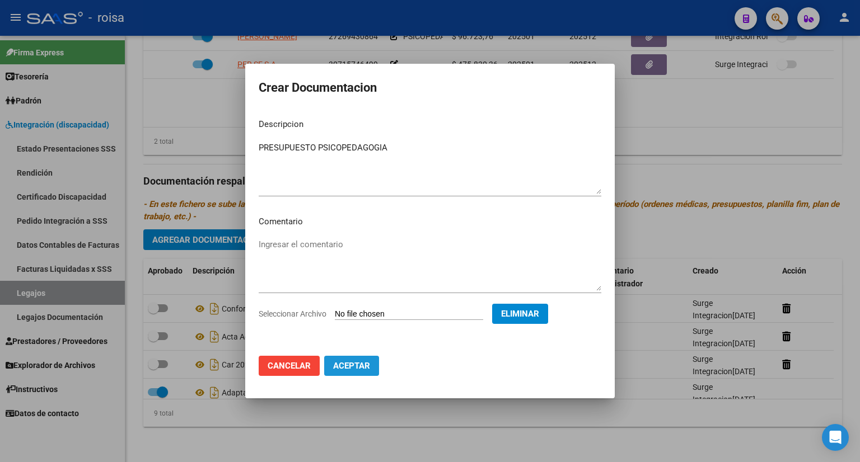
click at [356, 368] on span "Aceptar" at bounding box center [351, 366] width 37 height 10
checkbox input "false"
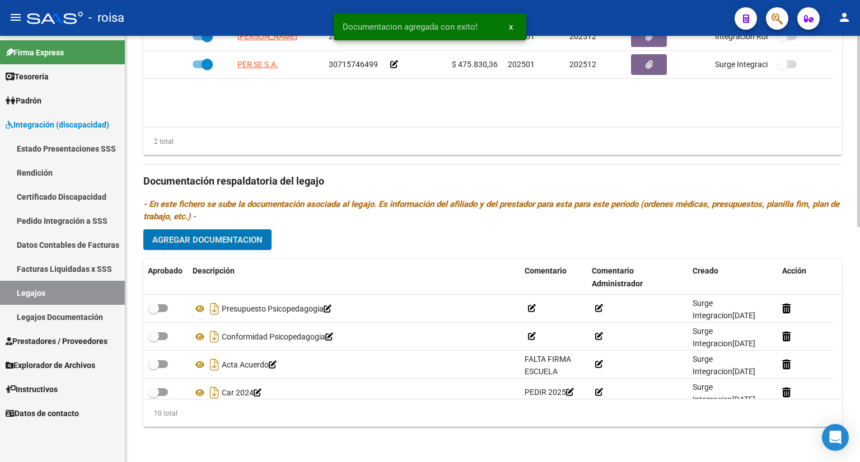
click at [228, 241] on span "Agregar Documentacion" at bounding box center [207, 240] width 110 height 10
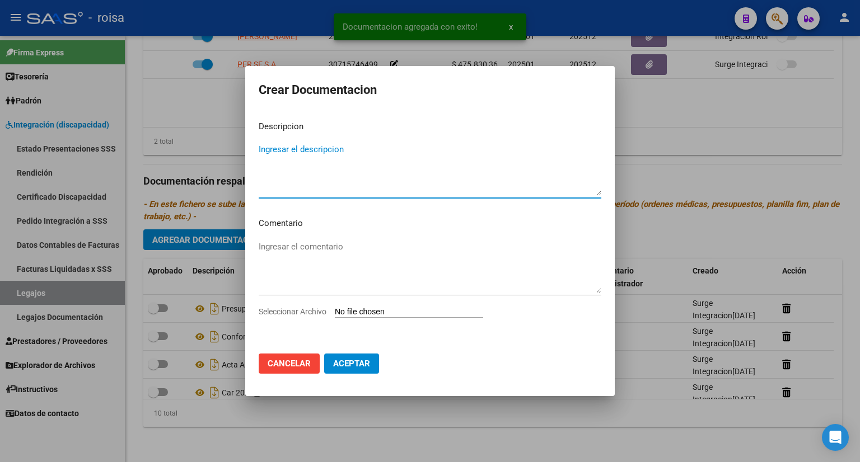
click at [329, 152] on textarea "Ingresar el descripcion" at bounding box center [430, 169] width 343 height 53
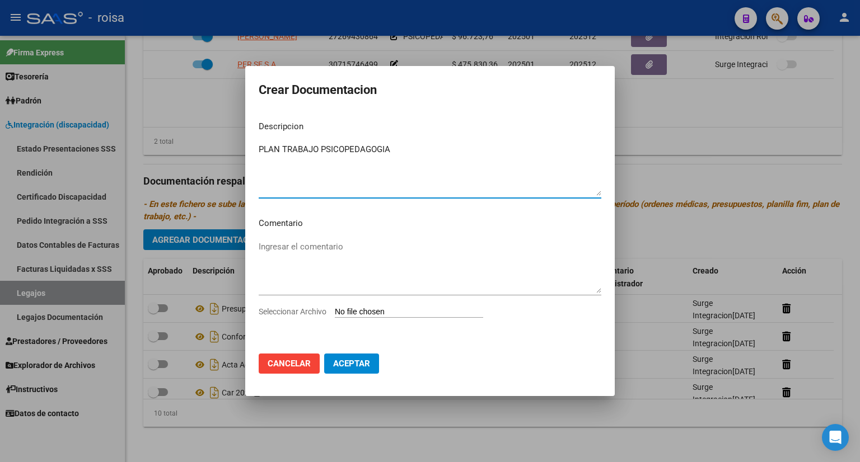
type textarea "PLAN TRABAJO PSICOPEDAGOGIA"
click at [358, 367] on span "Aceptar" at bounding box center [351, 364] width 37 height 10
click at [359, 366] on span "Aceptar" at bounding box center [351, 364] width 37 height 10
click at [387, 311] on input "Seleccionar Archivo" at bounding box center [409, 312] width 148 height 11
type input "C:\fakepath\PLAN TRABAJO PSICOPEDAGOGIA.pdf"
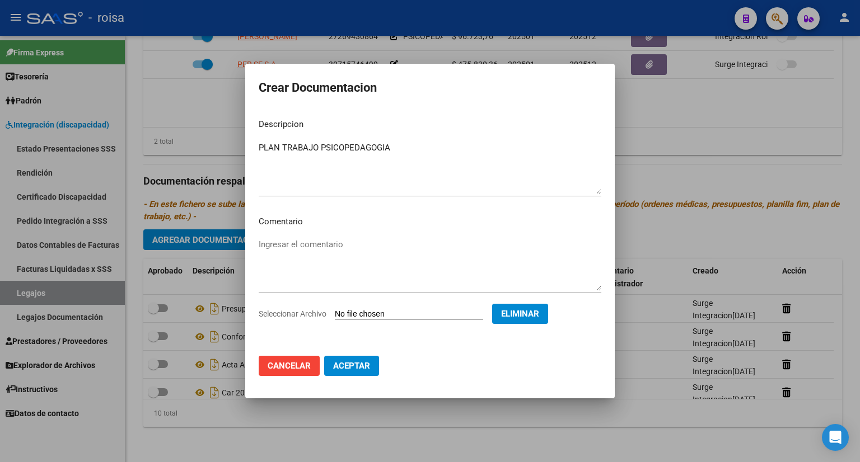
click at [351, 366] on span "Aceptar" at bounding box center [351, 366] width 37 height 10
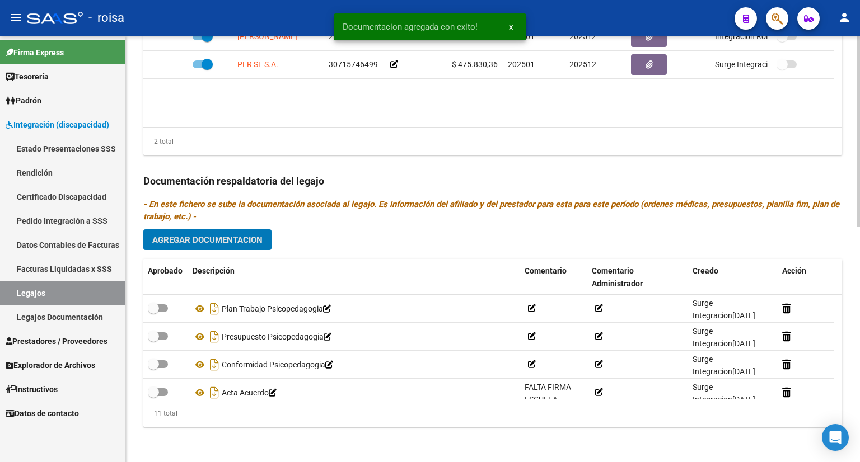
click at [239, 236] on span "Agregar Documentacion" at bounding box center [207, 240] width 110 height 10
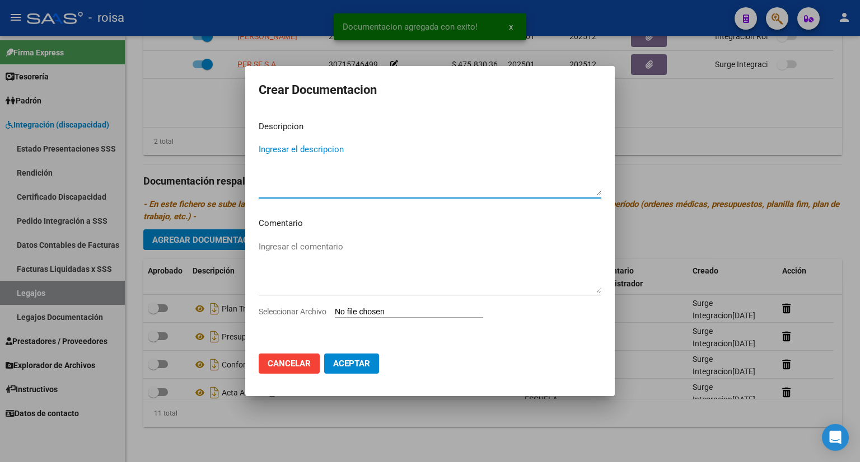
click at [306, 153] on textarea "Ingresar el descripcion" at bounding box center [430, 169] width 343 height 53
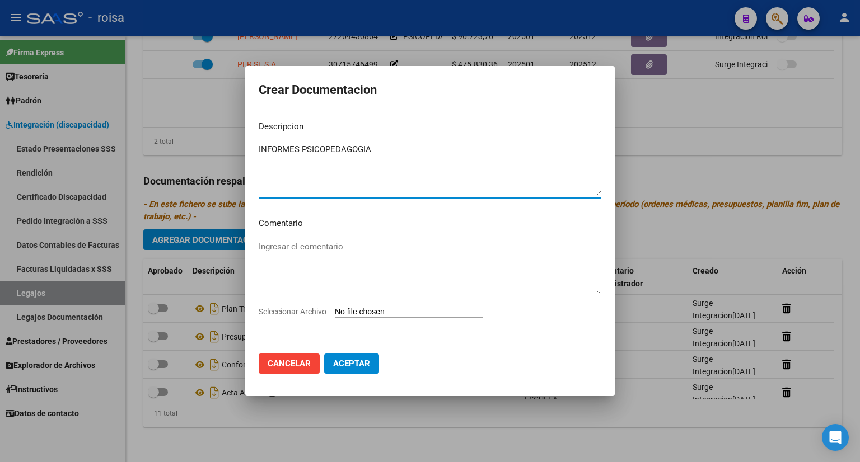
type textarea "INFORMES PSICOPEDAGOGIA"
click at [405, 312] on input "Seleccionar Archivo" at bounding box center [409, 312] width 148 height 11
type input "C:\fakepath\INFORME PSICOPEDAGOGIA.pdf"
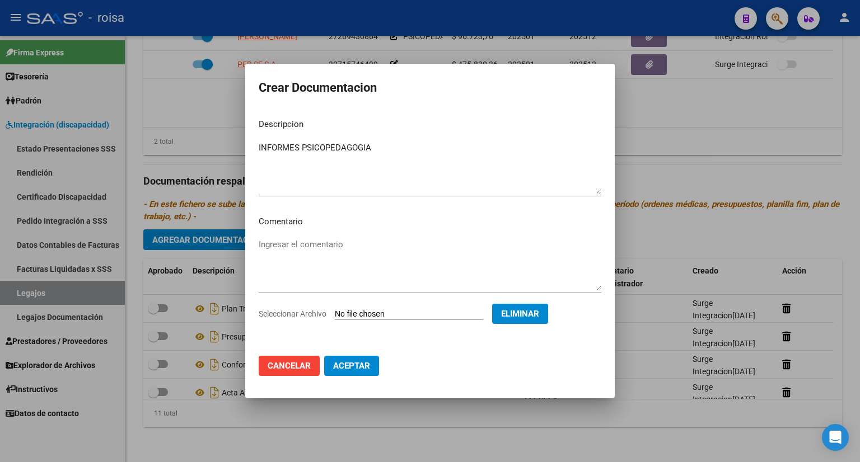
click at [363, 365] on span "Aceptar" at bounding box center [351, 366] width 37 height 10
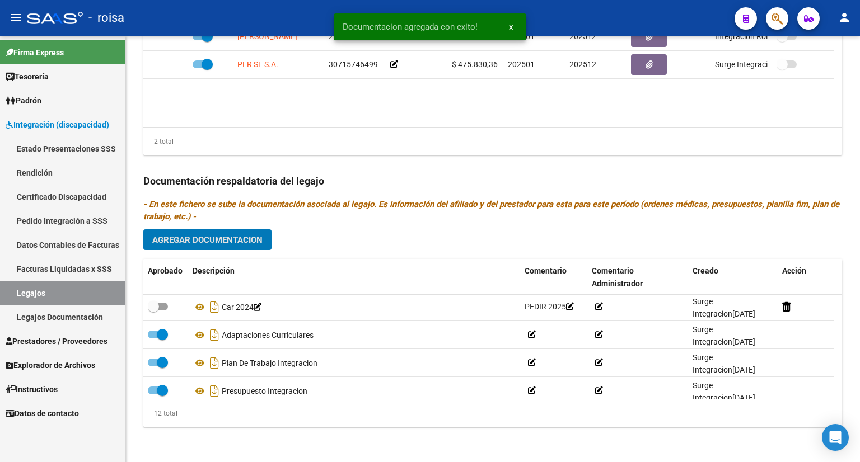
scroll to position [123, 0]
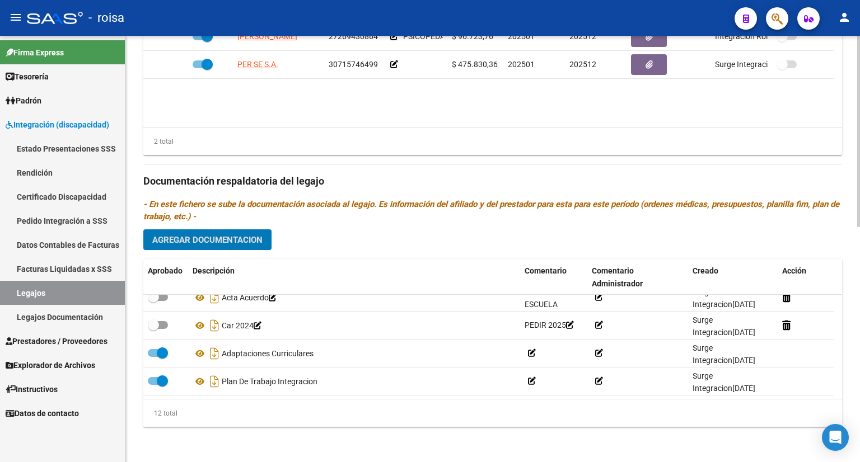
click at [251, 235] on span "Agregar Documentacion" at bounding box center [207, 240] width 110 height 10
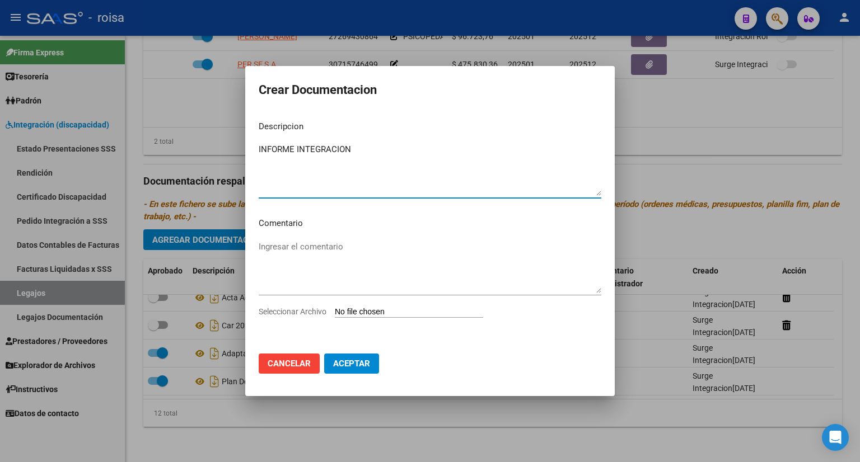
type textarea "INFORME INTEGRACION"
click at [390, 314] on input "Seleccionar Archivo" at bounding box center [409, 312] width 148 height 11
type input "C:\fakepath\INFORME INTEGRACION.pdf"
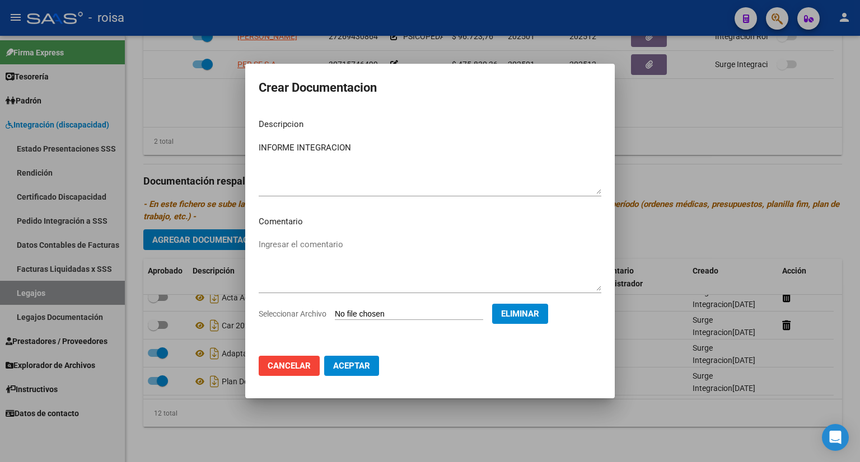
click at [354, 366] on span "Aceptar" at bounding box center [351, 366] width 37 height 10
checkbox input "false"
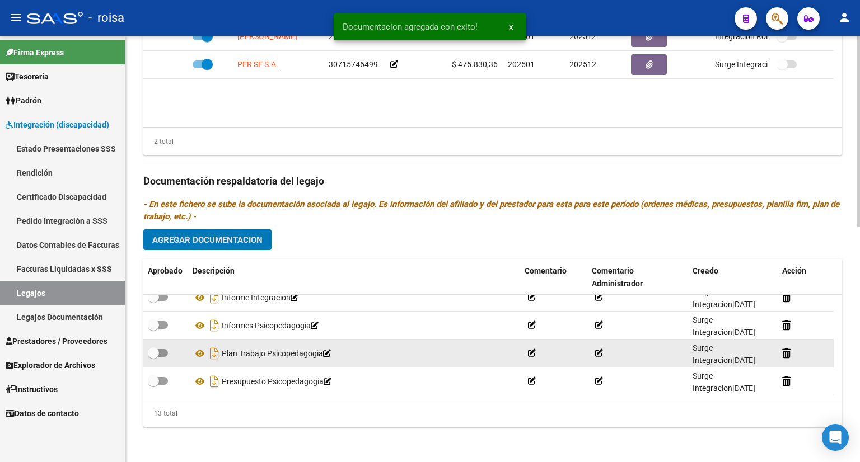
scroll to position [0, 0]
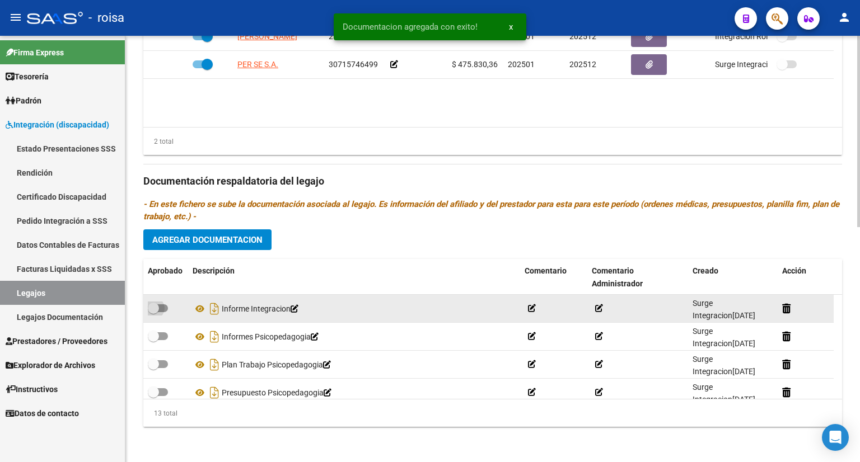
click at [163, 307] on span at bounding box center [158, 309] width 20 height 8
click at [153, 312] on input "checkbox" at bounding box center [153, 312] width 1 height 1
checkbox input "true"
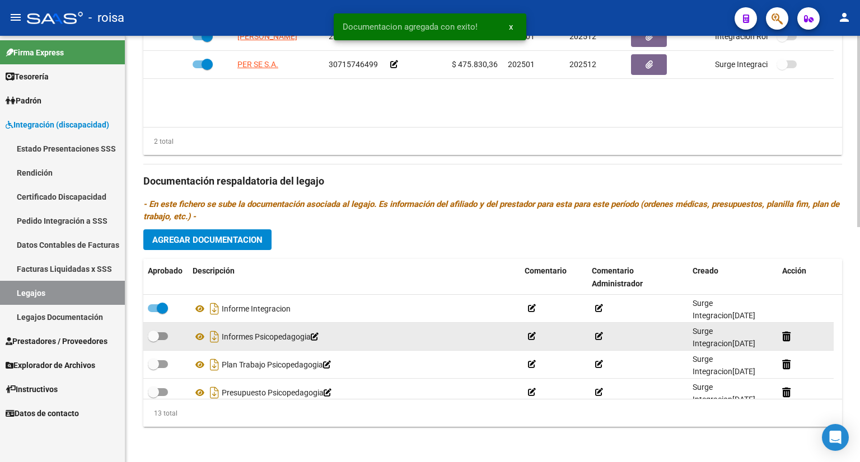
click at [163, 334] on span at bounding box center [158, 337] width 20 height 8
click at [153, 340] on input "checkbox" at bounding box center [153, 340] width 1 height 1
checkbox input "true"
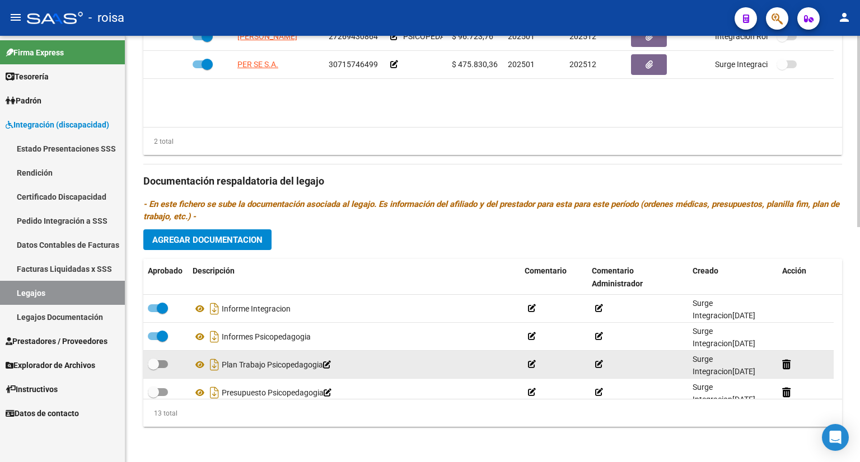
click at [162, 359] on label at bounding box center [158, 364] width 20 height 13
click at [153, 368] on input "checkbox" at bounding box center [153, 368] width 1 height 1
checkbox input "true"
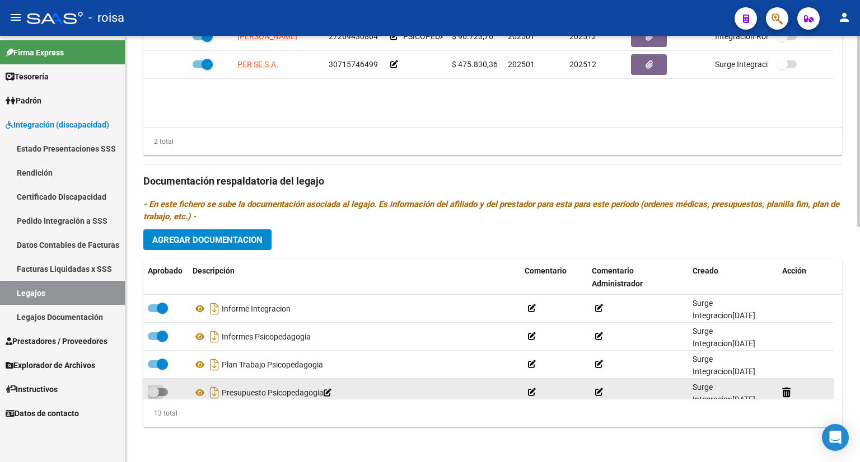
click at [163, 389] on span at bounding box center [158, 393] width 20 height 8
click at [153, 396] on input "checkbox" at bounding box center [153, 396] width 1 height 1
checkbox input "true"
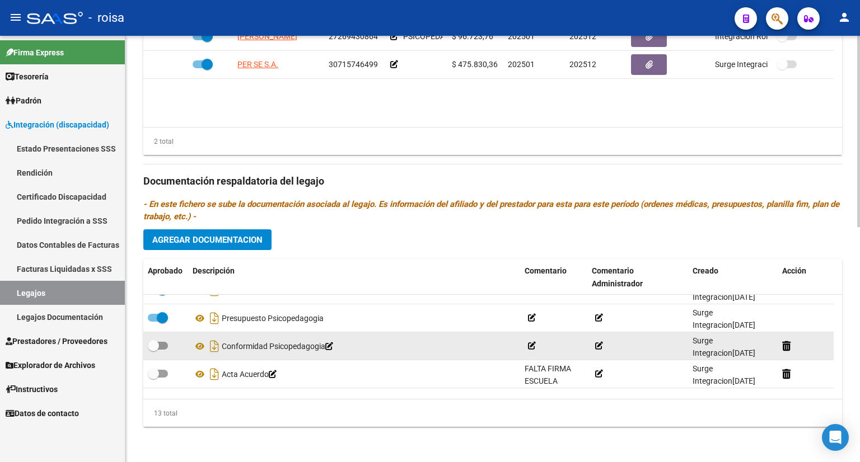
scroll to position [56, 0]
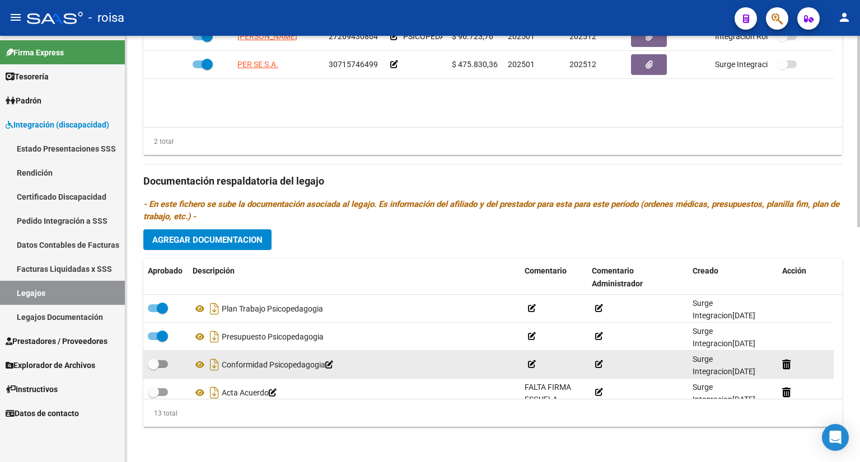
click at [163, 362] on span at bounding box center [158, 365] width 20 height 8
click at [153, 368] on input "checkbox" at bounding box center [153, 368] width 1 height 1
checkbox input "true"
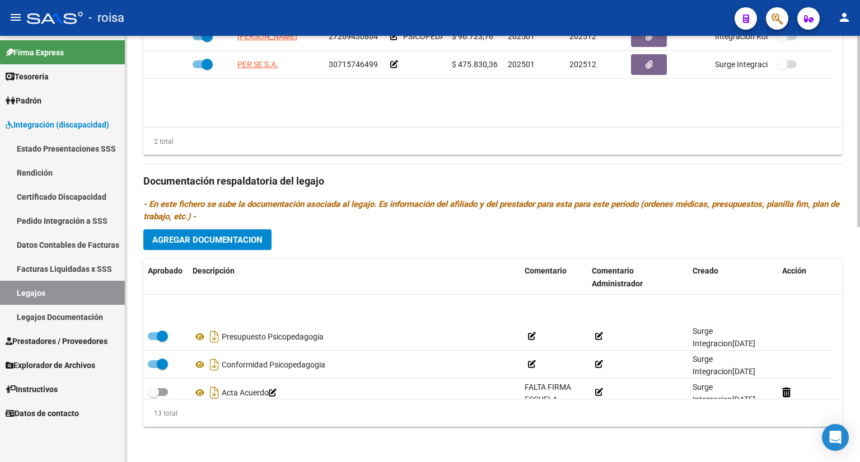
scroll to position [112, 0]
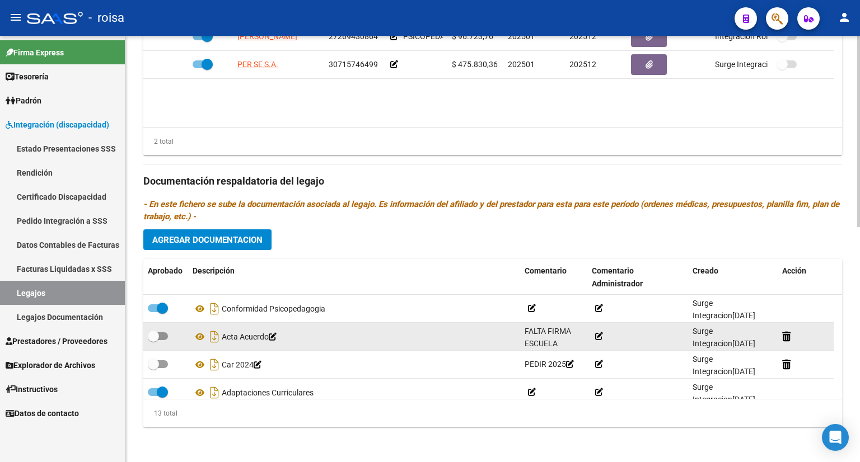
click at [162, 338] on span at bounding box center [158, 337] width 20 height 8
click at [153, 340] on input "checkbox" at bounding box center [153, 340] width 1 height 1
click at [150, 334] on span at bounding box center [158, 337] width 20 height 8
click at [153, 340] on input "checkbox" at bounding box center [153, 340] width 1 height 1
checkbox input "false"
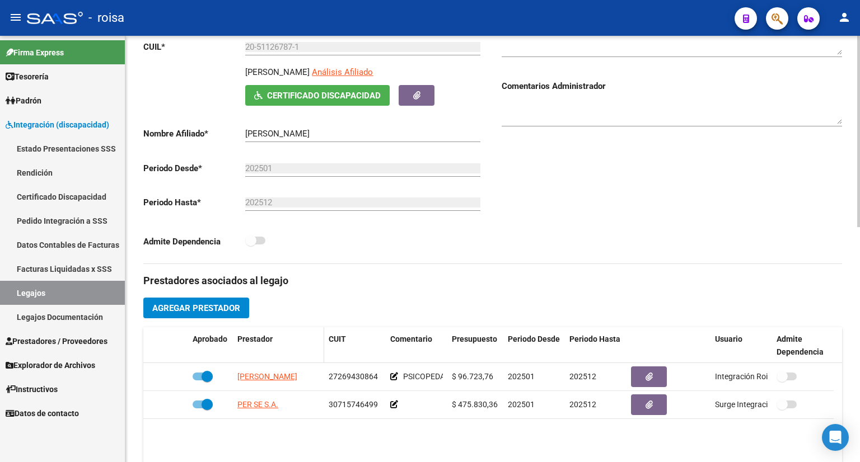
scroll to position [244, 0]
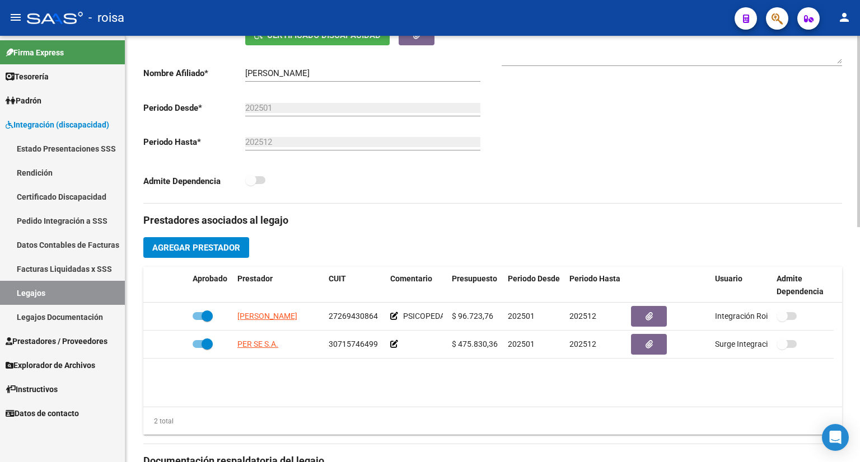
click at [222, 247] on span "Agregar Prestador" at bounding box center [196, 248] width 88 height 10
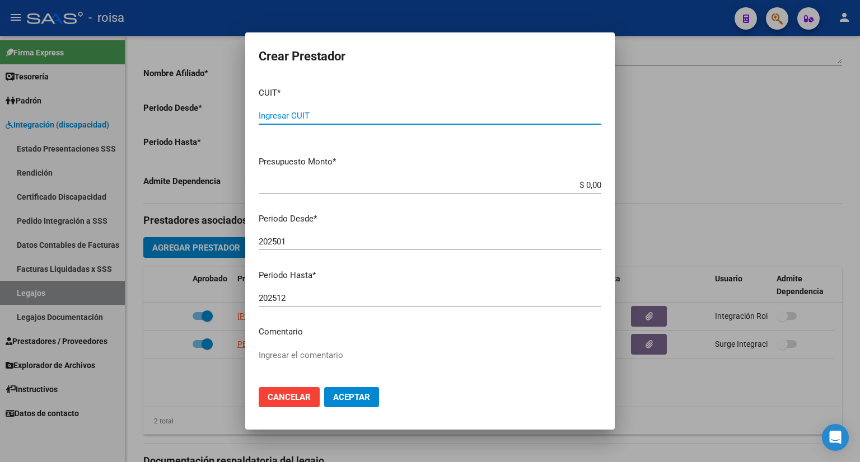
click at [307, 110] on div "Ingresar CUIT" at bounding box center [430, 116] width 343 height 17
type input "27-25969903-2"
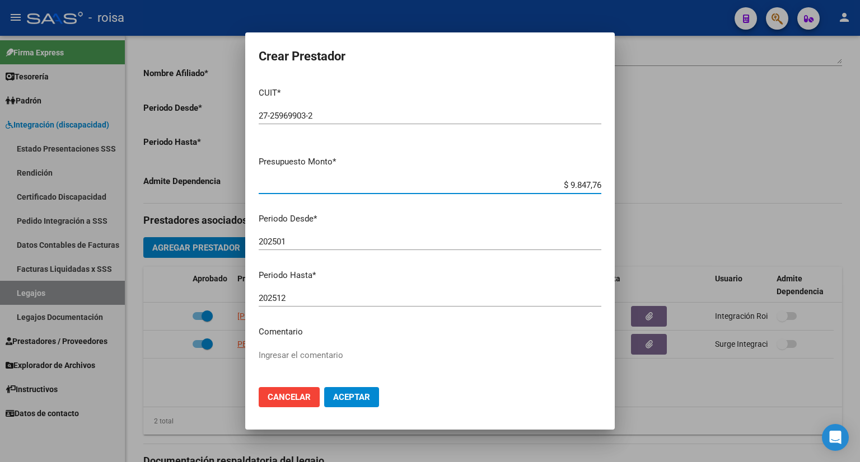
type input "$ 98.477,60"
click at [348, 395] on span "Aceptar" at bounding box center [351, 397] width 37 height 10
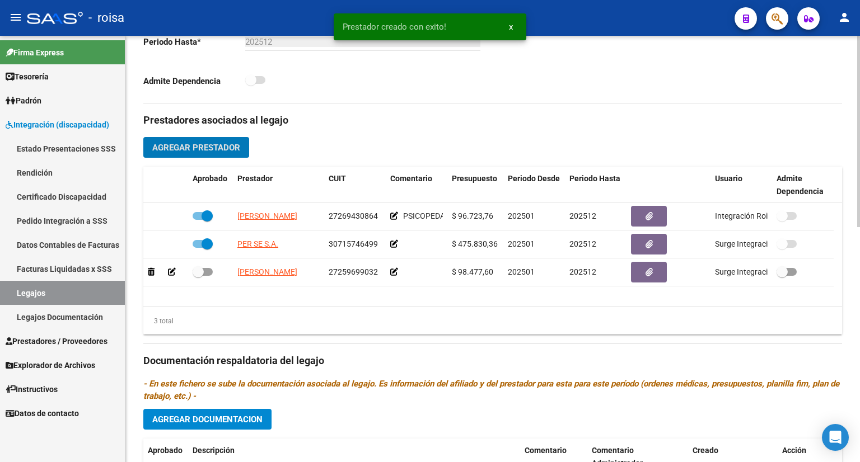
scroll to position [356, 0]
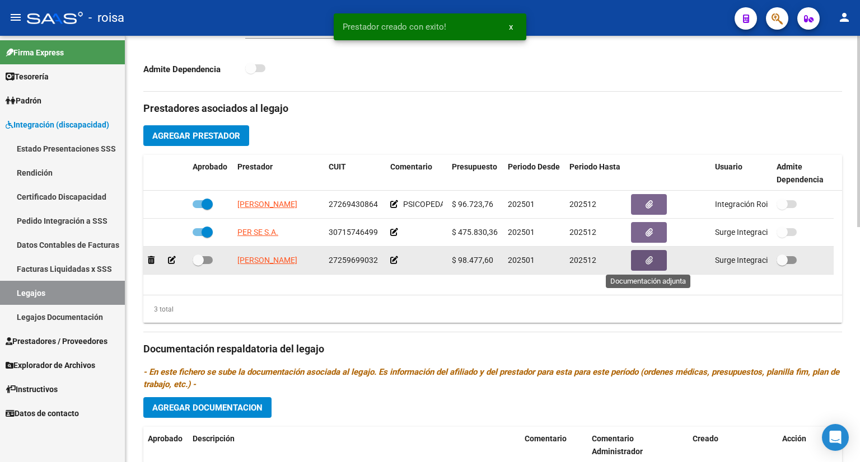
click at [646, 259] on icon "button" at bounding box center [649, 260] width 7 height 8
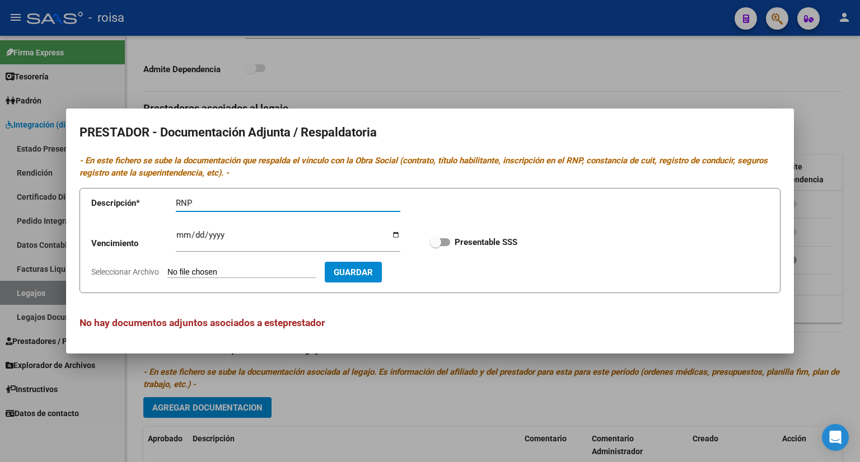
type input "RNP"
click at [259, 273] on input "Seleccionar Archivo" at bounding box center [241, 273] width 148 height 11
type input "C:\fakepath\RNP [PERSON_NAME].pdf"
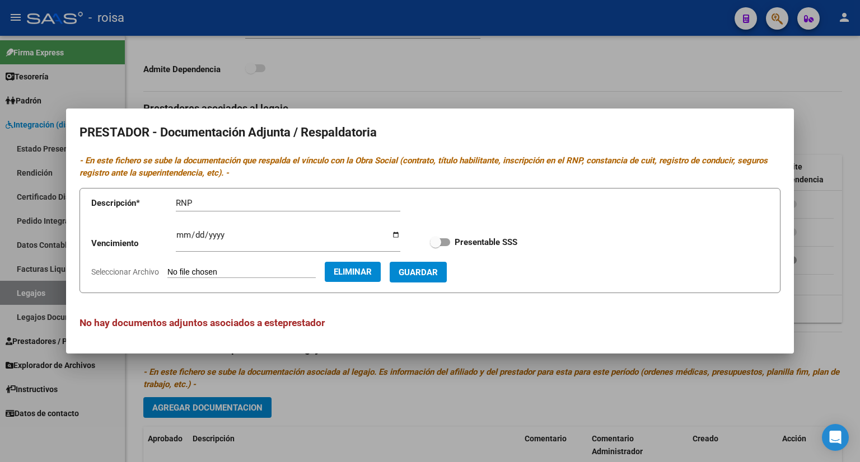
click at [179, 235] on input "Ingresar vencimiento" at bounding box center [288, 240] width 225 height 18
type input "[DATE]"
click at [437, 277] on span "Guardar" at bounding box center [418, 273] width 39 height 10
checkbox input "true"
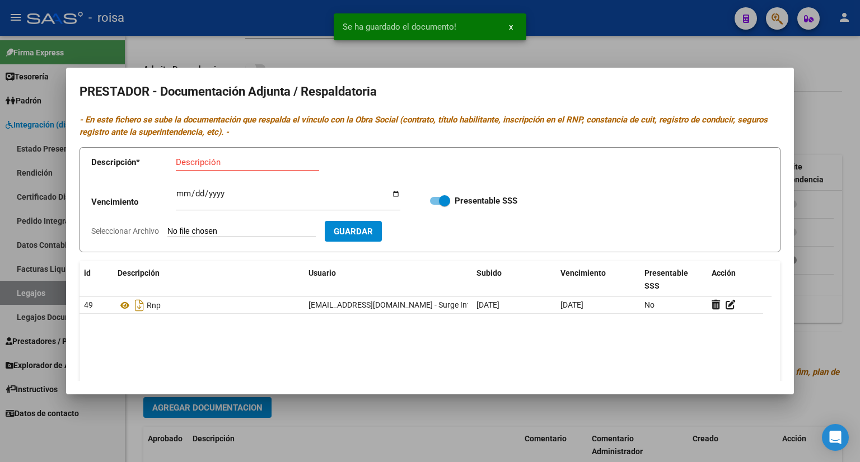
click at [251, 160] on input "Descripción" at bounding box center [247, 162] width 143 height 10
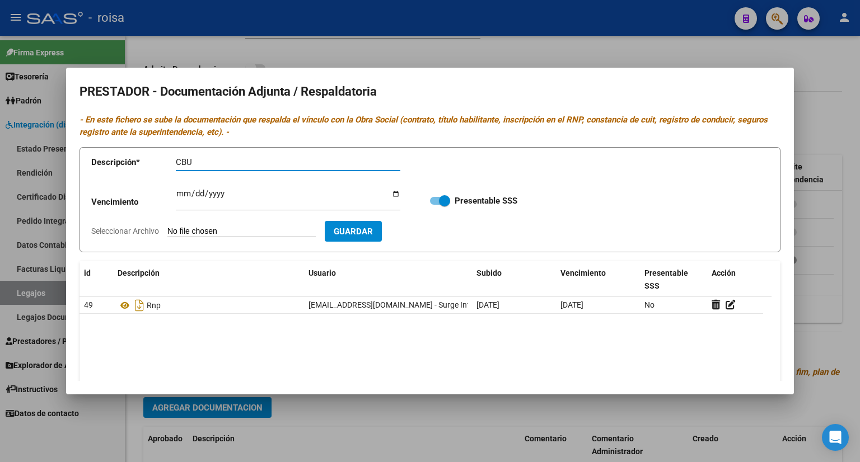
type input "CBU"
click at [250, 225] on form "Descripción * CBU Descripción Vencimiento Ingresar vencimiento Presentable SSS …" at bounding box center [430, 200] width 701 height 106
click at [252, 232] on input "Seleccionar Archivo" at bounding box center [241, 232] width 148 height 11
type input "C:\fakepath\[PERSON_NAME].pdf"
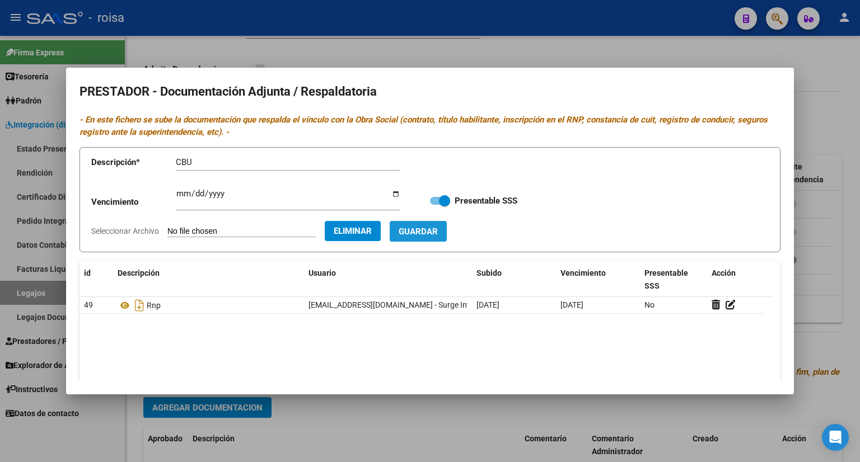
click at [444, 240] on button "Guardar" at bounding box center [418, 231] width 57 height 21
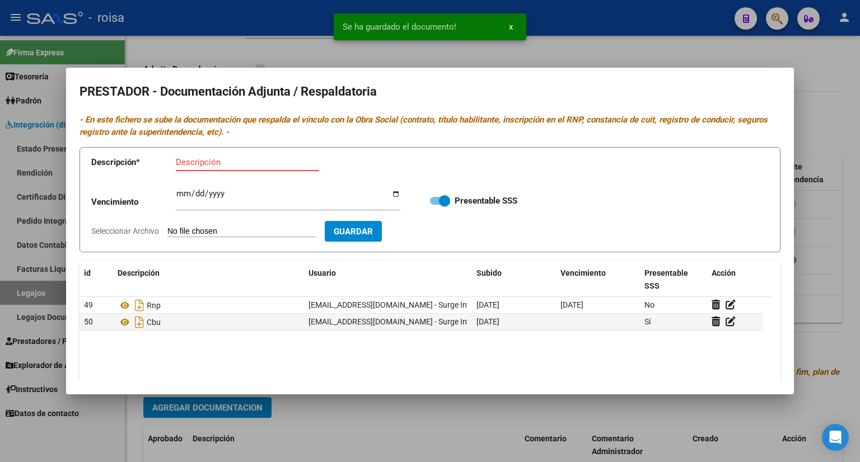
click at [218, 167] on input "Descripción" at bounding box center [247, 162] width 143 height 10
type input "AFIP"
click at [229, 231] on input "Seleccionar Archivo" at bounding box center [241, 232] width 148 height 11
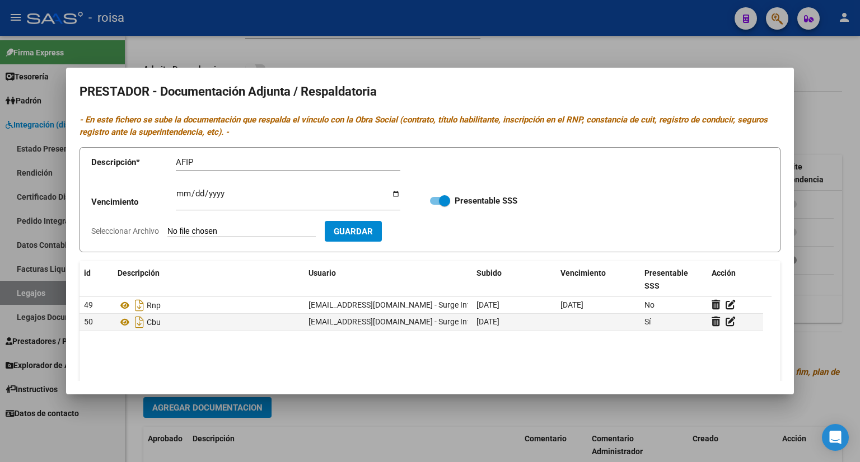
type input "C:\fakepath\[PERSON_NAME].pdf"
click at [438, 230] on span "Guardar" at bounding box center [418, 232] width 39 height 10
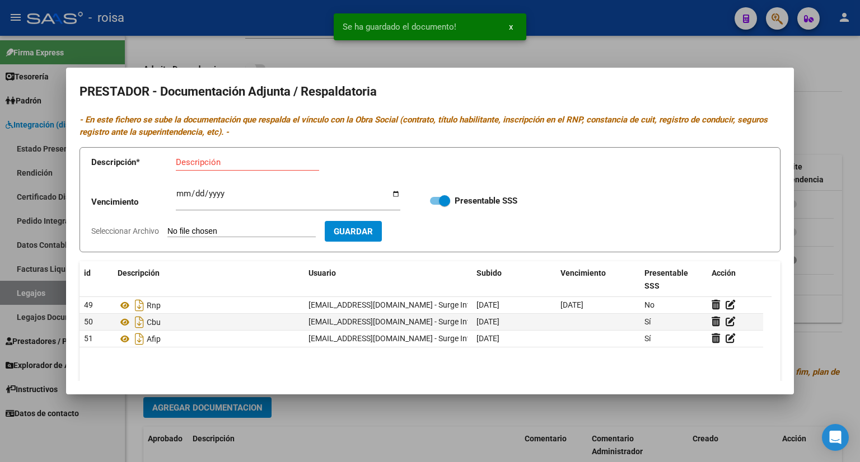
click at [815, 122] on div at bounding box center [430, 231] width 860 height 462
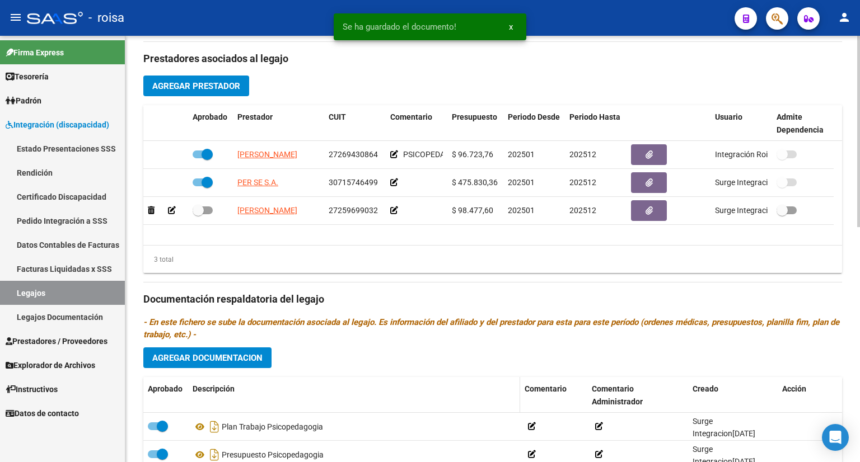
scroll to position [468, 0]
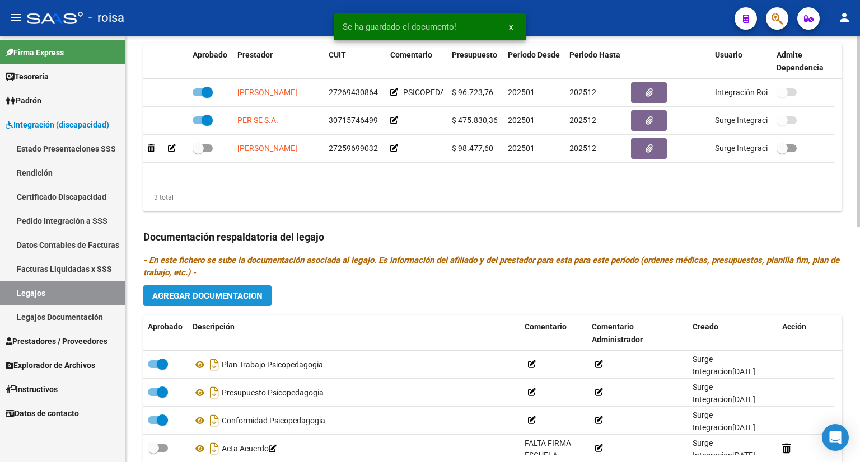
click at [213, 300] on span "Agregar Documentacion" at bounding box center [207, 296] width 110 height 10
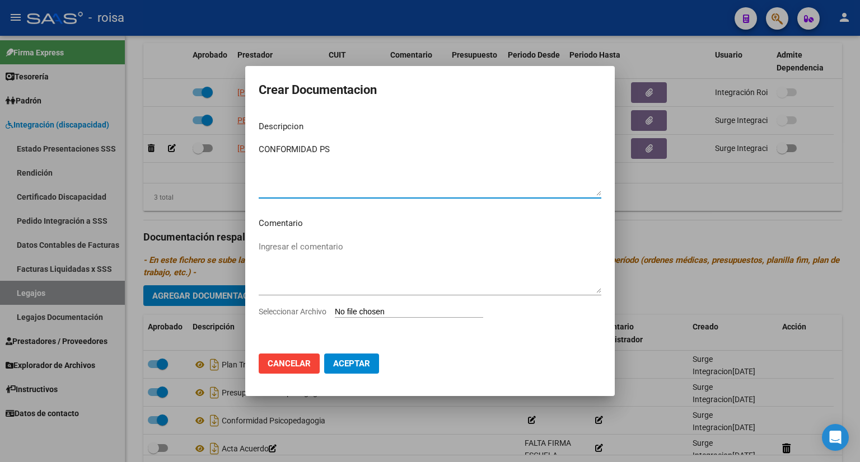
type textarea "CONFORMIDAD PS"
click at [417, 309] on input "Seleccionar Archivo" at bounding box center [409, 312] width 148 height 11
type input "C:\fakepath\CONFORMIDAD PSICOLOGIA.pdf"
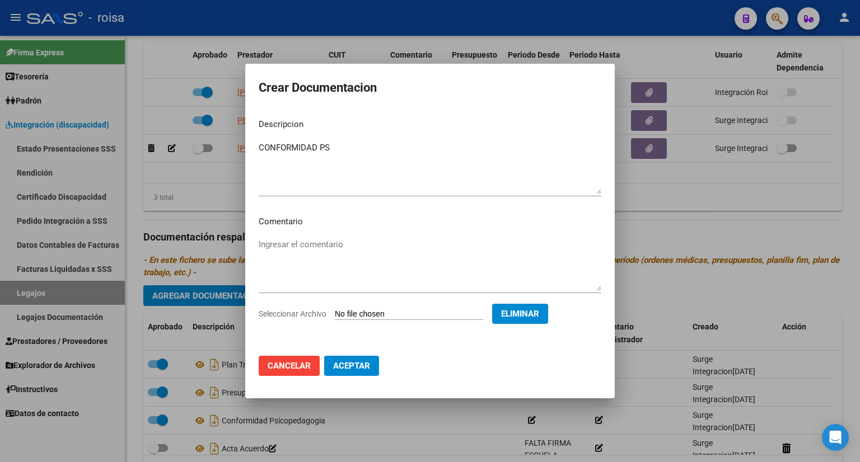
click at [353, 361] on span "Aceptar" at bounding box center [351, 366] width 37 height 10
checkbox input "true"
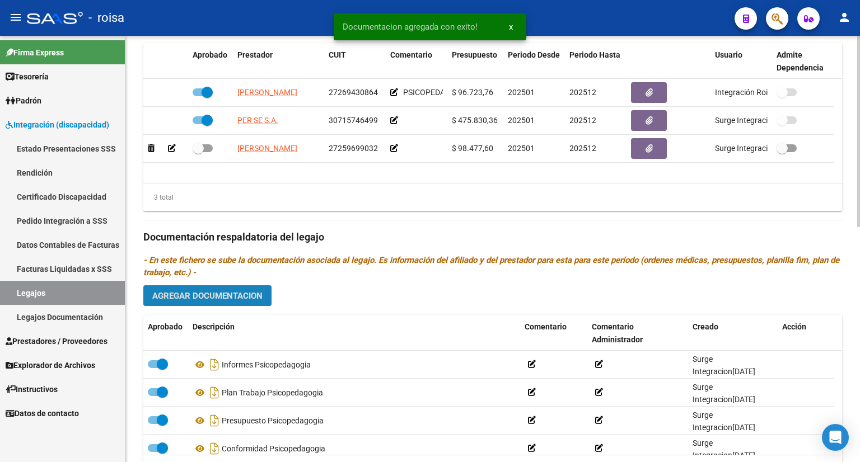
click at [216, 295] on span "Agregar Documentacion" at bounding box center [207, 296] width 110 height 10
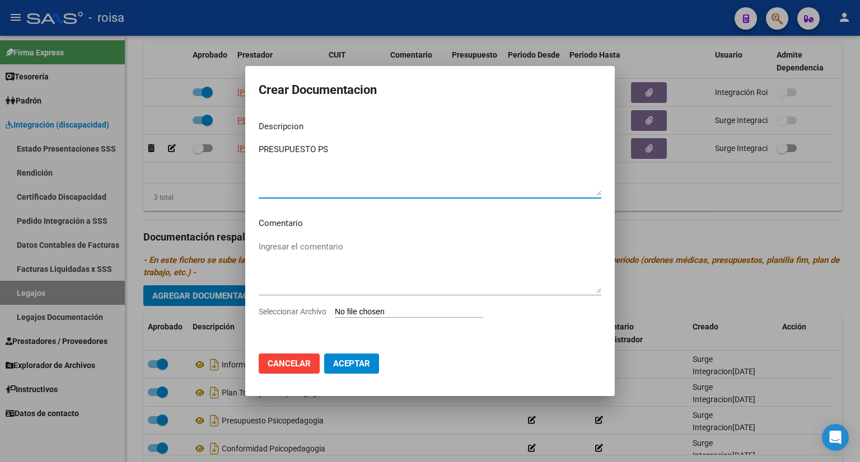
type textarea "PRESUPUESTO PS"
click at [418, 311] on input "Seleccionar Archivo" at bounding box center [409, 312] width 148 height 11
type input "C:\fakepath\PRESUPUESTO PSICOLOGIA.pdf"
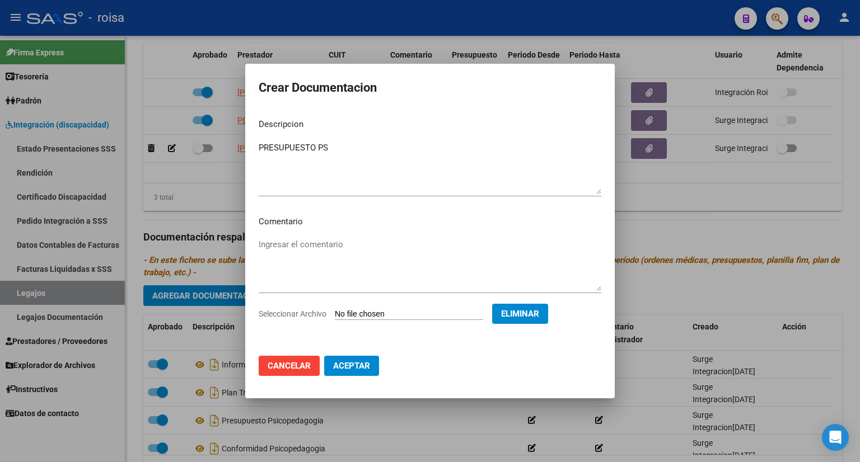
click at [367, 371] on button "Aceptar" at bounding box center [351, 366] width 55 height 20
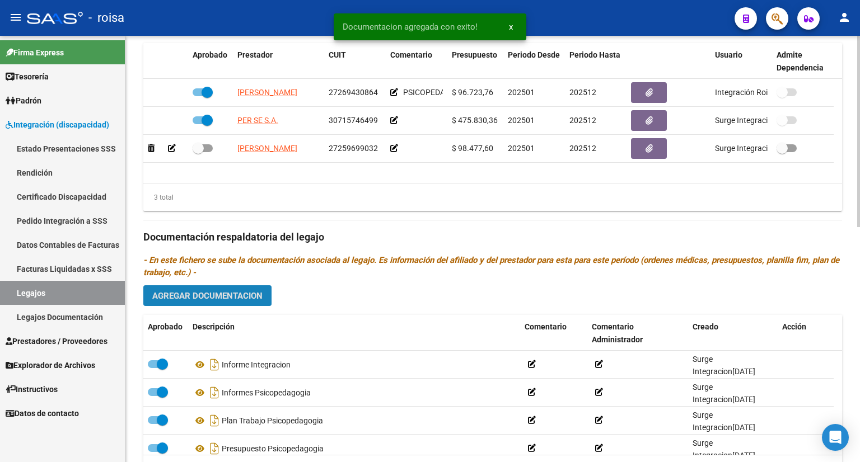
click at [190, 296] on span "Agregar Documentacion" at bounding box center [207, 296] width 110 height 10
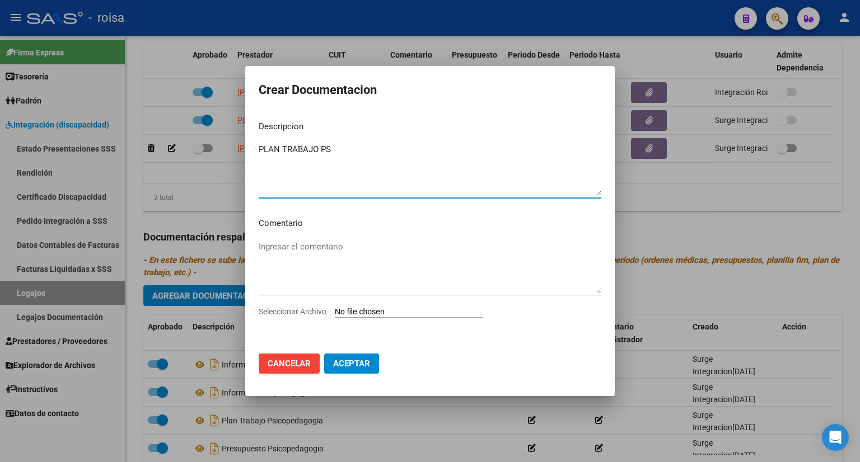
type textarea "PLAN TRABAJO PS"
click at [430, 309] on input "Seleccionar Archivo" at bounding box center [409, 312] width 148 height 11
type input "C:\fakepath\PLAN TRABAJO PSICOLOGIA.pdf"
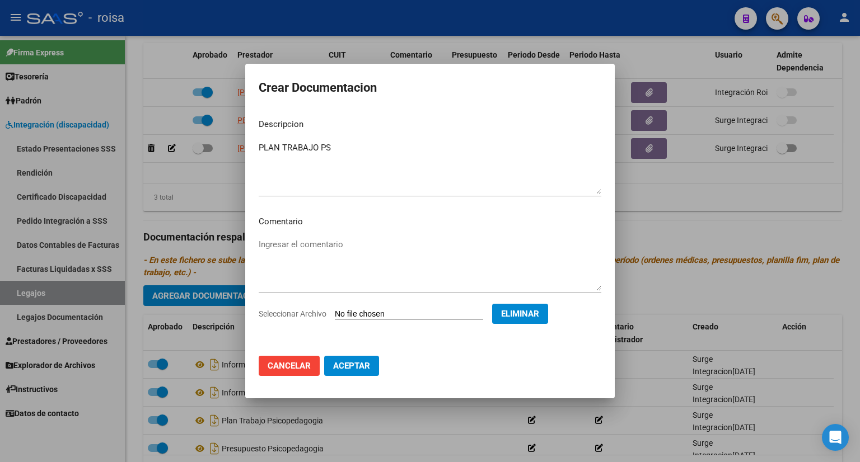
click at [359, 365] on span "Aceptar" at bounding box center [351, 366] width 37 height 10
checkbox input "false"
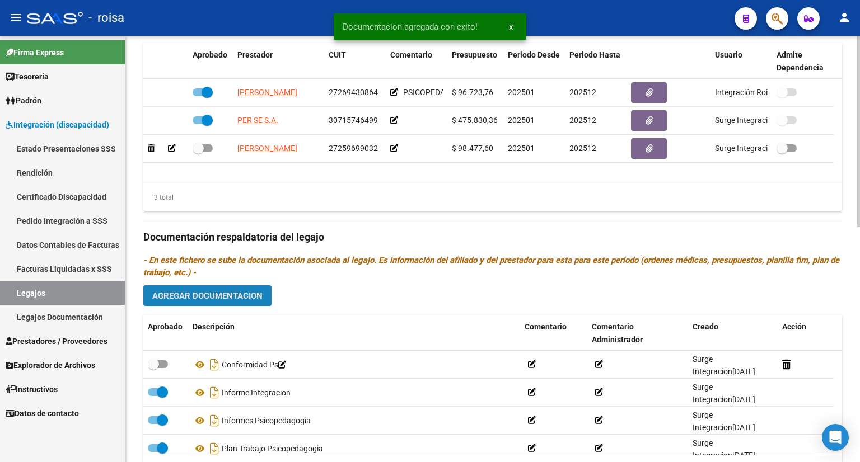
click at [210, 294] on span "Agregar Documentacion" at bounding box center [207, 296] width 110 height 10
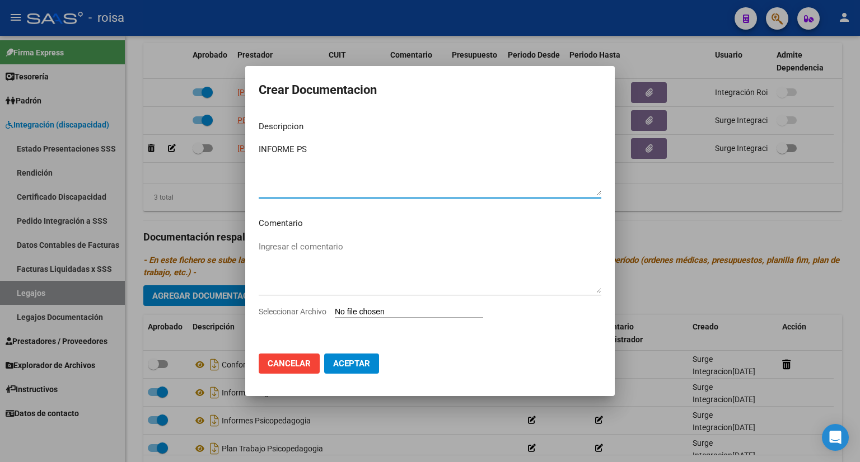
type textarea "INFORME PS"
click at [387, 310] on input "Seleccionar Archivo" at bounding box center [409, 312] width 148 height 11
type input "C:\fakepath\INFORME PSICOLOGIA.pdf"
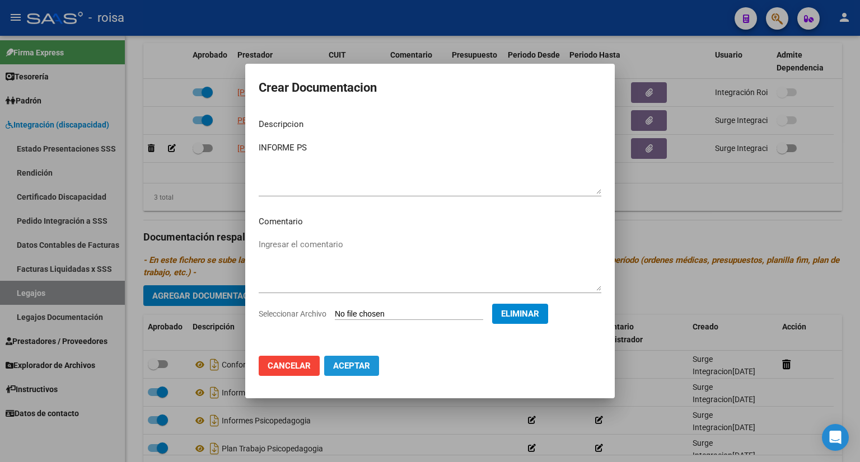
click at [360, 361] on span "Aceptar" at bounding box center [351, 366] width 37 height 10
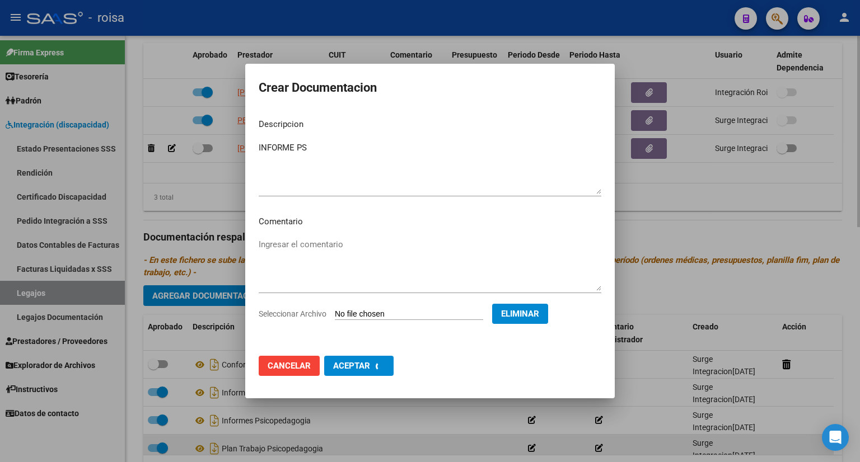
checkbox input "false"
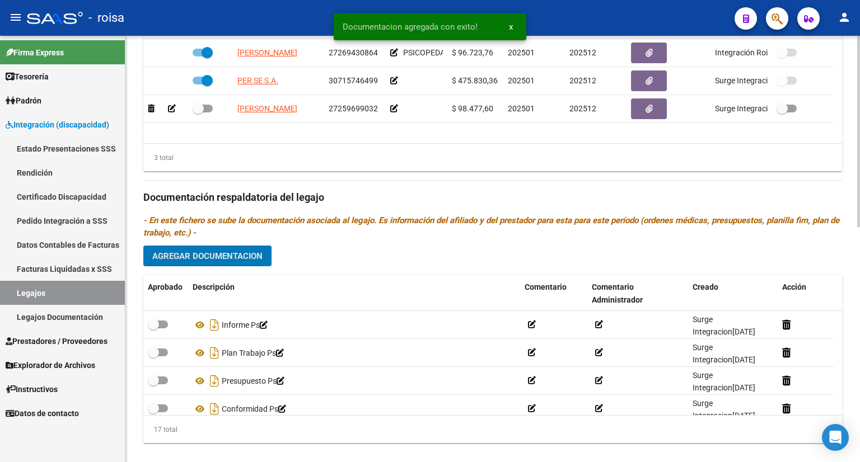
scroll to position [524, 0]
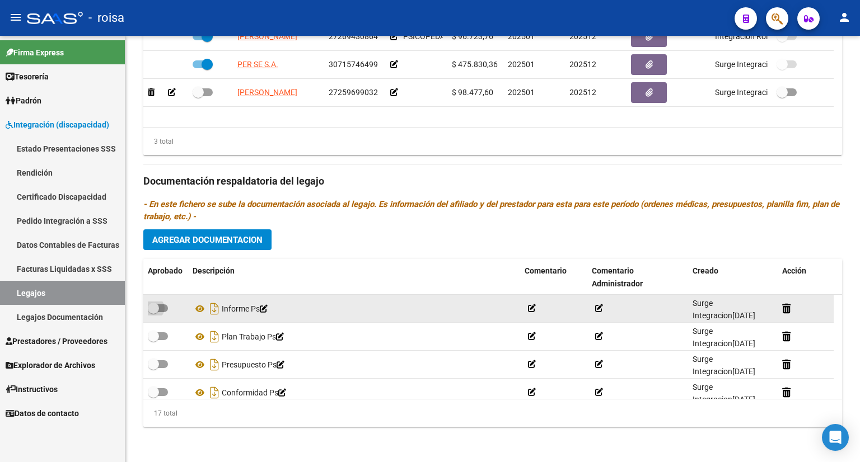
click at [162, 310] on span at bounding box center [158, 309] width 20 height 8
click at [153, 312] on input "checkbox" at bounding box center [153, 312] width 1 height 1
checkbox input "true"
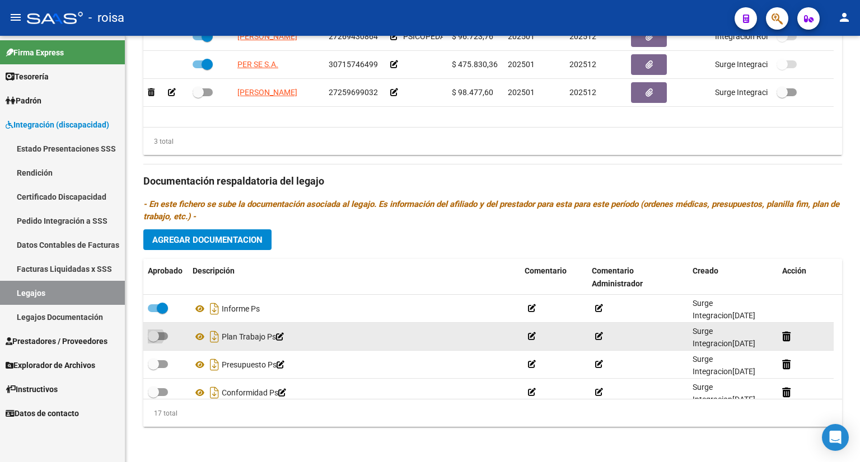
click at [164, 334] on span at bounding box center [158, 337] width 20 height 8
click at [153, 340] on input "checkbox" at bounding box center [153, 340] width 1 height 1
checkbox input "true"
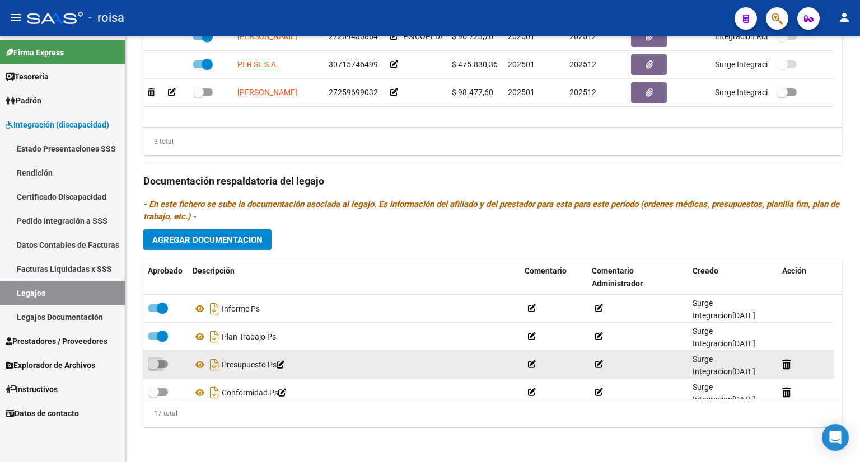
click at [165, 363] on span at bounding box center [158, 365] width 20 height 8
click at [153, 368] on input "checkbox" at bounding box center [153, 368] width 1 height 1
checkbox input "true"
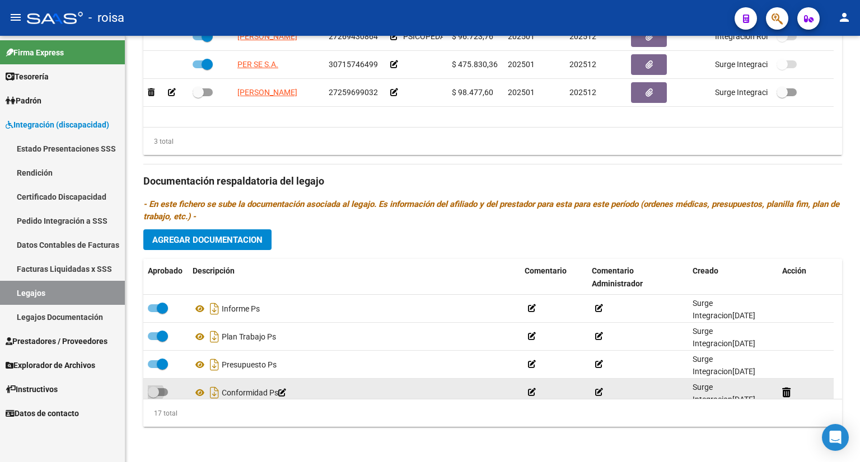
click at [161, 392] on span at bounding box center [158, 393] width 20 height 8
click at [153, 396] on input "checkbox" at bounding box center [153, 396] width 1 height 1
checkbox input "true"
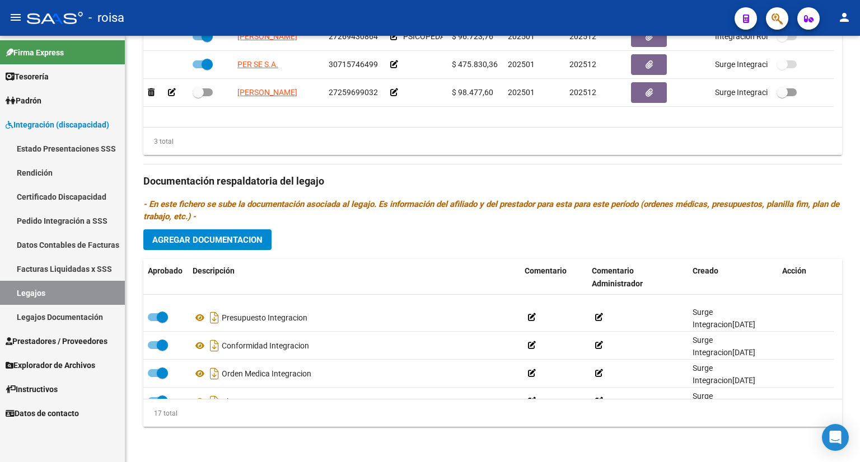
scroll to position [375, 0]
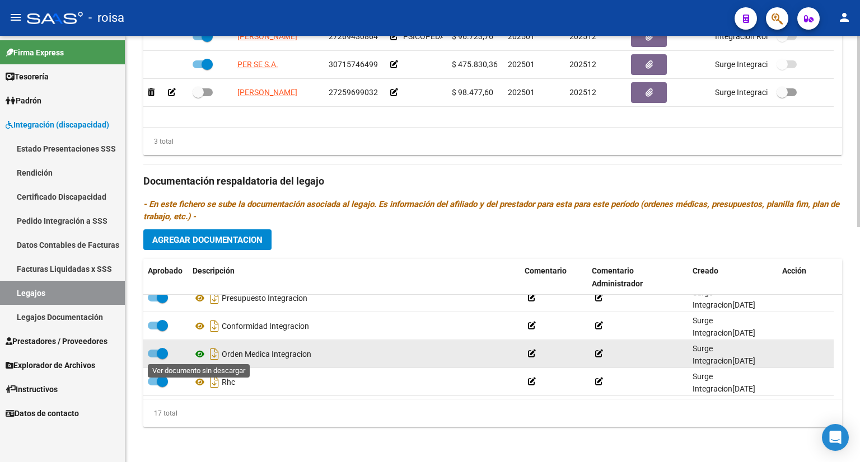
click at [200, 352] on icon at bounding box center [200, 354] width 15 height 13
click at [235, 352] on div "Orden Medica Integracion" at bounding box center [354, 354] width 323 height 18
click at [453, 354] on div "Orden Medica Integracion" at bounding box center [354, 354] width 323 height 18
click at [149, 352] on span at bounding box center [158, 354] width 20 height 8
click at [153, 358] on input "checkbox" at bounding box center [153, 358] width 1 height 1
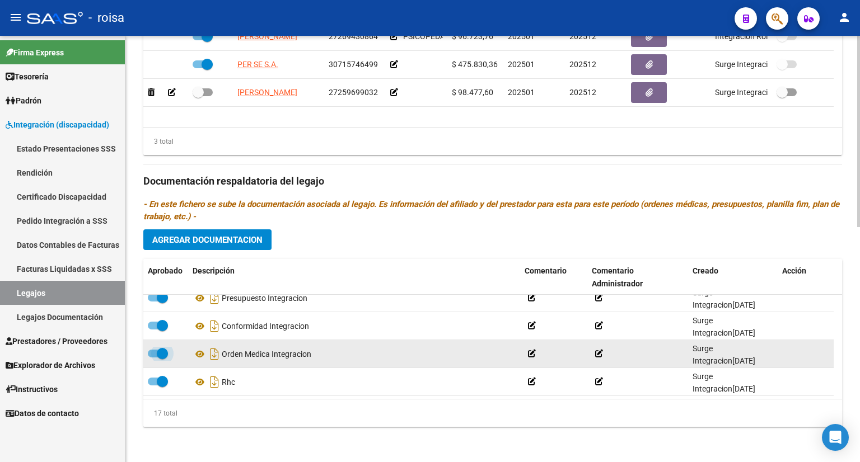
checkbox input "false"
click at [200, 349] on icon at bounding box center [200, 354] width 15 height 13
click at [319, 354] on icon at bounding box center [315, 355] width 8 height 8
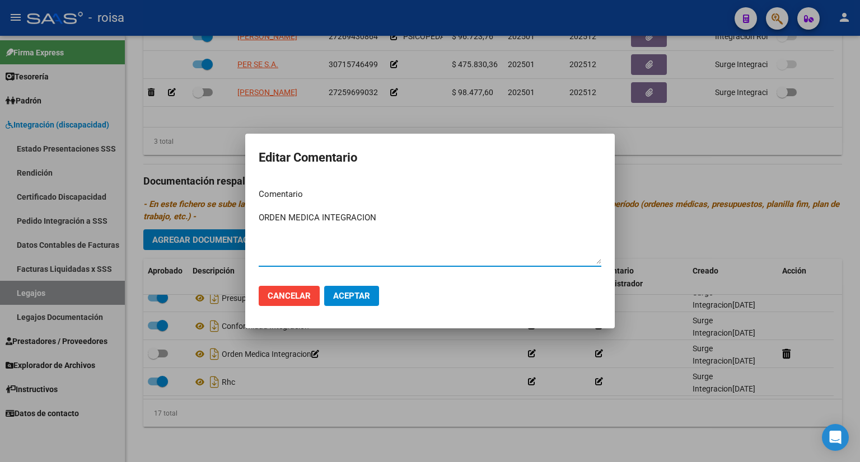
drag, startPoint x: 323, startPoint y: 218, endPoint x: 441, endPoint y: 217, distance: 118.7
click at [441, 217] on textarea "ORDEN MEDICA INTEGRACION" at bounding box center [430, 238] width 343 height 53
type textarea "ORDEN MEDICA UNIFICADA"
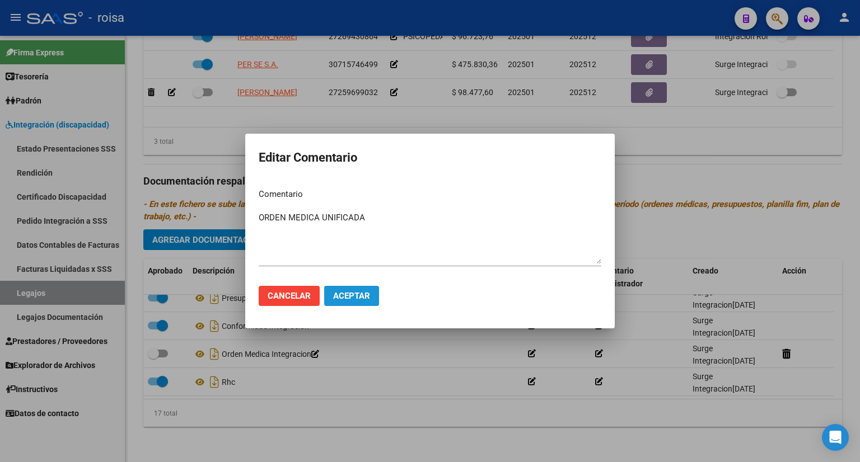
click at [348, 289] on button "Aceptar" at bounding box center [351, 296] width 55 height 20
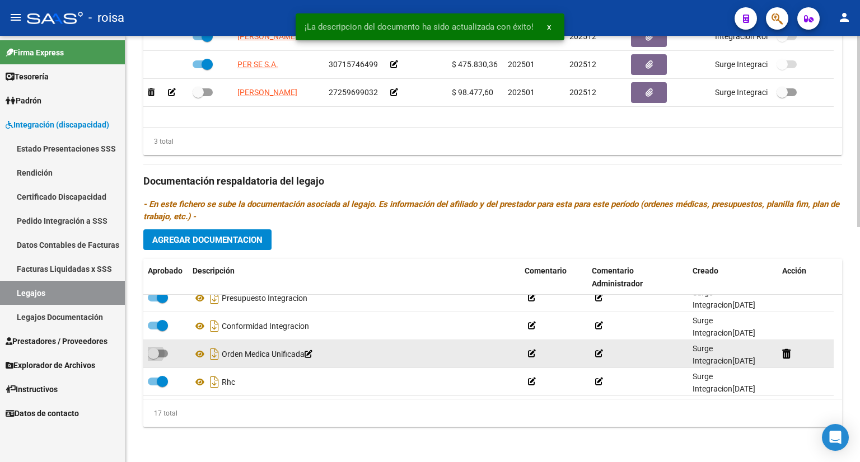
click at [162, 352] on span at bounding box center [158, 354] width 20 height 8
click at [153, 358] on input "checkbox" at bounding box center [153, 358] width 1 height 1
checkbox input "true"
click at [199, 354] on icon at bounding box center [200, 354] width 15 height 13
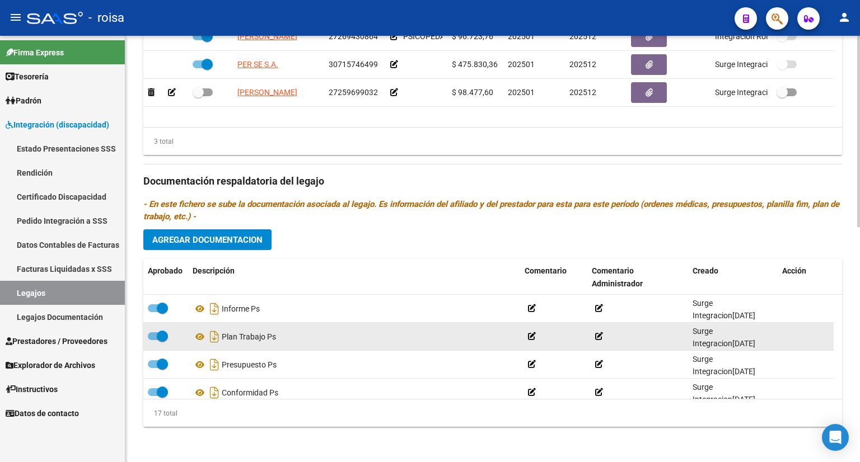
scroll to position [356, 0]
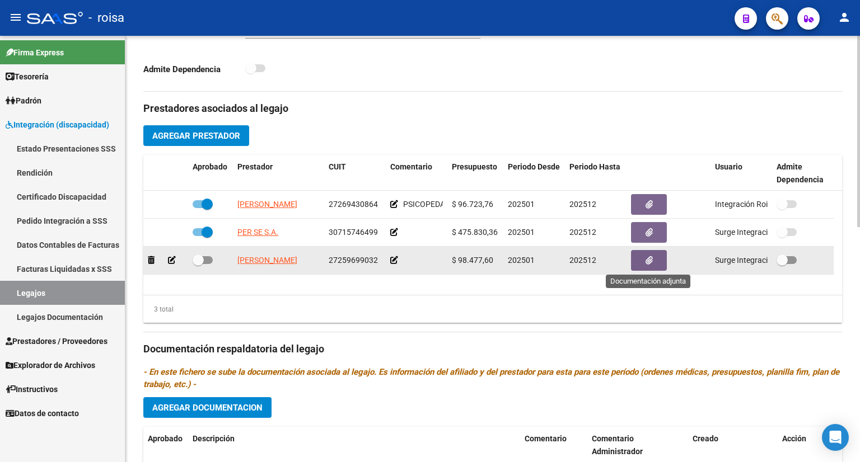
click at [643, 260] on button "button" at bounding box center [649, 260] width 36 height 21
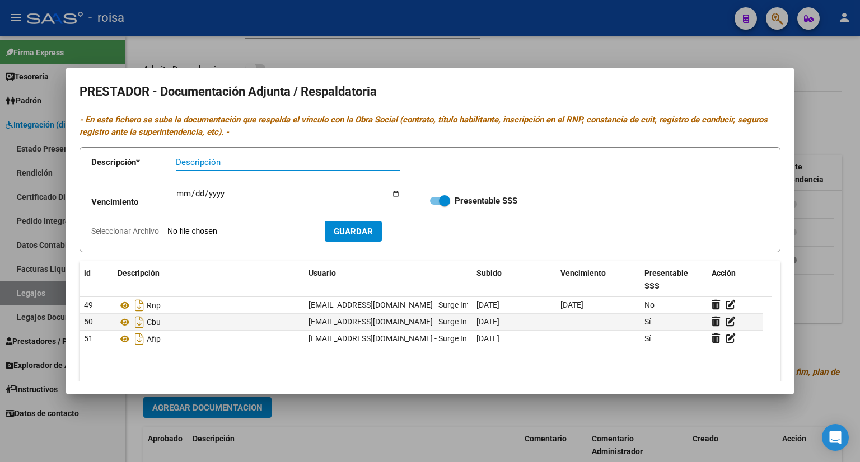
scroll to position [56, 0]
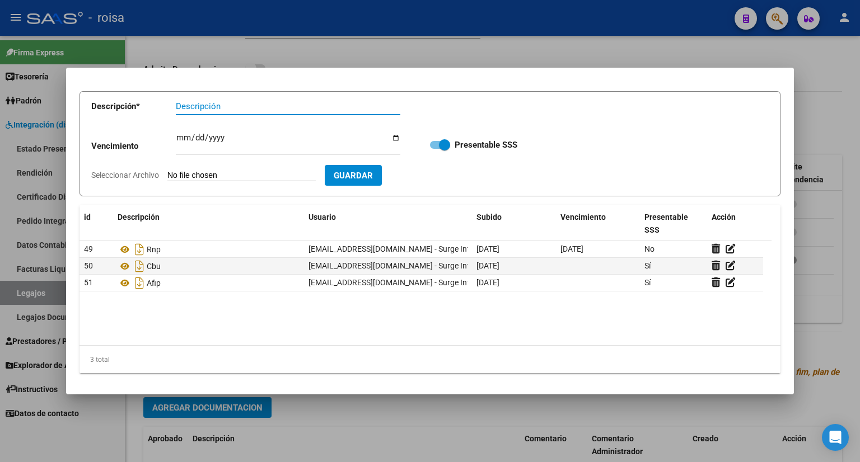
click at [840, 125] on div at bounding box center [430, 231] width 860 height 462
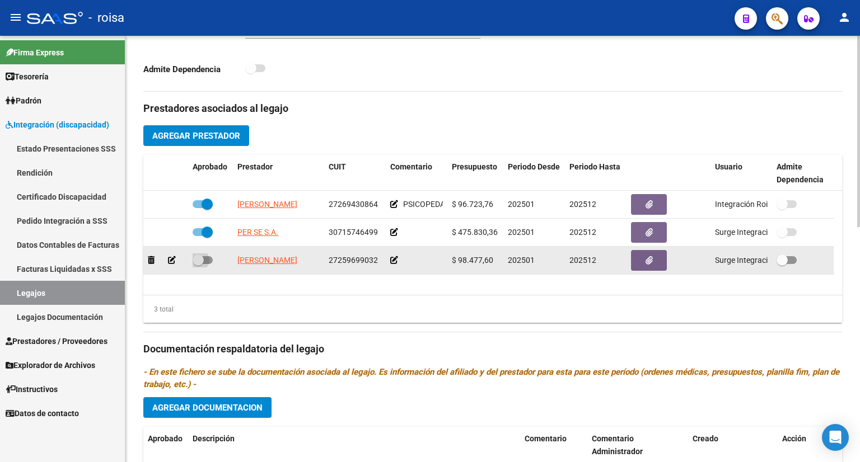
click at [207, 259] on span at bounding box center [203, 260] width 20 height 8
click at [198, 264] on input "checkbox" at bounding box center [198, 264] width 1 height 1
checkbox input "true"
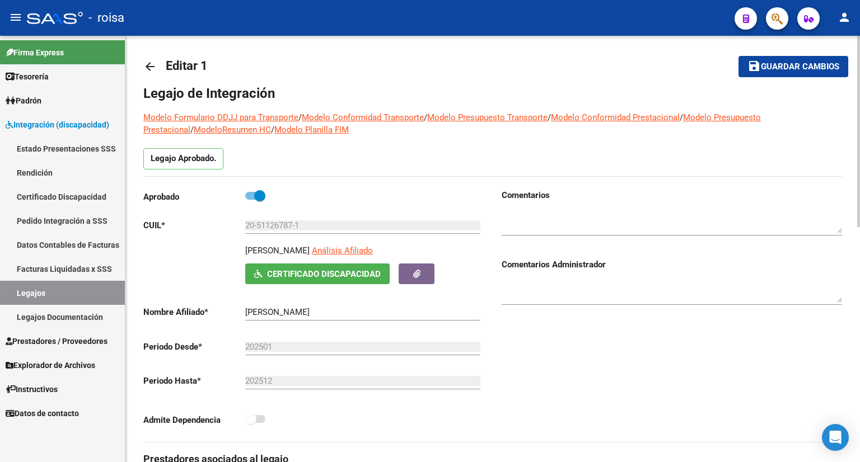
scroll to position [0, 0]
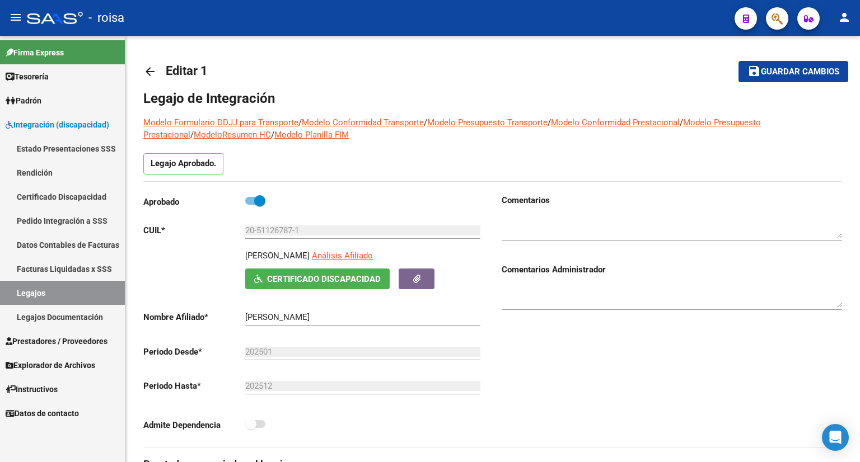
click at [60, 296] on link "Legajos" at bounding box center [62, 293] width 125 height 24
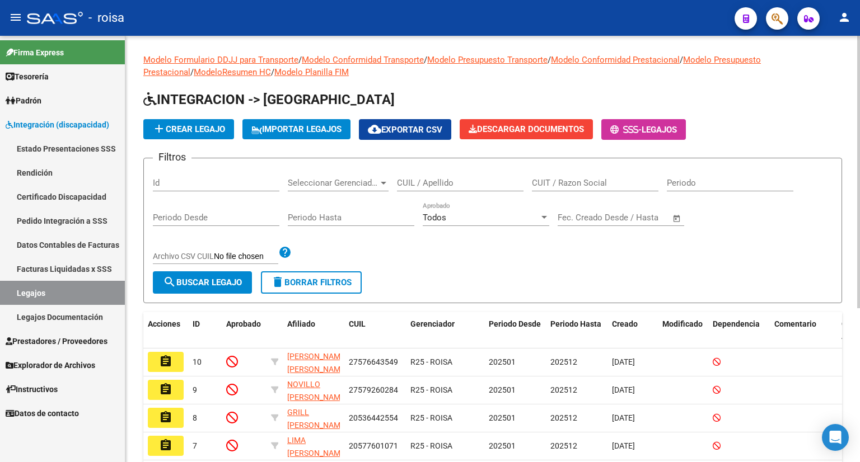
click at [466, 183] on input "CUIL / Apellido" at bounding box center [460, 183] width 127 height 10
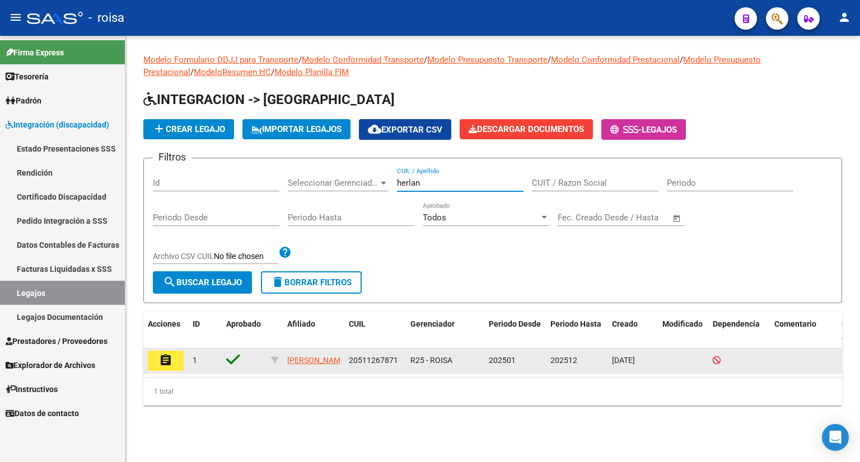
type input "herlan"
click at [166, 361] on mat-icon "assignment" at bounding box center [165, 360] width 13 height 13
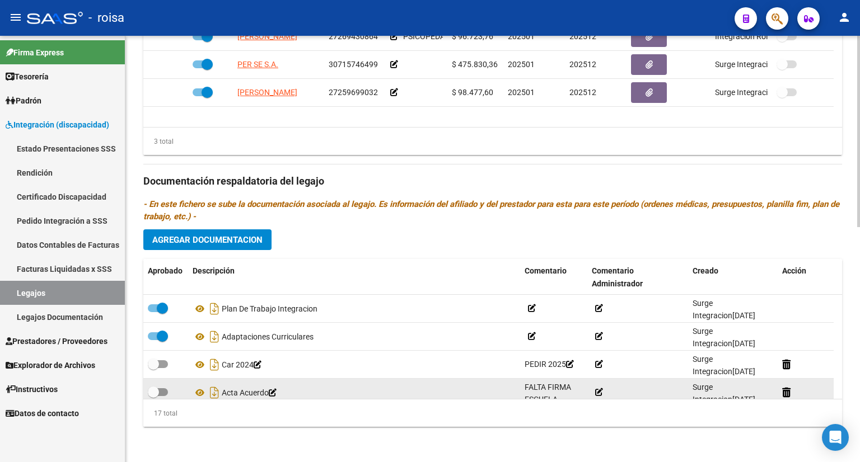
scroll to position [168, 0]
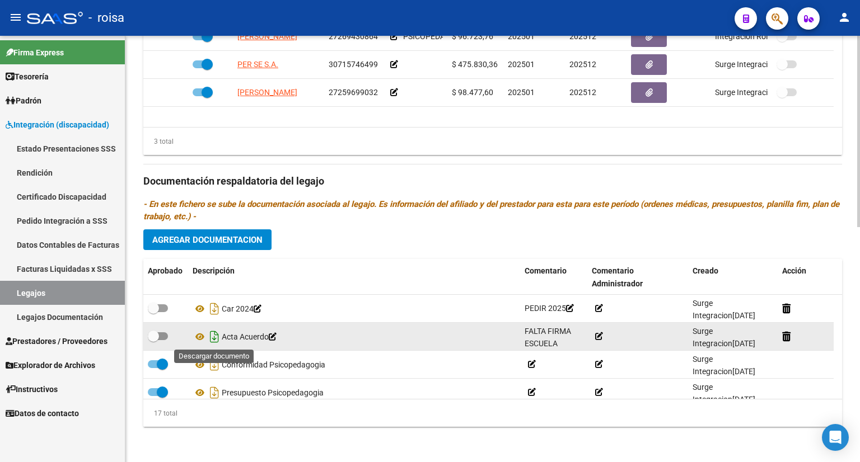
click at [213, 337] on icon "Descargar documento" at bounding box center [214, 337] width 15 height 18
